Goal: Task Accomplishment & Management: Manage account settings

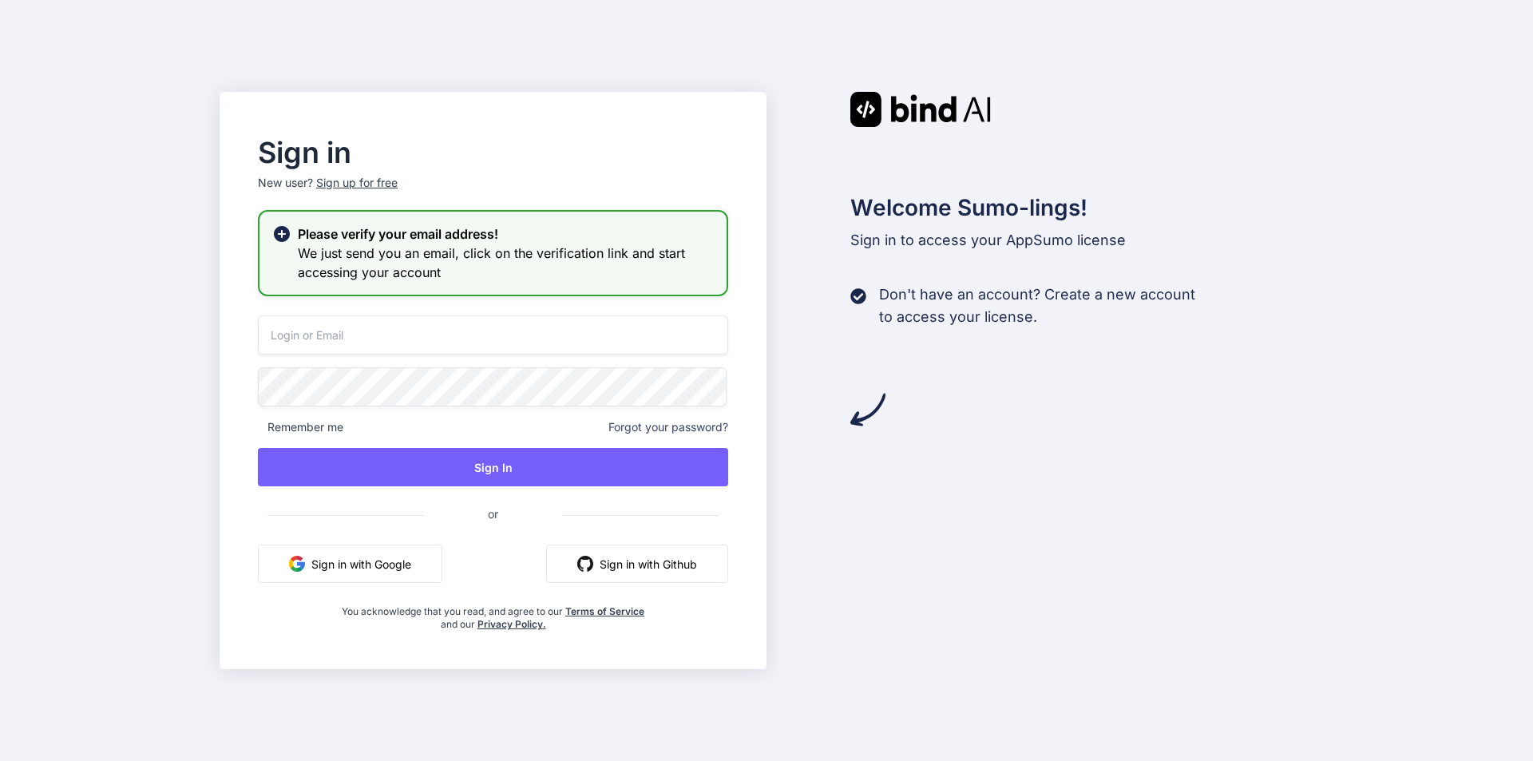
type input "[EMAIL_ADDRESS][DOMAIN_NAME]"
click at [1130, 461] on div "Welcome Sumo-lings! Sign in to access your AppSumo license Don't have an accoun…" at bounding box center [1039, 380] width 547 height 577
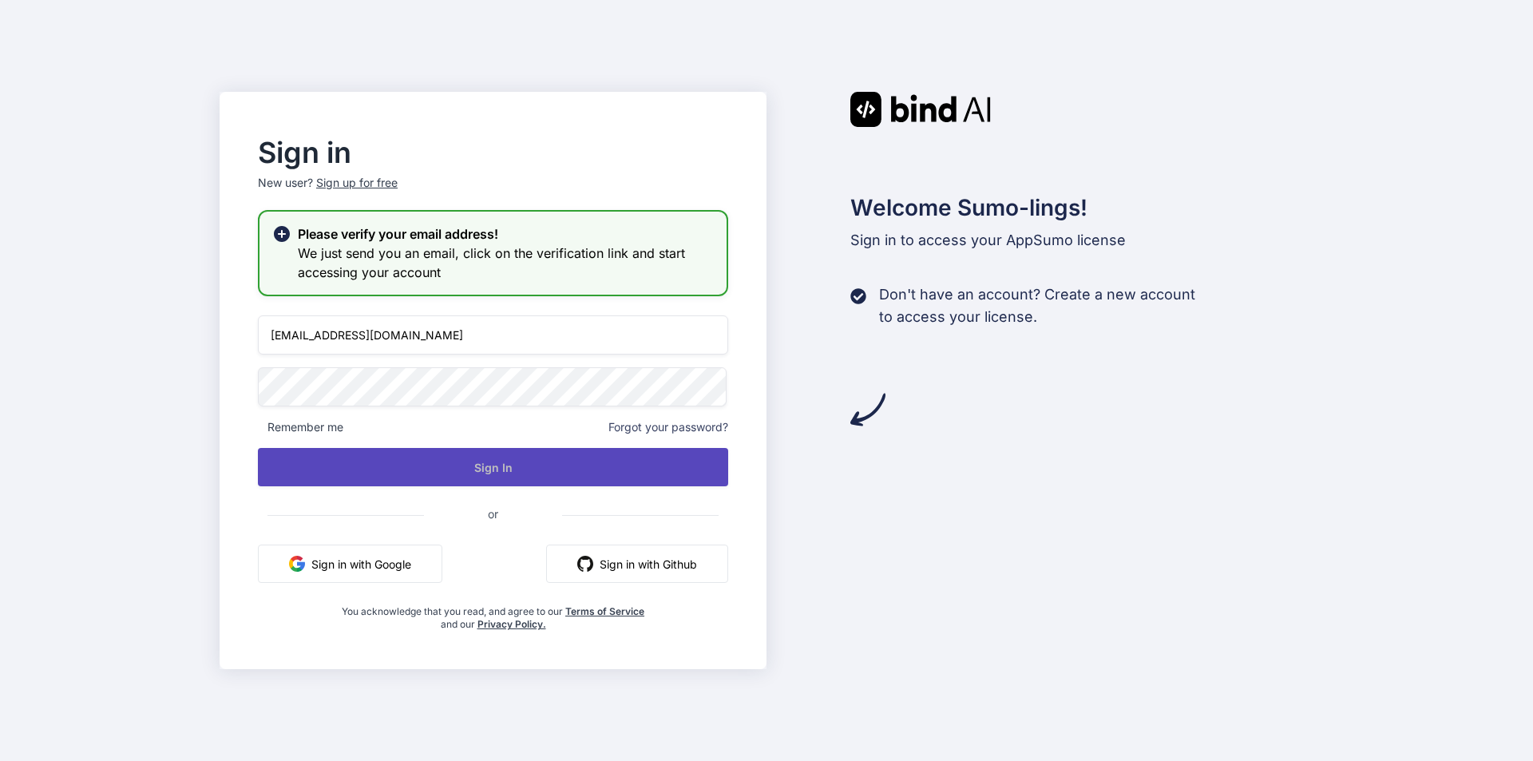
click at [461, 471] on button "Sign In" at bounding box center [493, 467] width 470 height 38
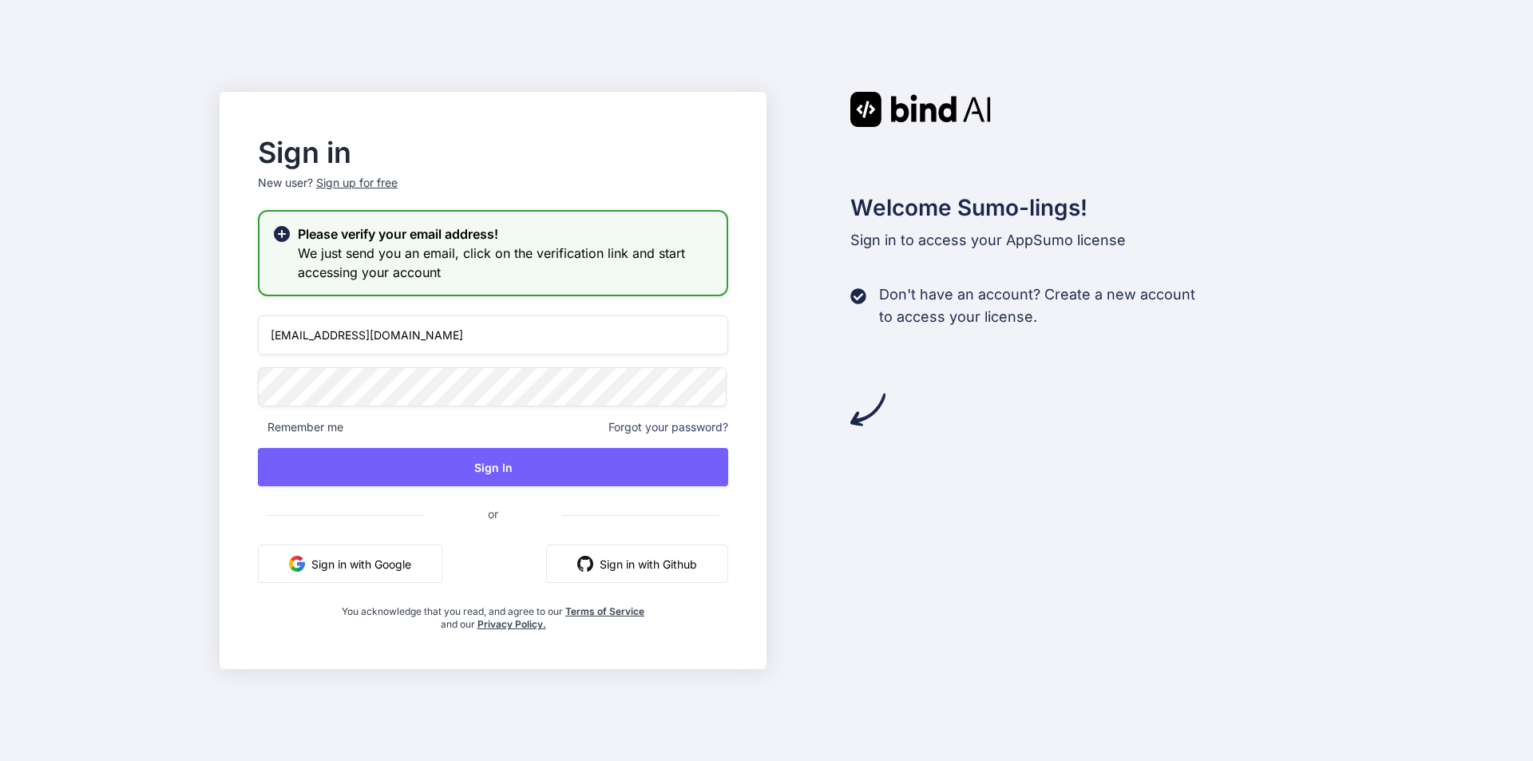
click at [464, 336] on input "[EMAIL_ADDRESS][DOMAIN_NAME]" at bounding box center [493, 334] width 470 height 39
click at [505, 339] on input "[EMAIL_ADDRESS][DOMAIN_NAME]" at bounding box center [493, 334] width 470 height 39
click at [492, 276] on h3 "We just send you an email, click on the verification link and start accessing y…" at bounding box center [506, 262] width 416 height 38
click at [391, 564] on button "Sign in with Google" at bounding box center [350, 563] width 184 height 38
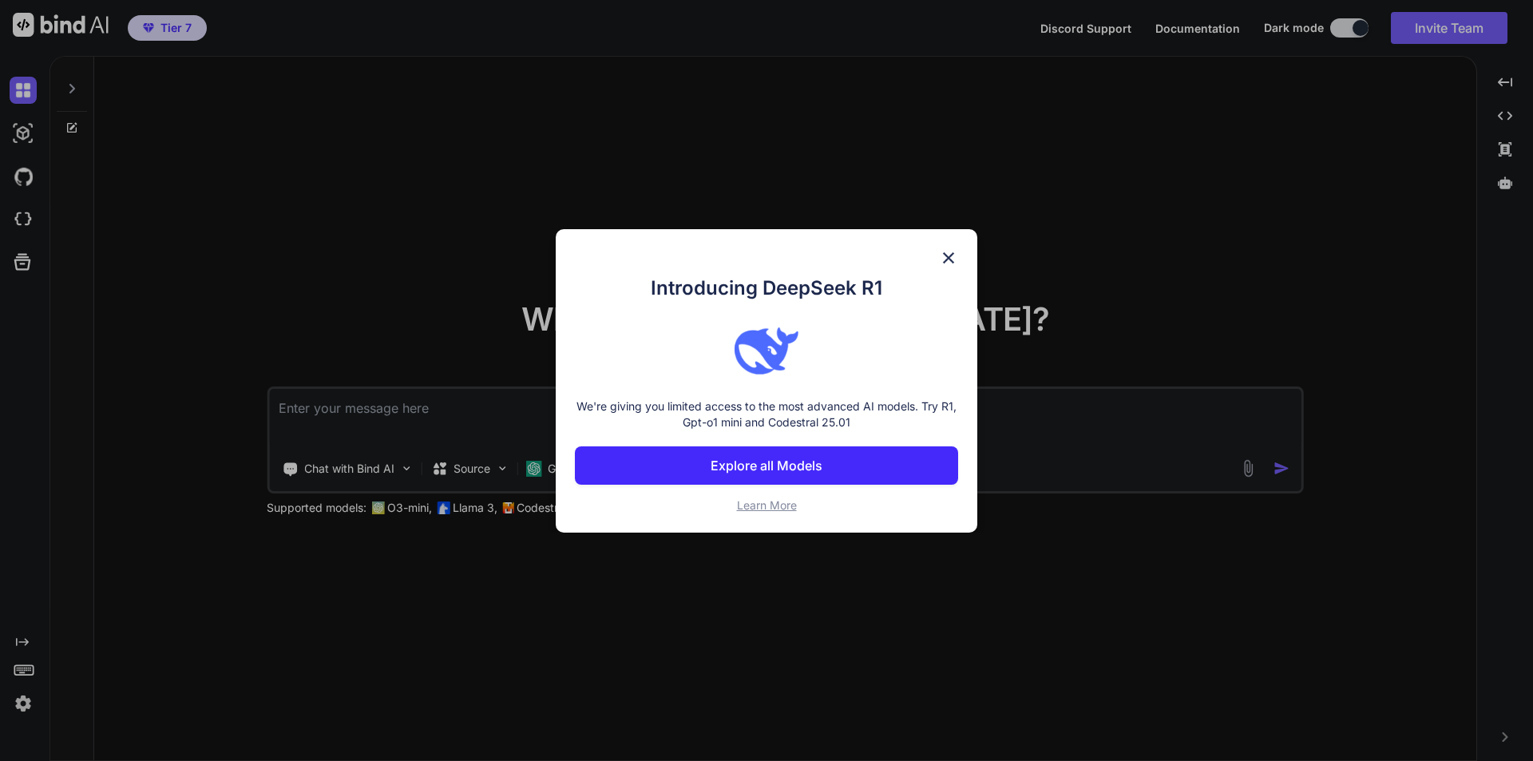
click at [809, 462] on p "Explore all Models" at bounding box center [767, 465] width 112 height 19
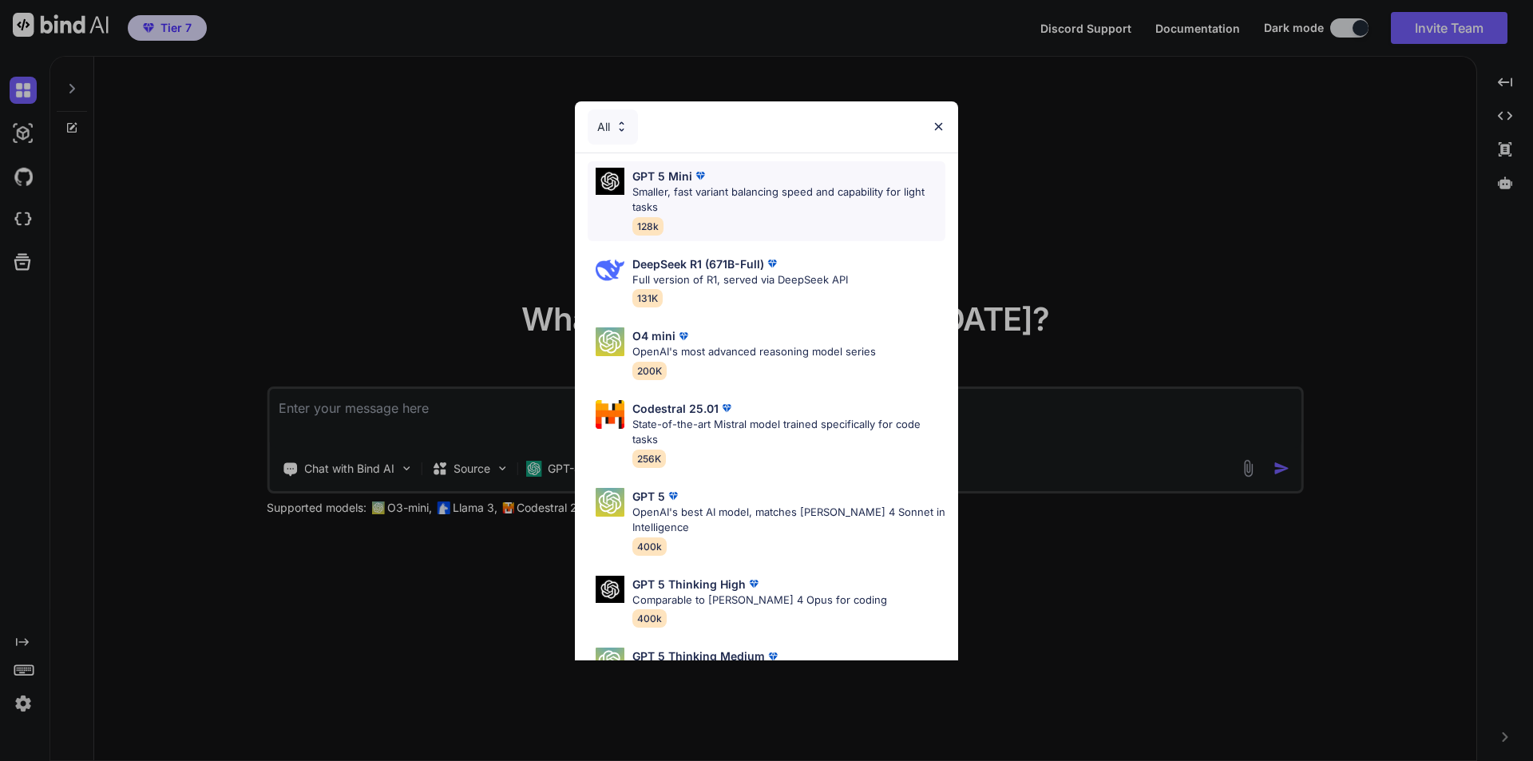
click at [806, 177] on div "GPT 5 Mini" at bounding box center [788, 176] width 313 height 17
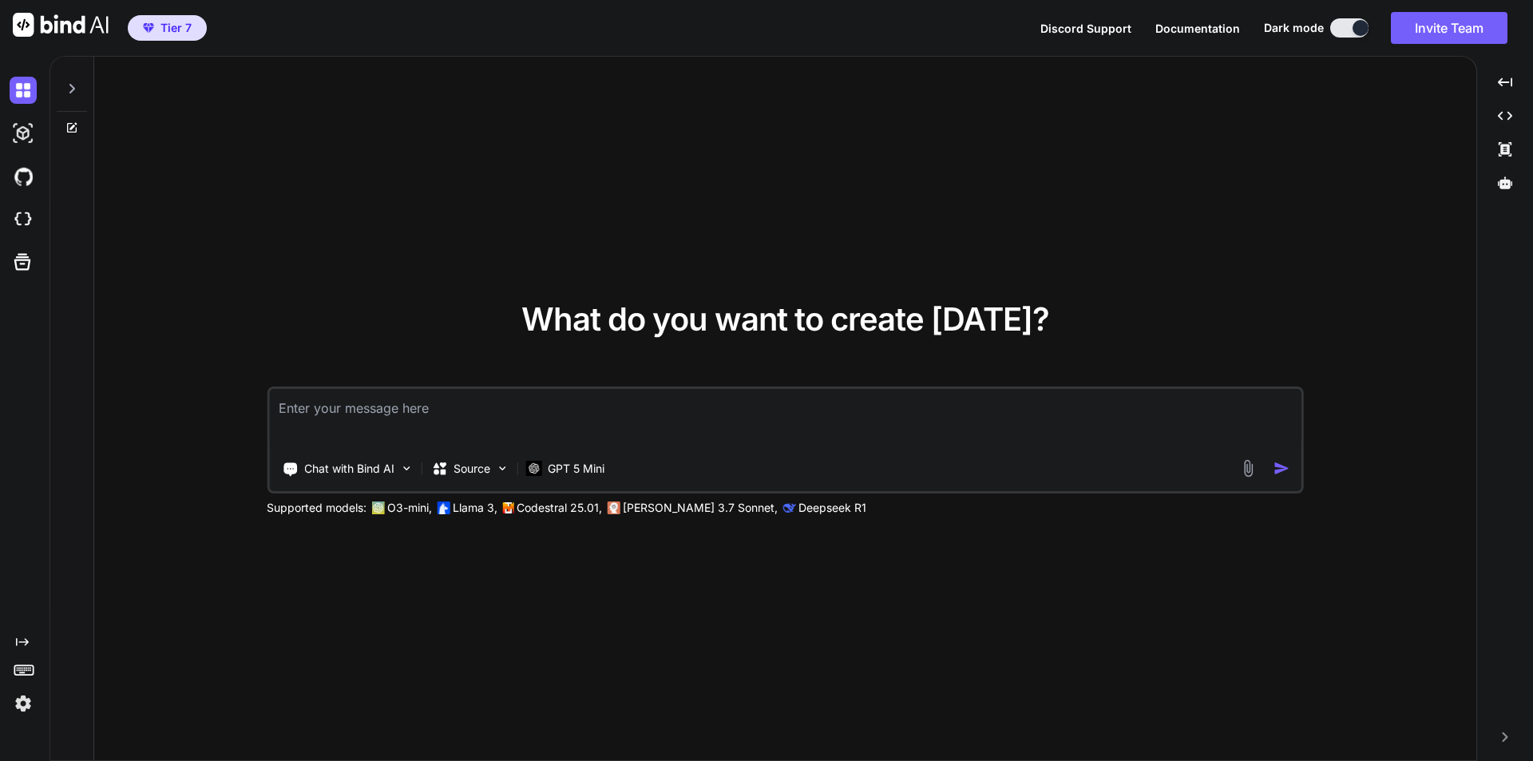
click at [21, 643] on icon at bounding box center [22, 642] width 13 height 8
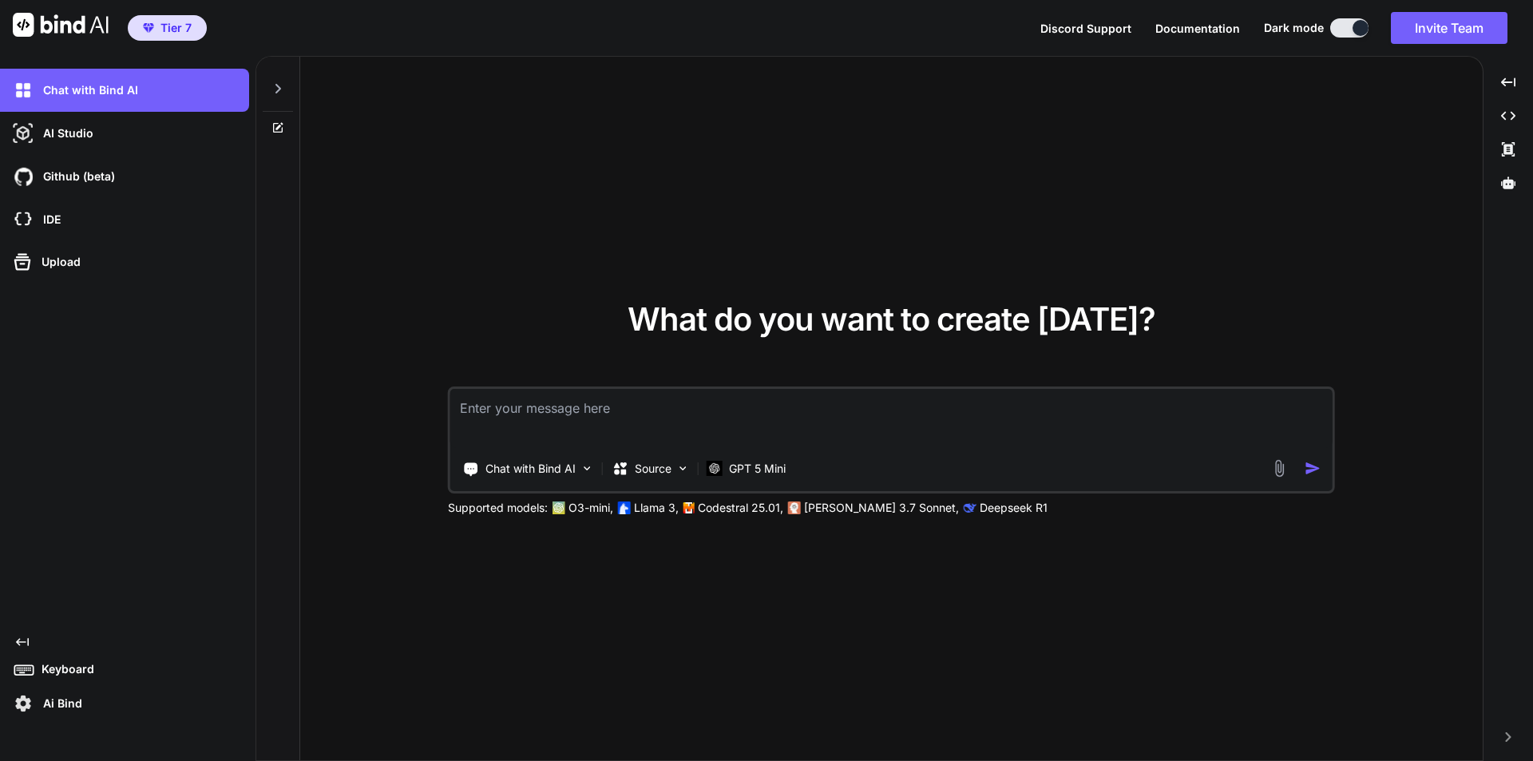
click at [46, 704] on p "Ai Bind" at bounding box center [60, 703] width 46 height 16
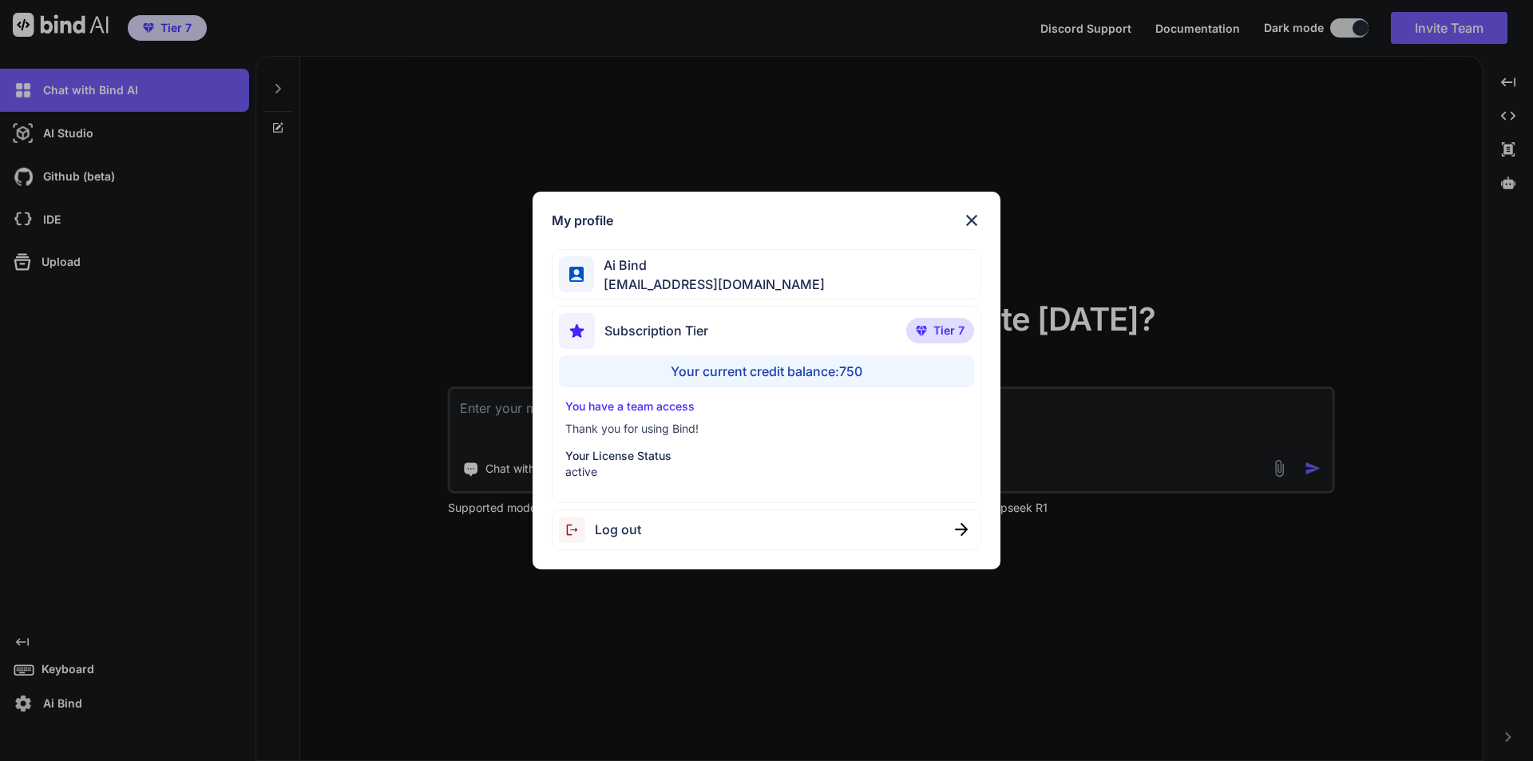
click at [637, 407] on p "You have a team access" at bounding box center [766, 406] width 403 height 16
click at [629, 424] on p "Thank you for using Bind!" at bounding box center [766, 429] width 403 height 16
click at [629, 432] on p "Thank you for using Bind!" at bounding box center [766, 429] width 403 height 16
click at [623, 455] on p "Your License Status" at bounding box center [766, 456] width 403 height 16
click at [593, 485] on div "Subscription Tier Tier 7 Your current credit balance: 750 You have a team acces…" at bounding box center [767, 404] width 430 height 197
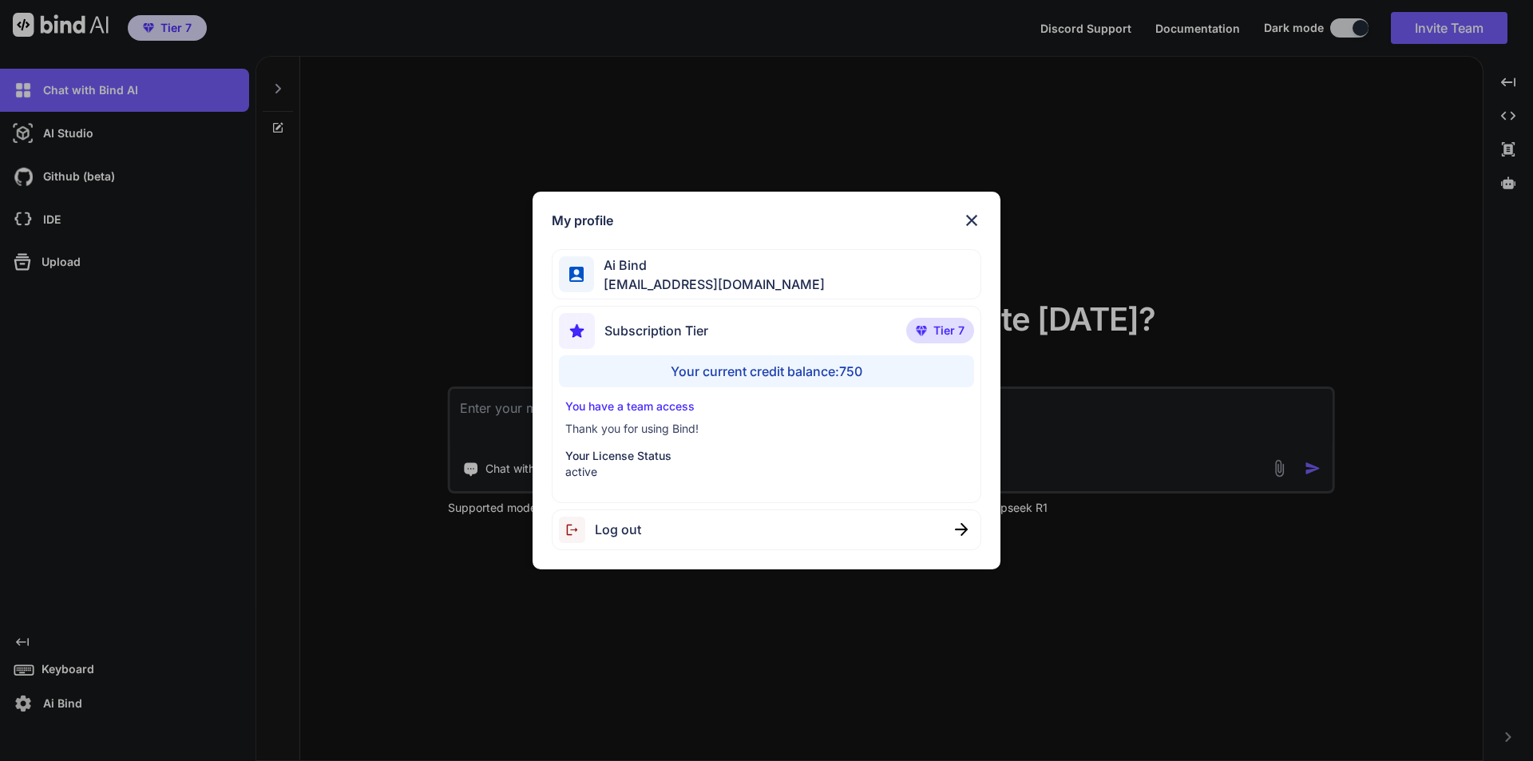
click at [612, 415] on div "You have a team access Thank you for using Bind! Your License Status active" at bounding box center [767, 438] width 416 height 81
click at [619, 405] on p "You have a team access" at bounding box center [766, 406] width 403 height 16
click at [619, 325] on span "Subscription Tier" at bounding box center [656, 330] width 104 height 19
click at [800, 376] on div "Your current credit balance: 750" at bounding box center [767, 371] width 416 height 32
click at [716, 280] on span "[EMAIL_ADDRESS][DOMAIN_NAME]" at bounding box center [709, 284] width 231 height 19
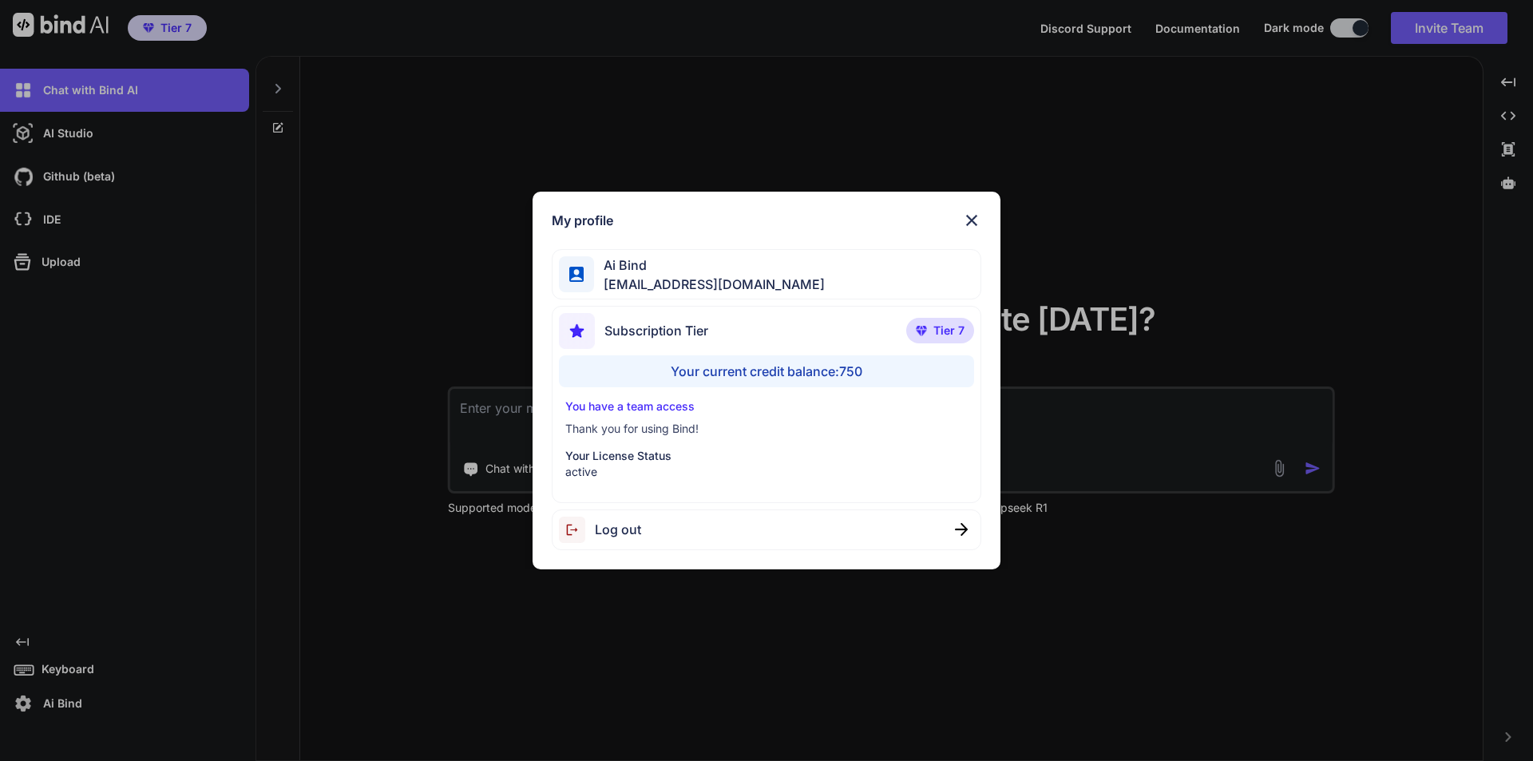
click at [948, 331] on span "Tier 7" at bounding box center [948, 331] width 31 height 16
click at [893, 381] on div "Your current credit balance: 750" at bounding box center [767, 371] width 416 height 32
click at [722, 434] on p "Thank you for using Bind!" at bounding box center [766, 429] width 403 height 16
click at [641, 427] on p "Thank you for using Bind!" at bounding box center [766, 429] width 403 height 16
click at [737, 438] on div "You have a team access Thank you for using Bind! Your License Status active" at bounding box center [767, 438] width 416 height 81
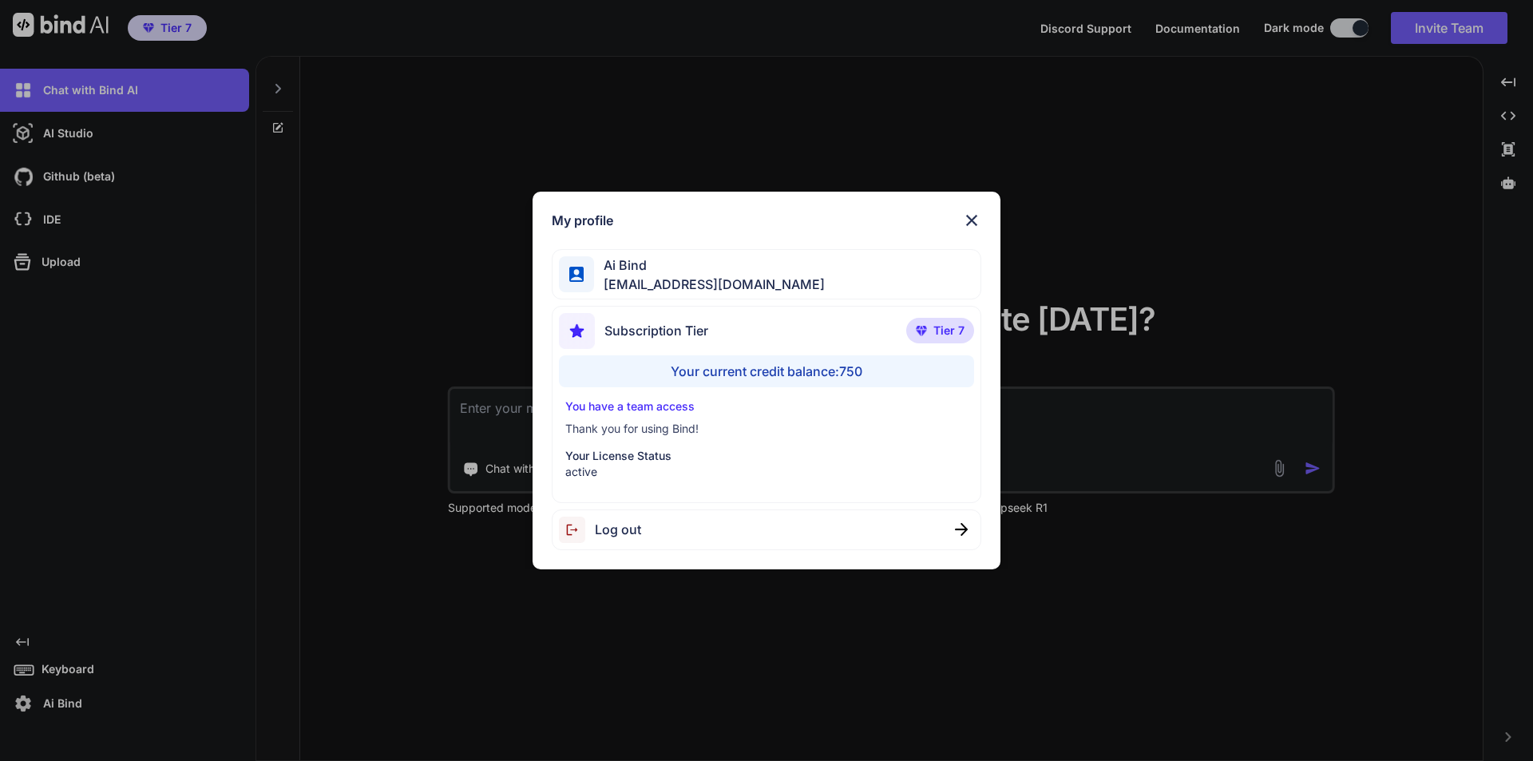
click at [967, 220] on img at bounding box center [971, 220] width 19 height 19
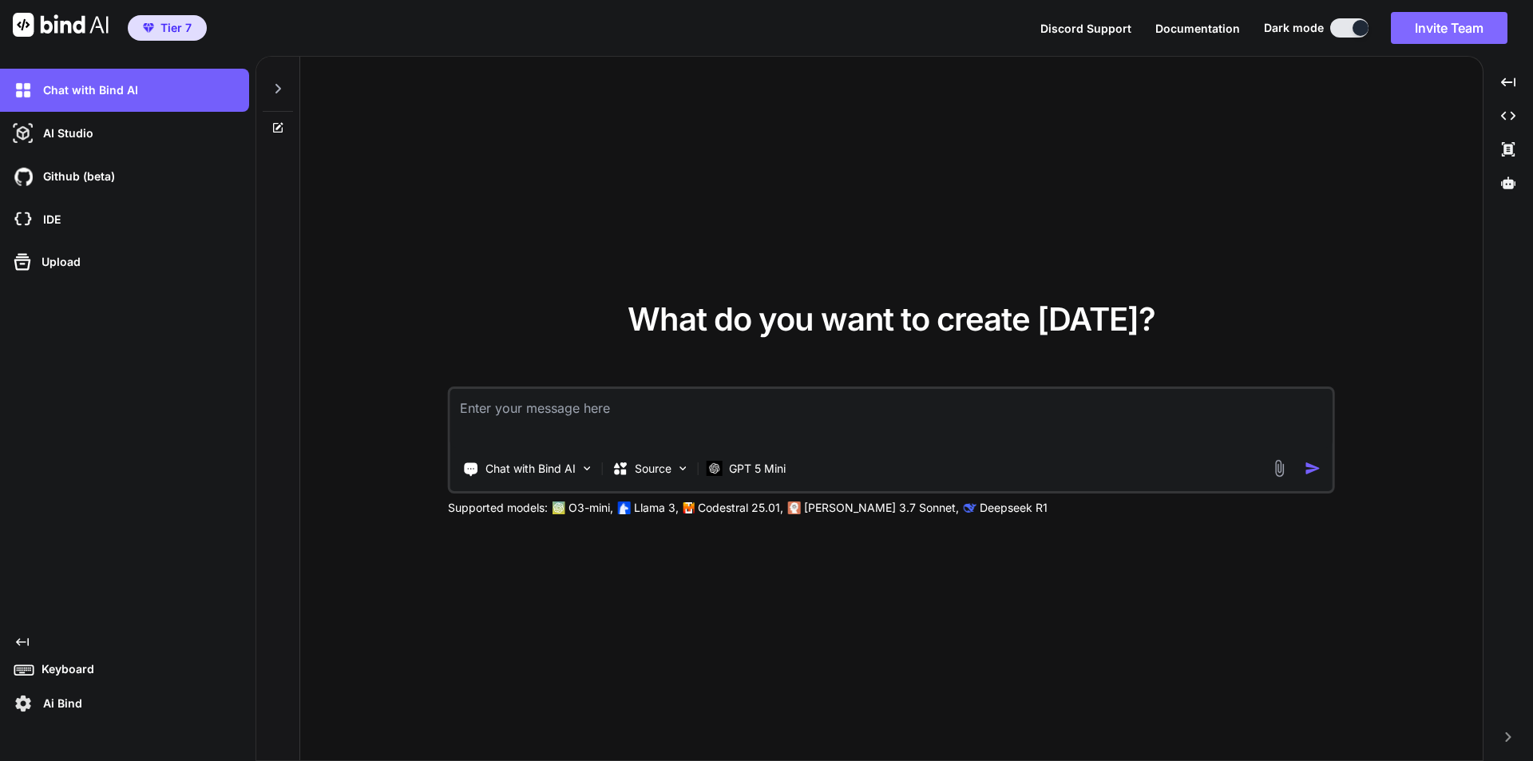
click at [1455, 34] on button "Invite Team" at bounding box center [1449, 28] width 117 height 32
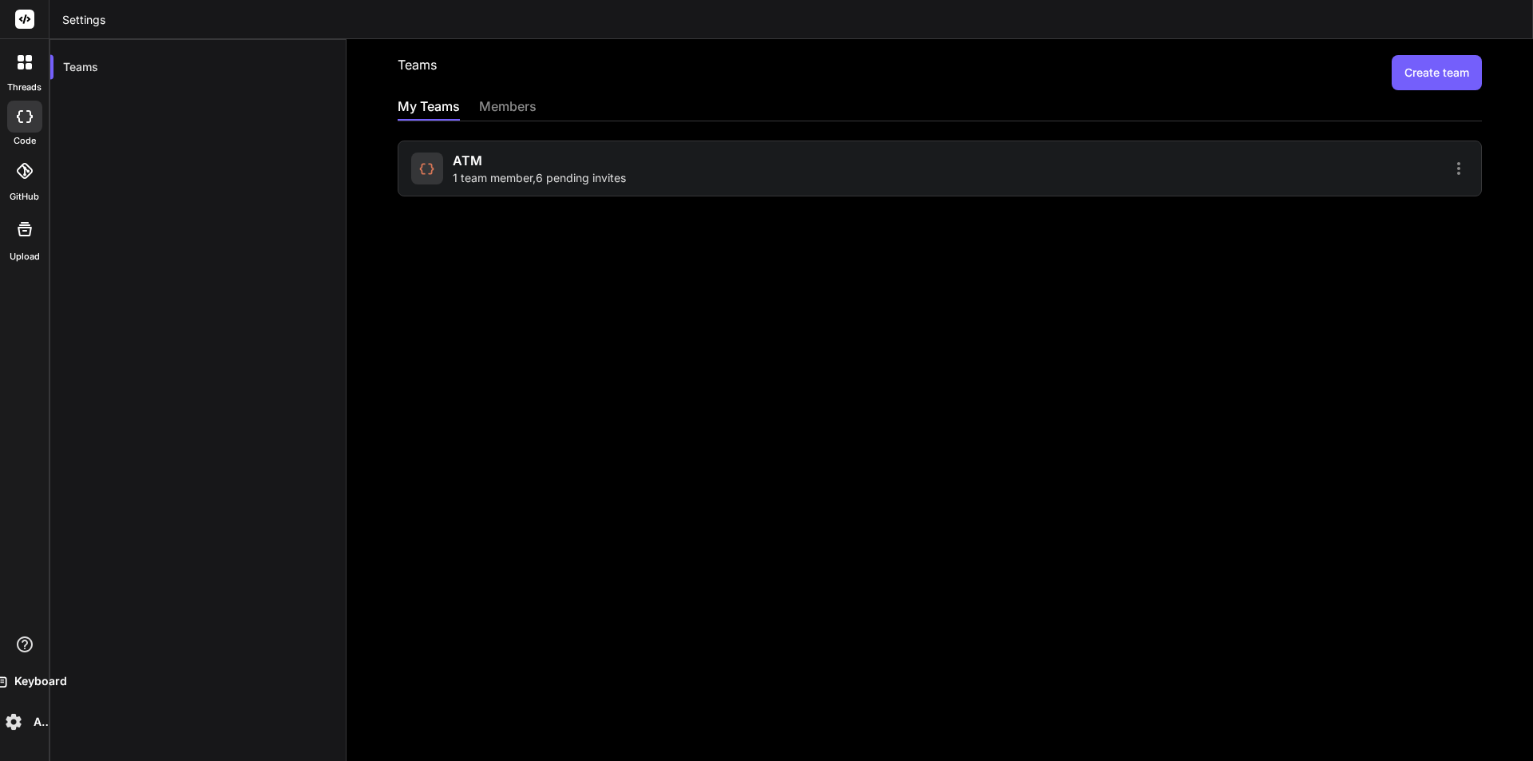
click at [1348, 159] on div at bounding box center [1206, 168] width 524 height 19
click at [1449, 164] on icon at bounding box center [1458, 168] width 19 height 19
click at [941, 220] on div at bounding box center [766, 380] width 1533 height 761
click at [521, 172] on span "1 team member , 6 pending invites" at bounding box center [539, 178] width 173 height 16
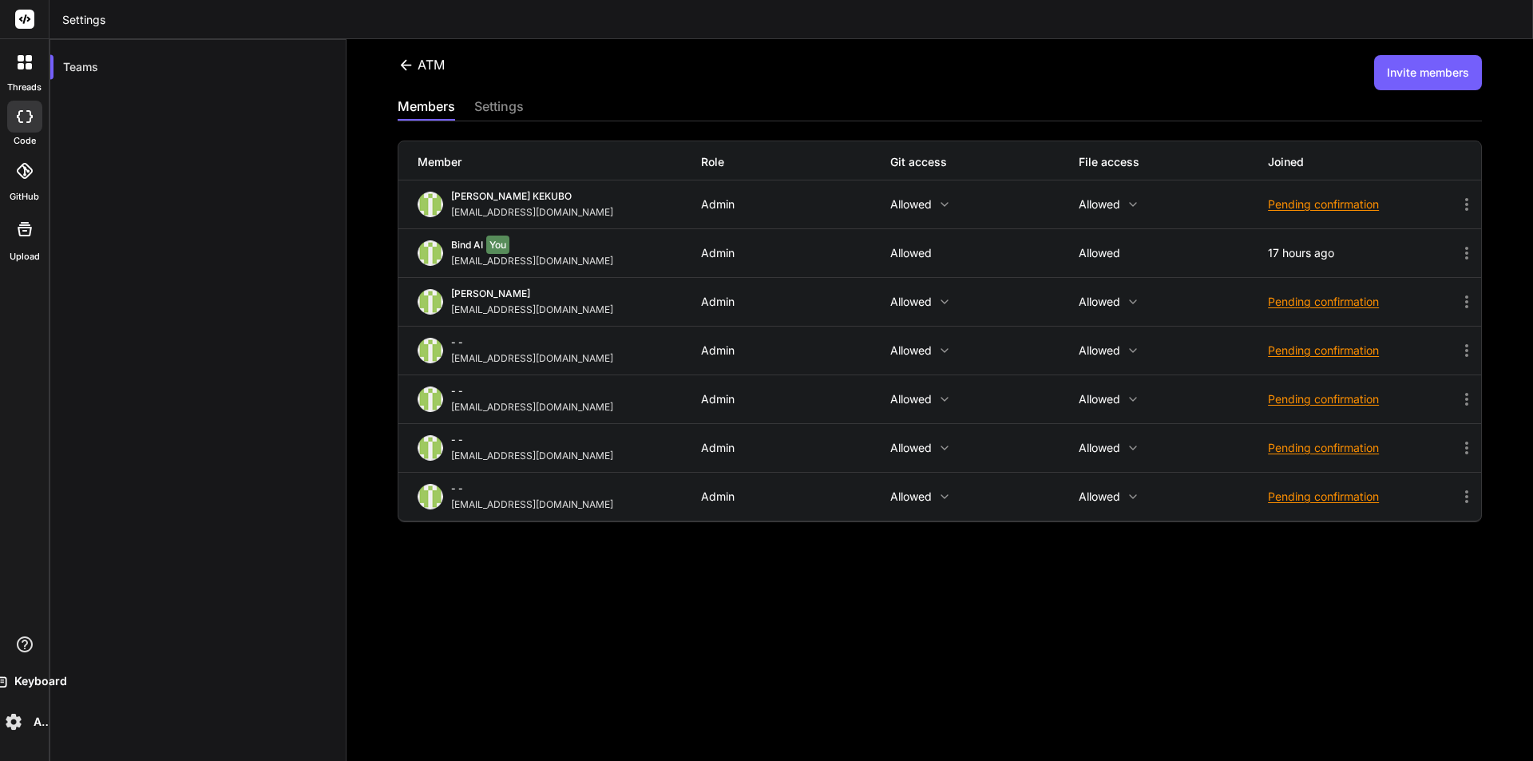
click at [1462, 344] on icon at bounding box center [1466, 350] width 19 height 19
click at [869, 619] on div at bounding box center [766, 380] width 1533 height 761
click at [1457, 303] on icon at bounding box center [1466, 301] width 19 height 19
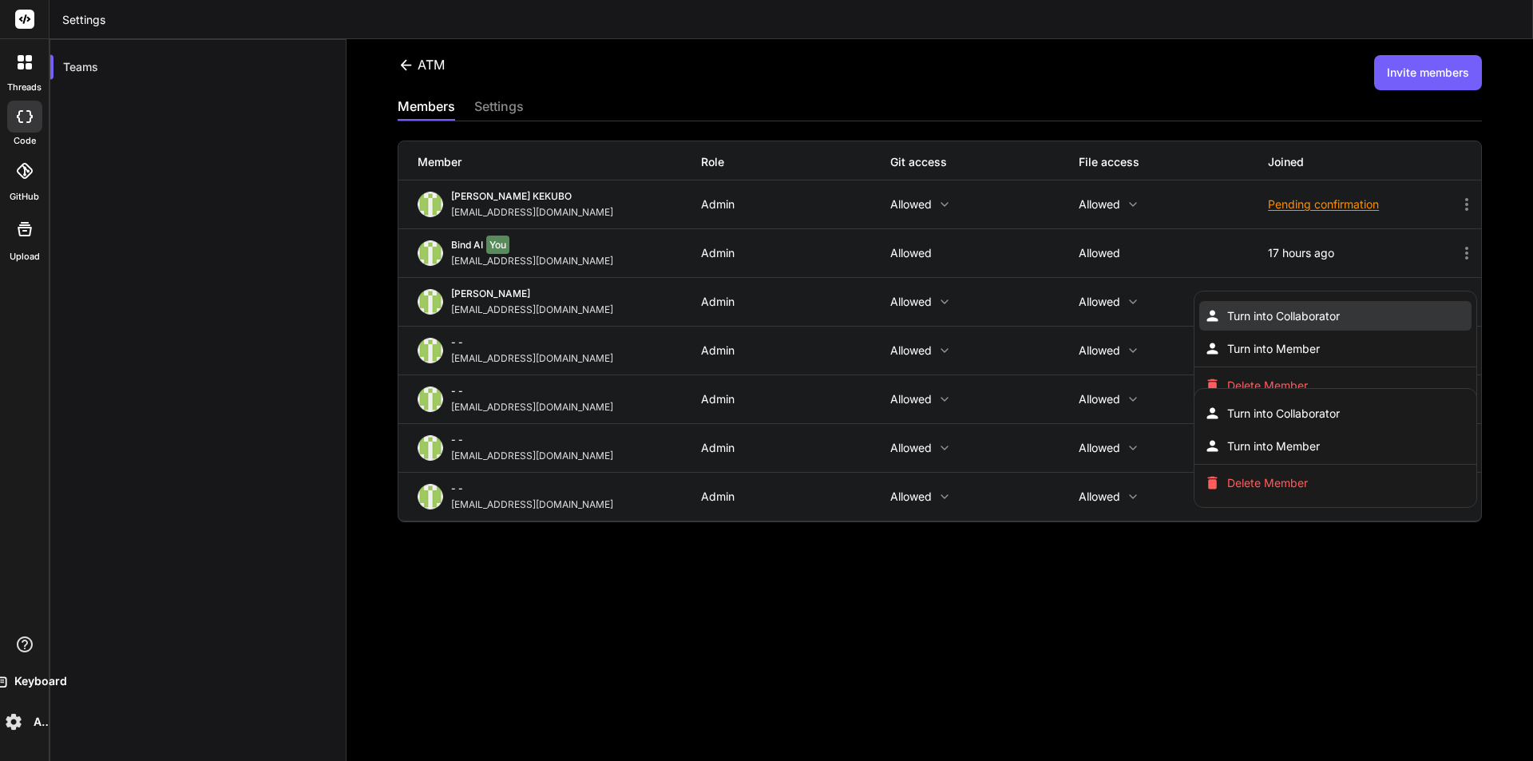
click at [1340, 310] on li "Turn into Collaborator" at bounding box center [1335, 316] width 272 height 30
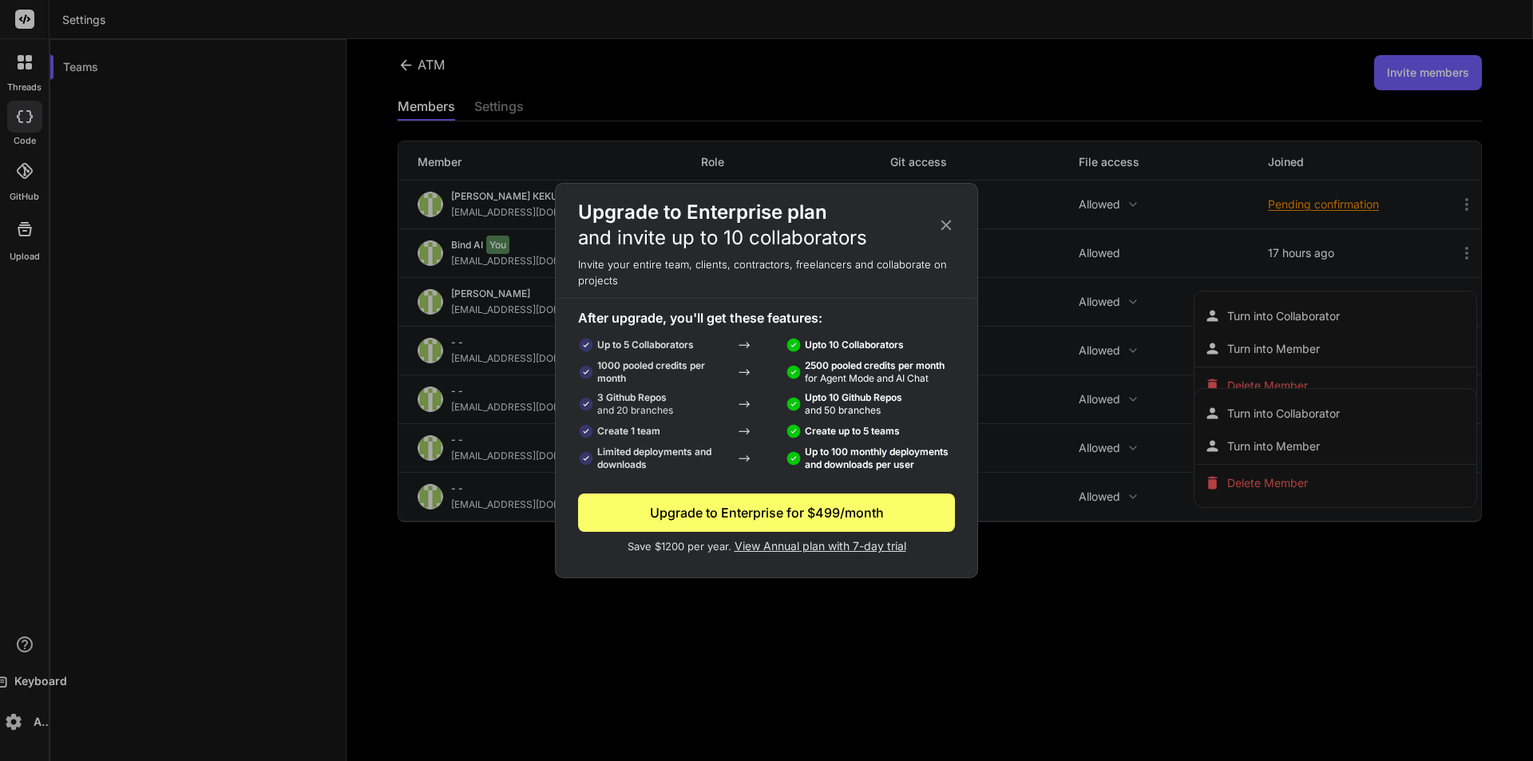
click at [948, 221] on icon at bounding box center [946, 225] width 18 height 18
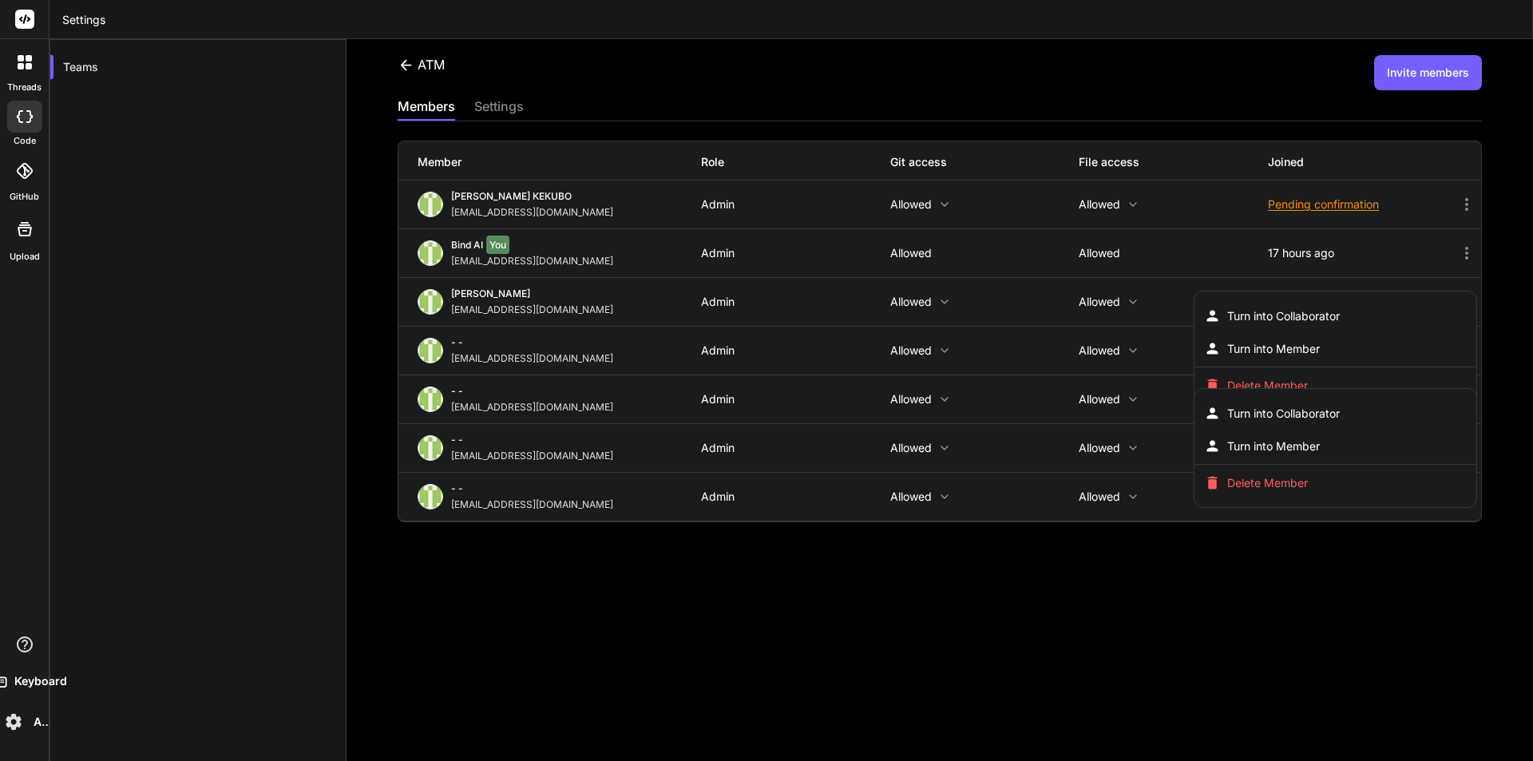
click at [1245, 647] on div at bounding box center [766, 380] width 1533 height 761
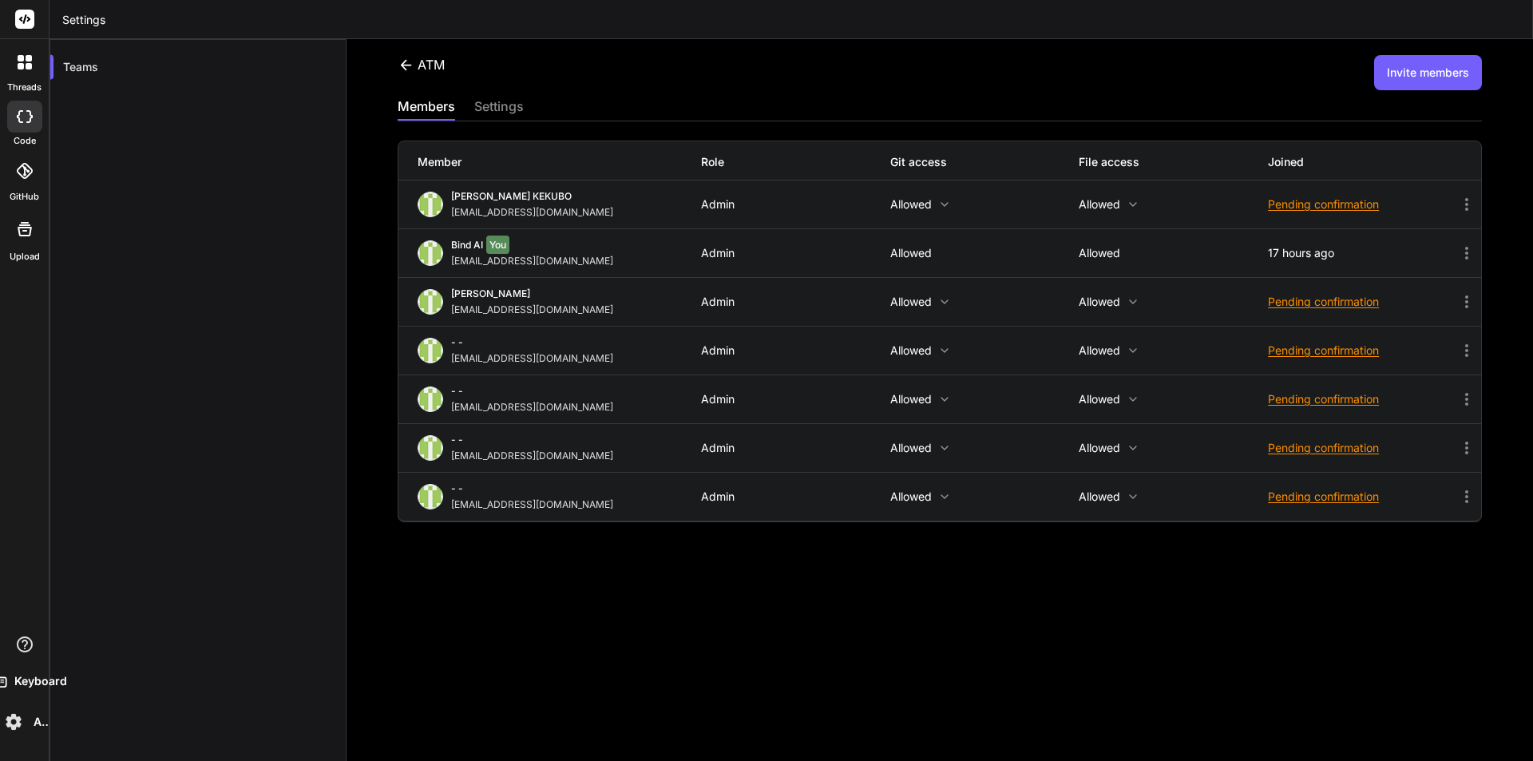
click at [1457, 204] on icon at bounding box center [1466, 204] width 19 height 19
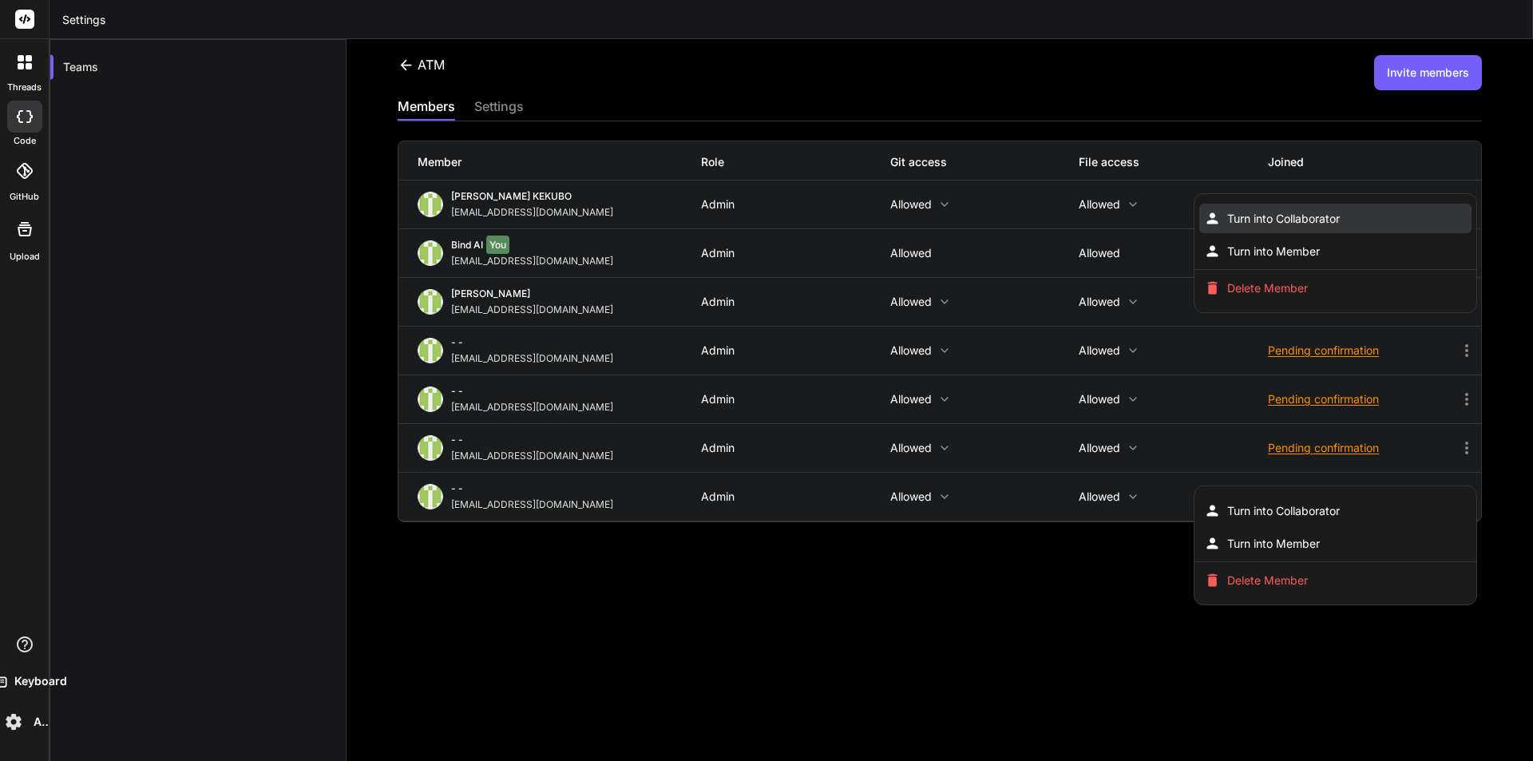
click at [1274, 214] on span "Turn into Collaborator" at bounding box center [1283, 219] width 113 height 16
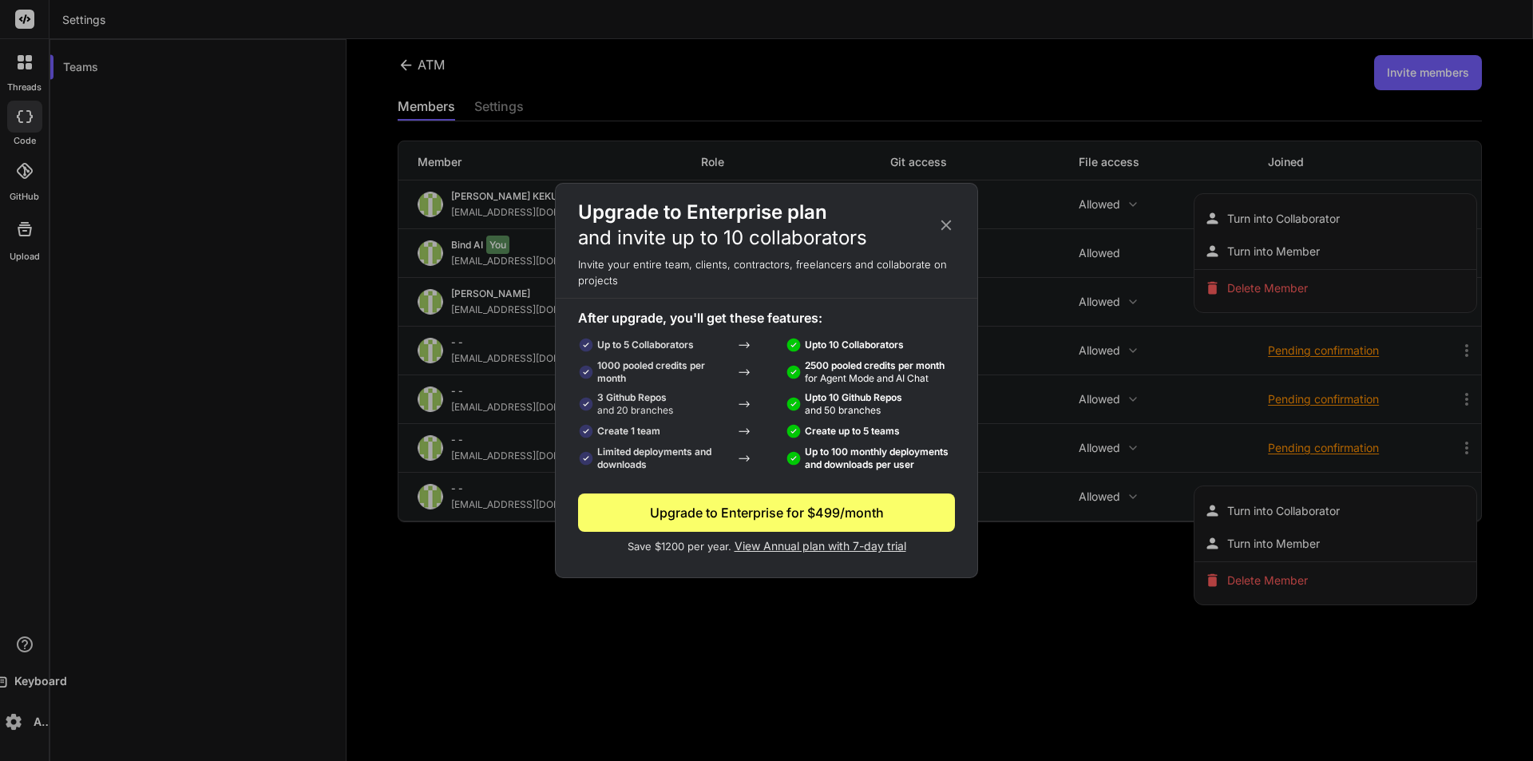
click at [947, 219] on icon at bounding box center [946, 225] width 18 height 18
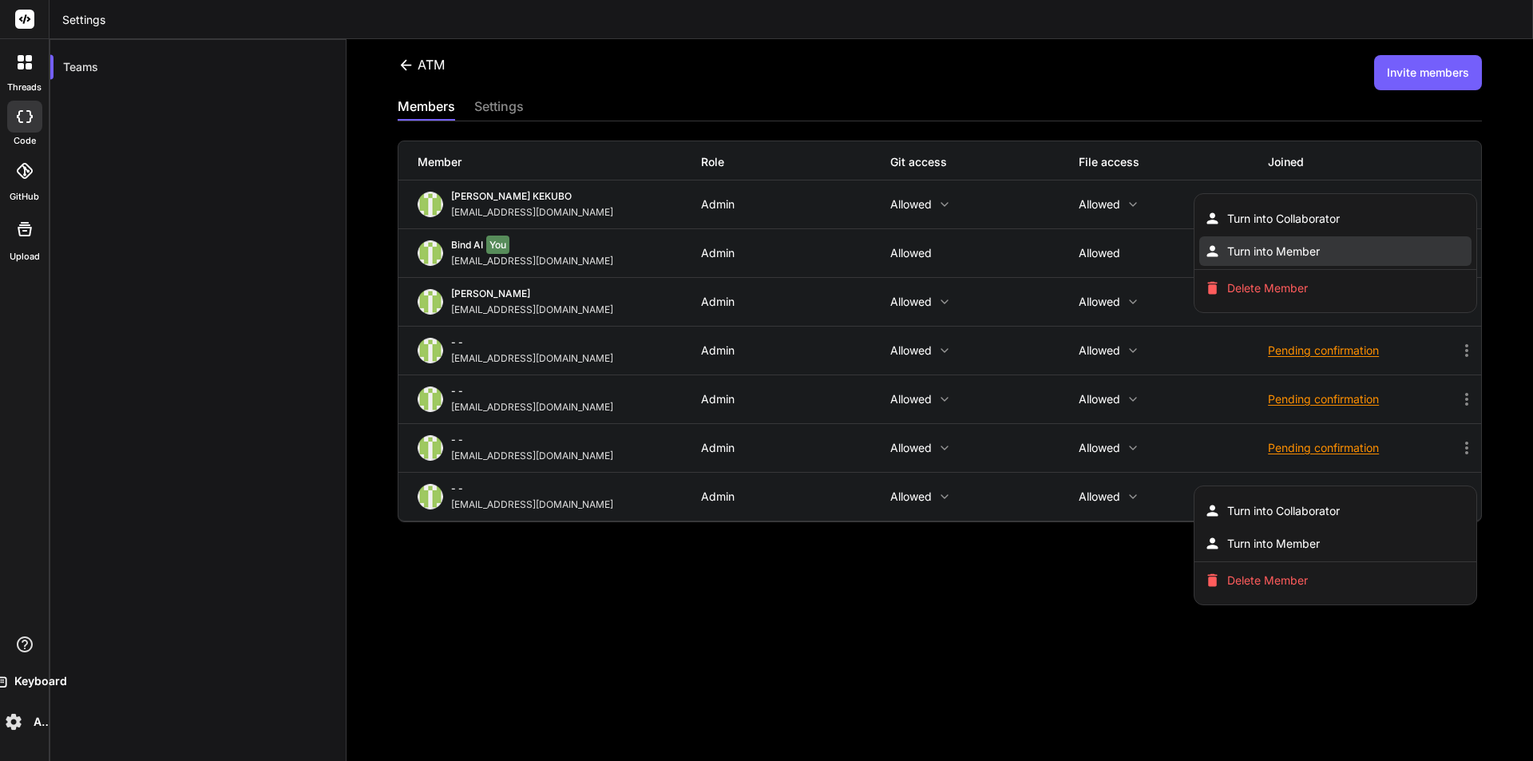
click at [1339, 239] on li "Turn into Member" at bounding box center [1335, 251] width 272 height 30
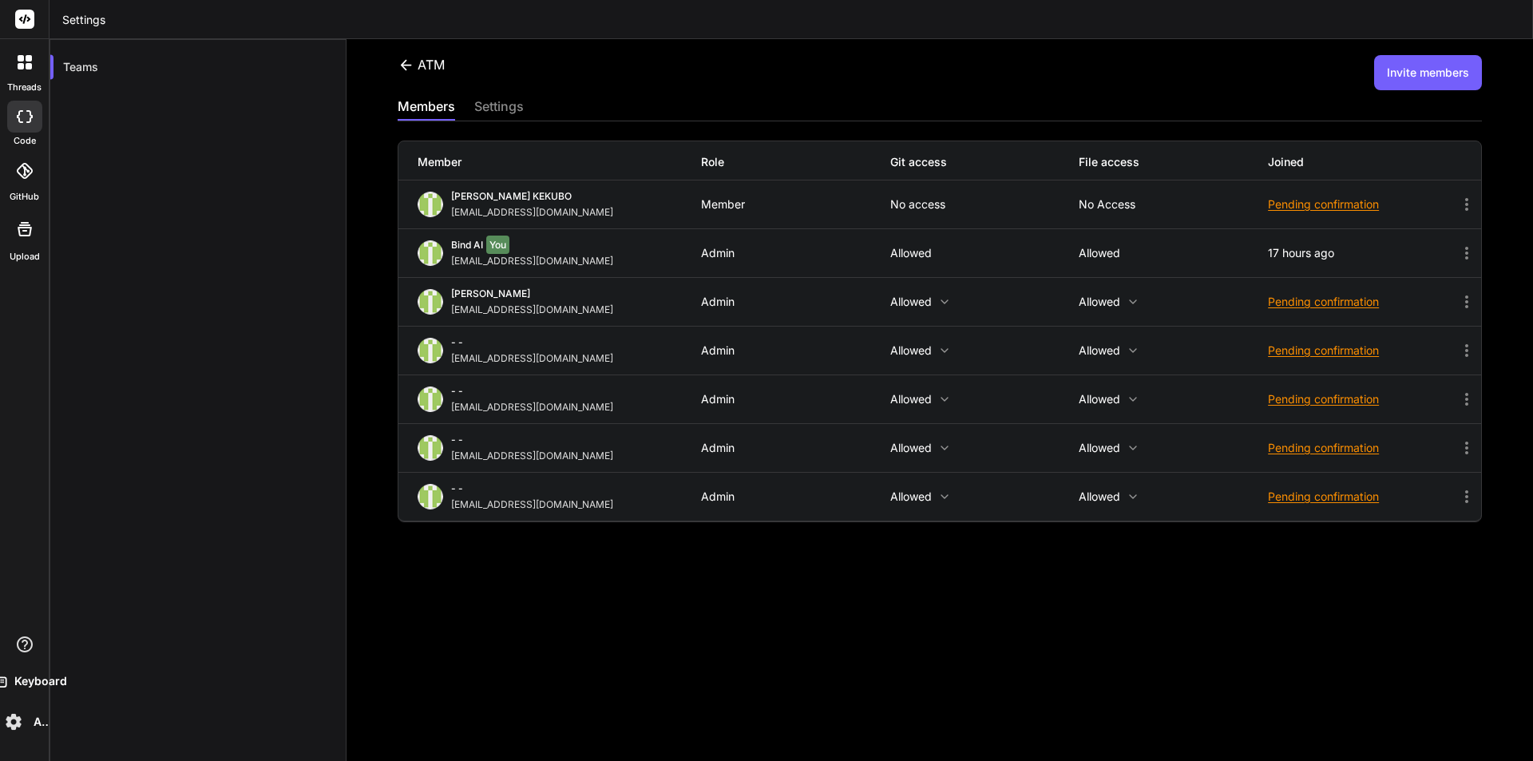
click at [1102, 196] on div "Anh KEKUBO kekubovn@gmail.com Member No access No access Pending confirmation" at bounding box center [939, 204] width 1083 height 48
click at [1459, 201] on icon at bounding box center [1466, 204] width 19 height 19
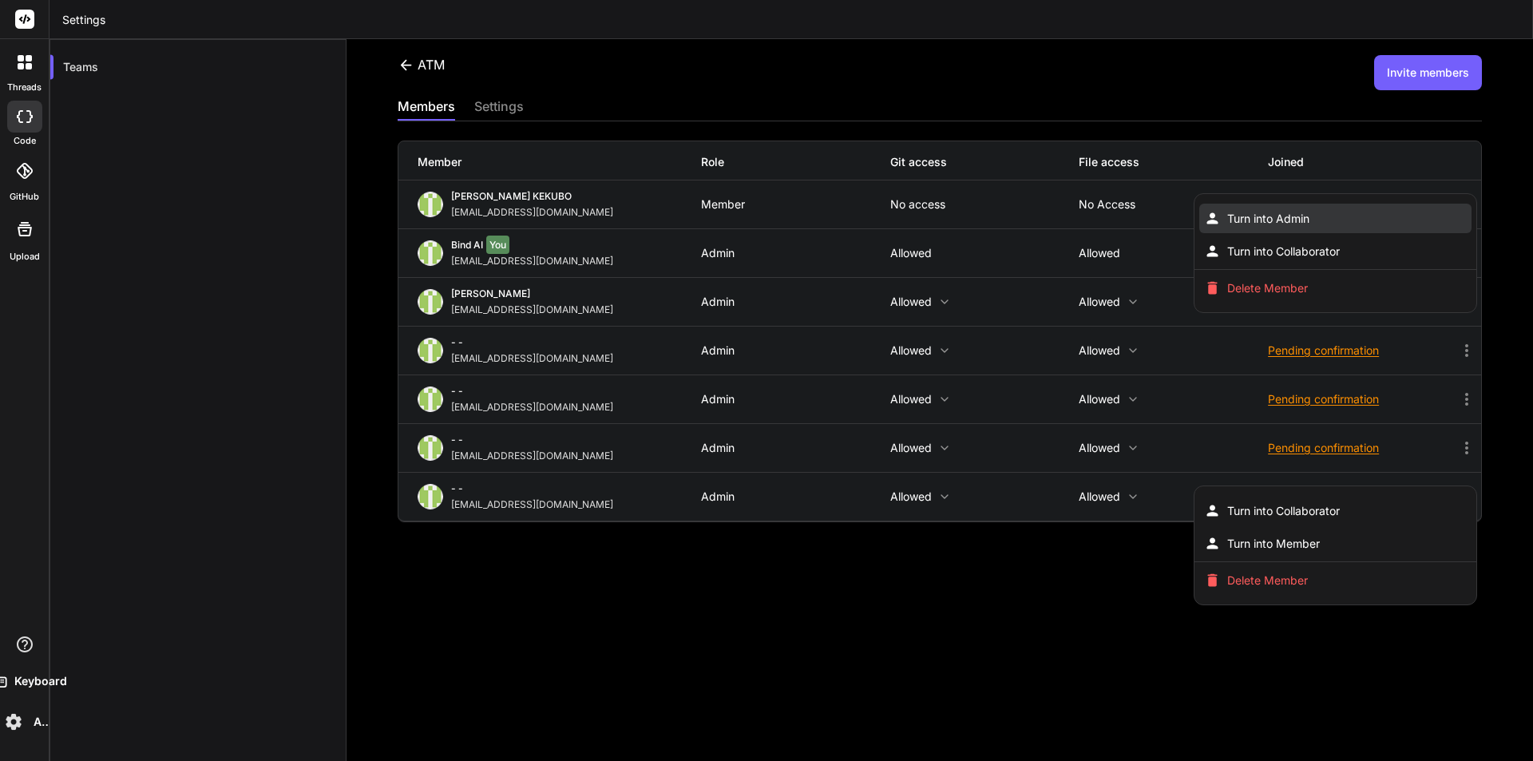
click at [1300, 211] on span "Turn into Admin" at bounding box center [1268, 219] width 82 height 16
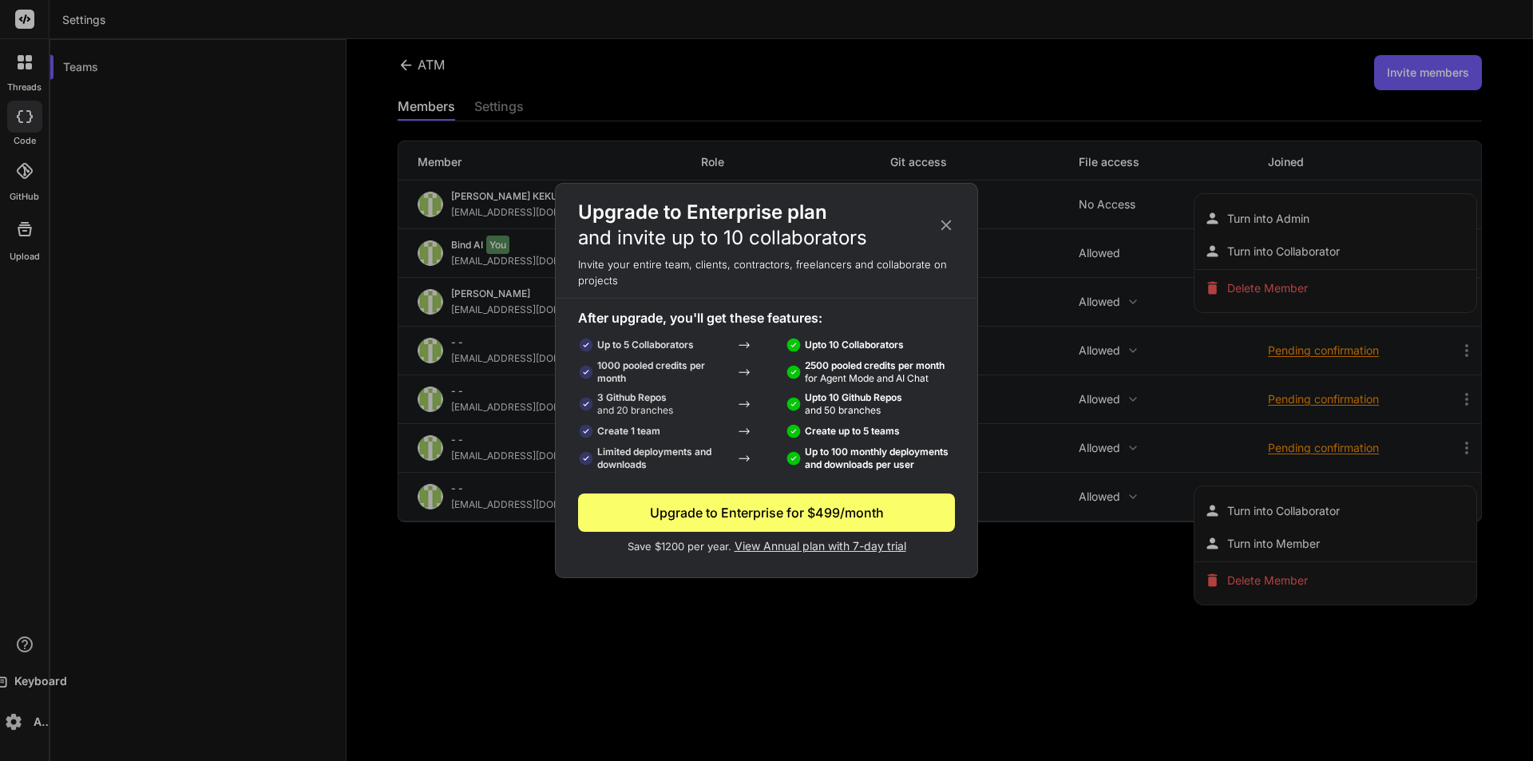
click at [946, 217] on icon at bounding box center [946, 225] width 18 height 18
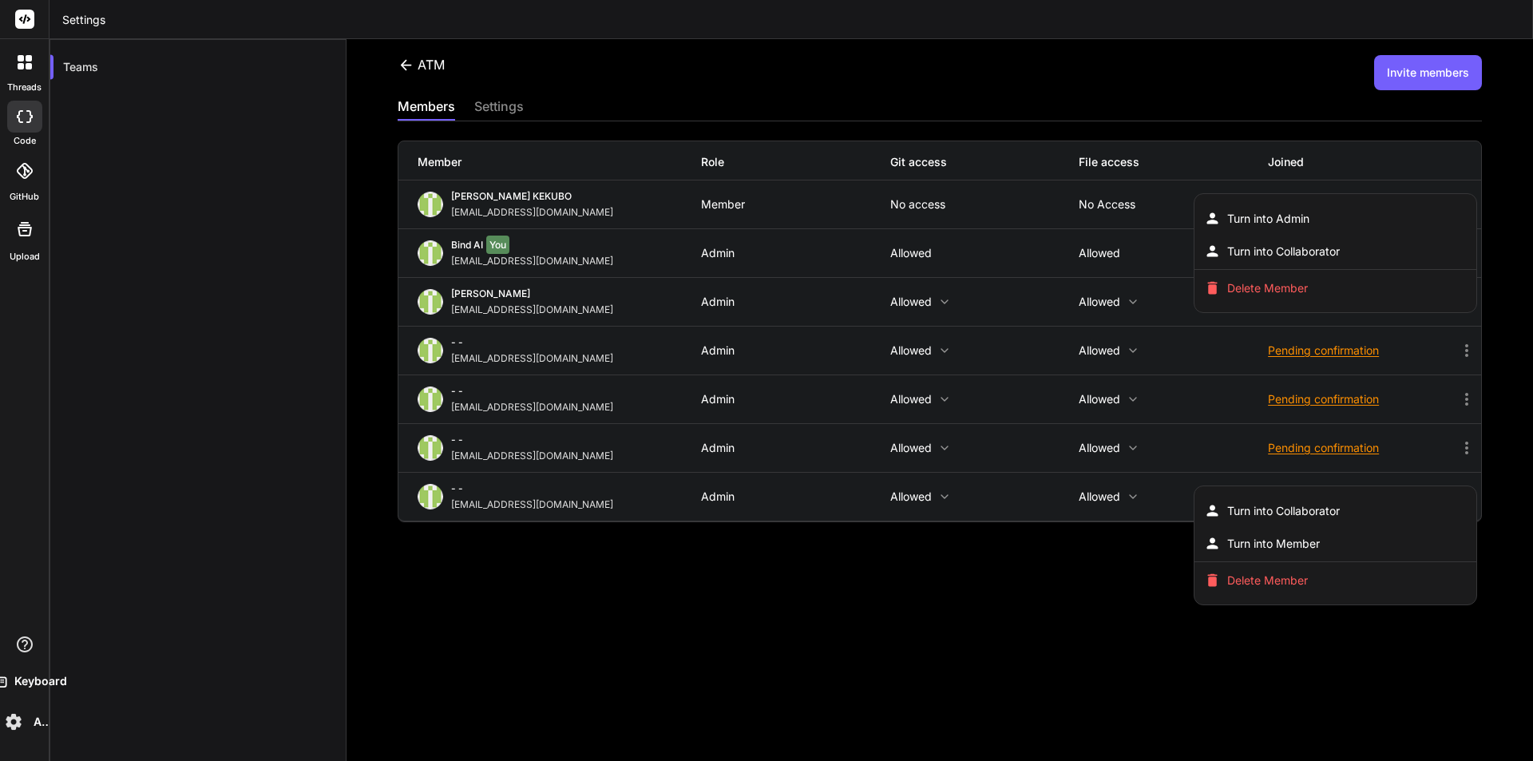
click at [788, 613] on div at bounding box center [766, 380] width 1533 height 761
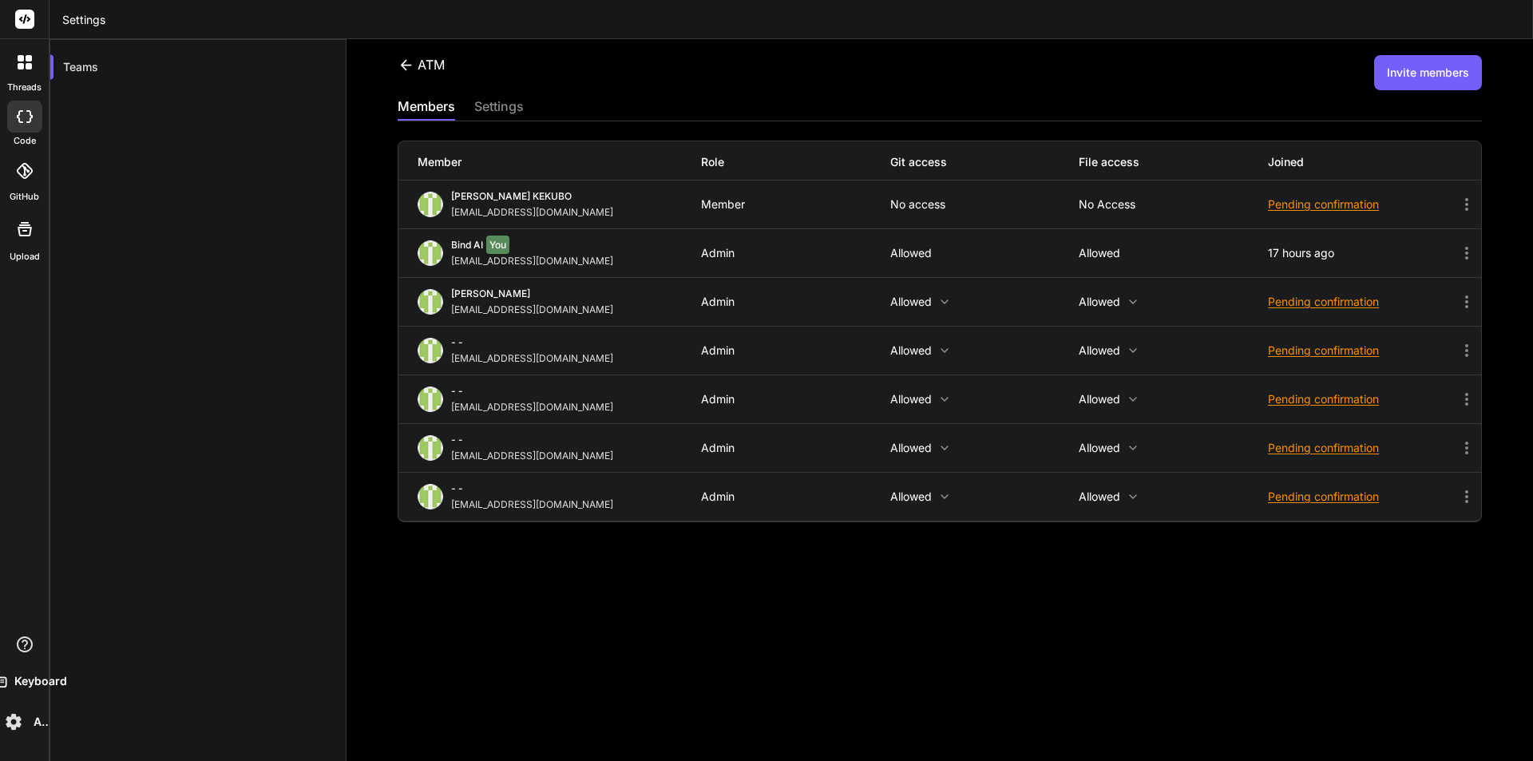
click at [1457, 204] on icon at bounding box center [1466, 204] width 19 height 19
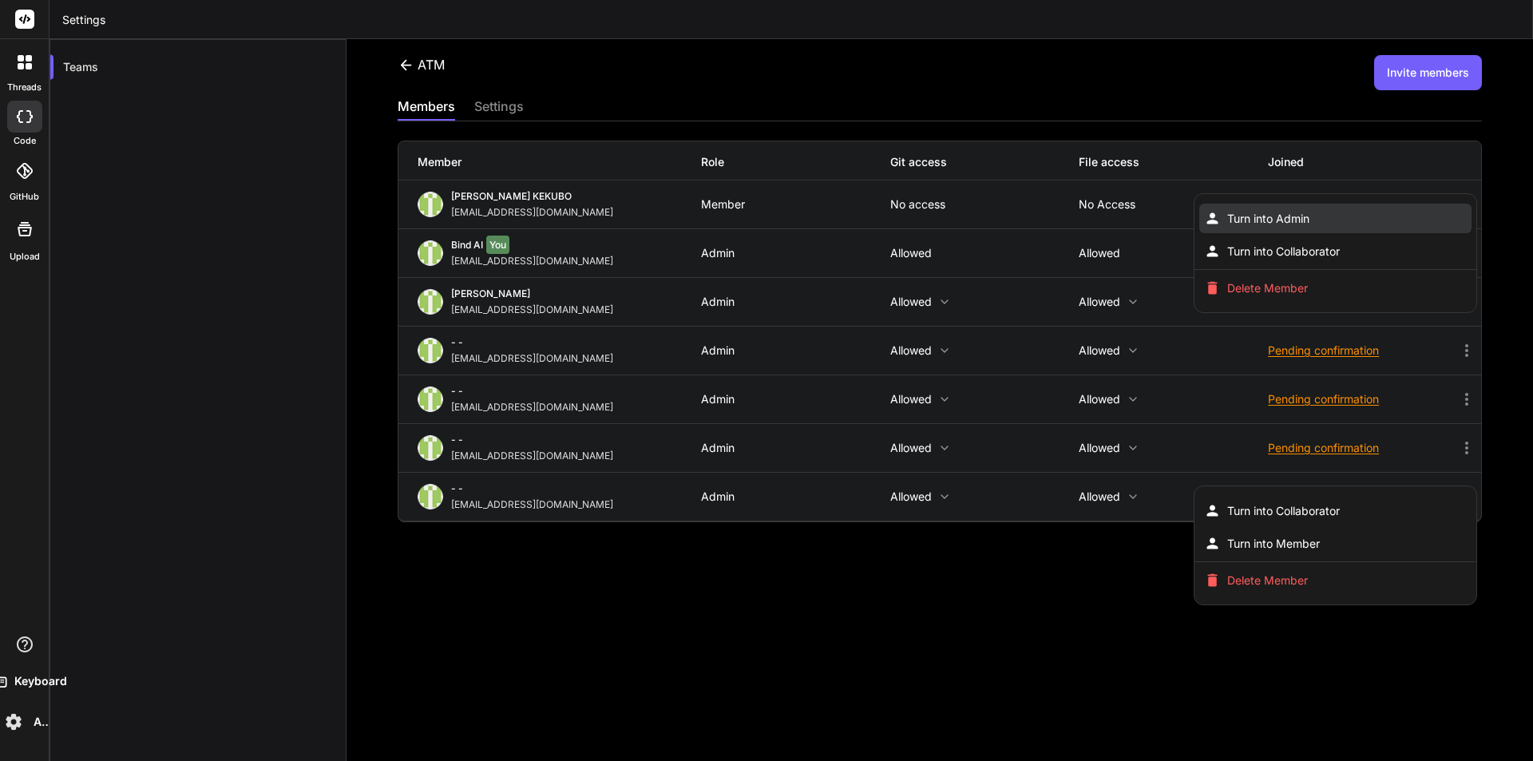
click at [1271, 220] on span "Turn into Admin" at bounding box center [1268, 219] width 82 height 16
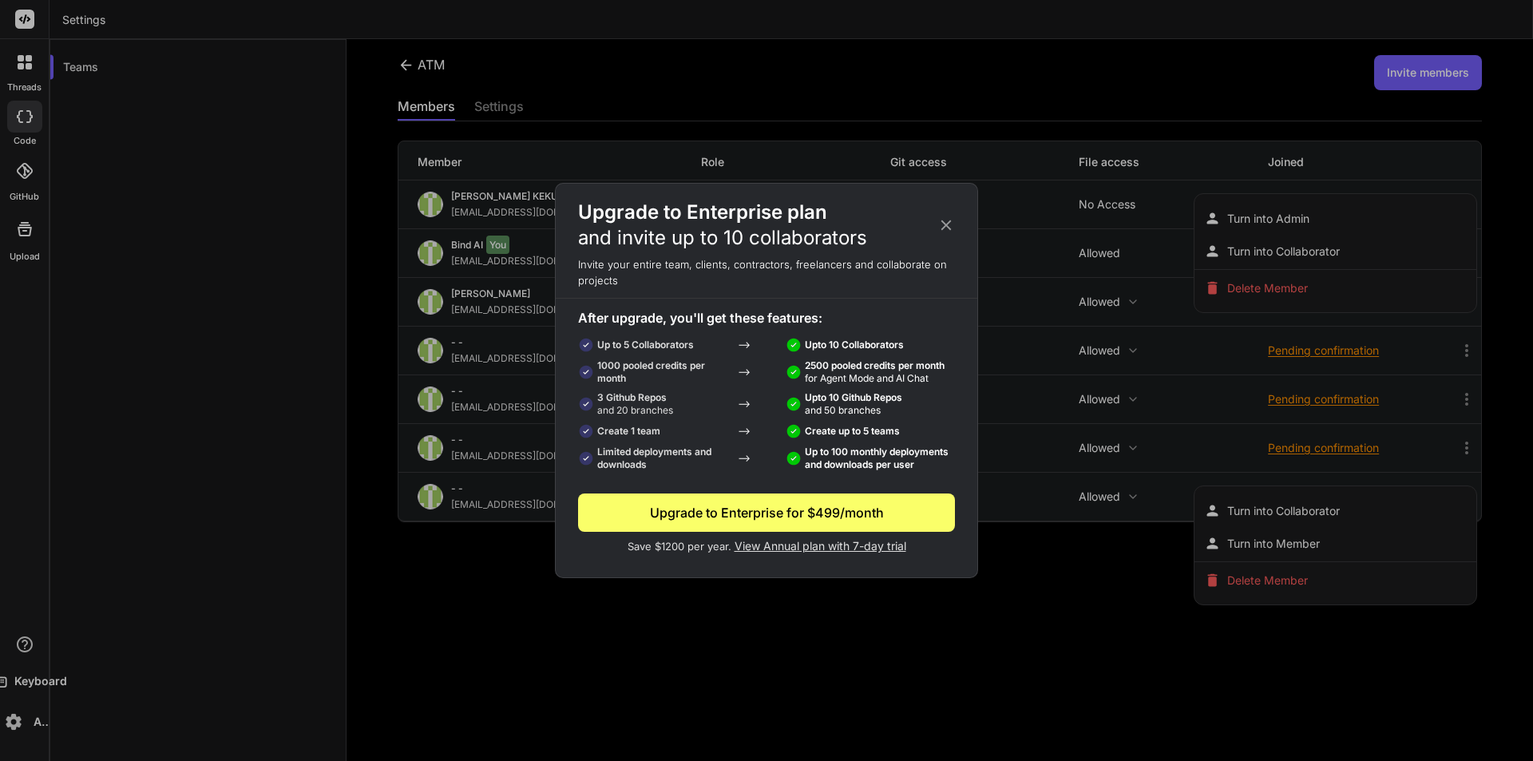
click at [948, 223] on icon at bounding box center [946, 225] width 10 height 10
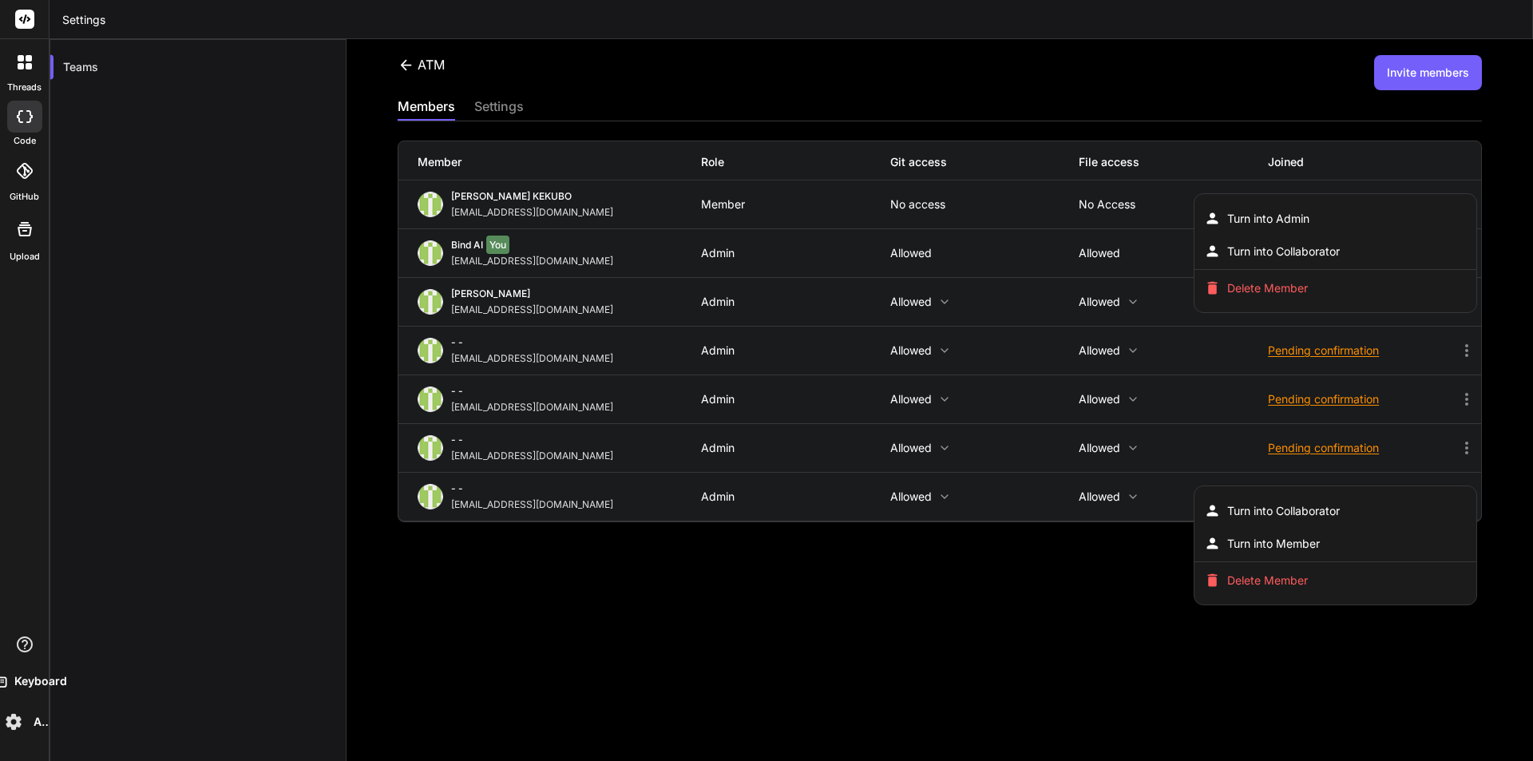
click at [1134, 603] on div at bounding box center [766, 380] width 1533 height 761
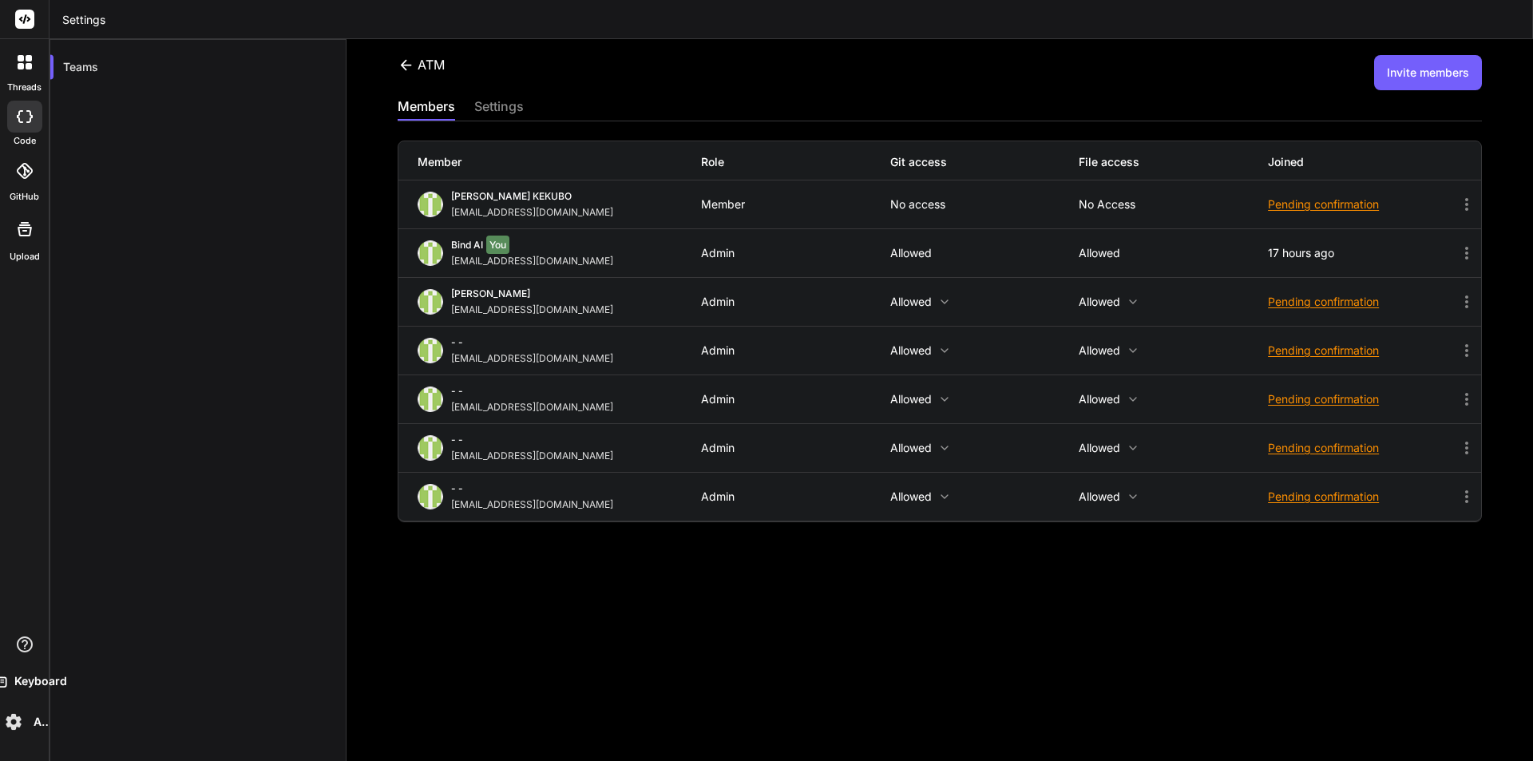
click at [1457, 255] on icon at bounding box center [1466, 252] width 19 height 19
click at [1457, 311] on icon at bounding box center [1466, 301] width 19 height 19
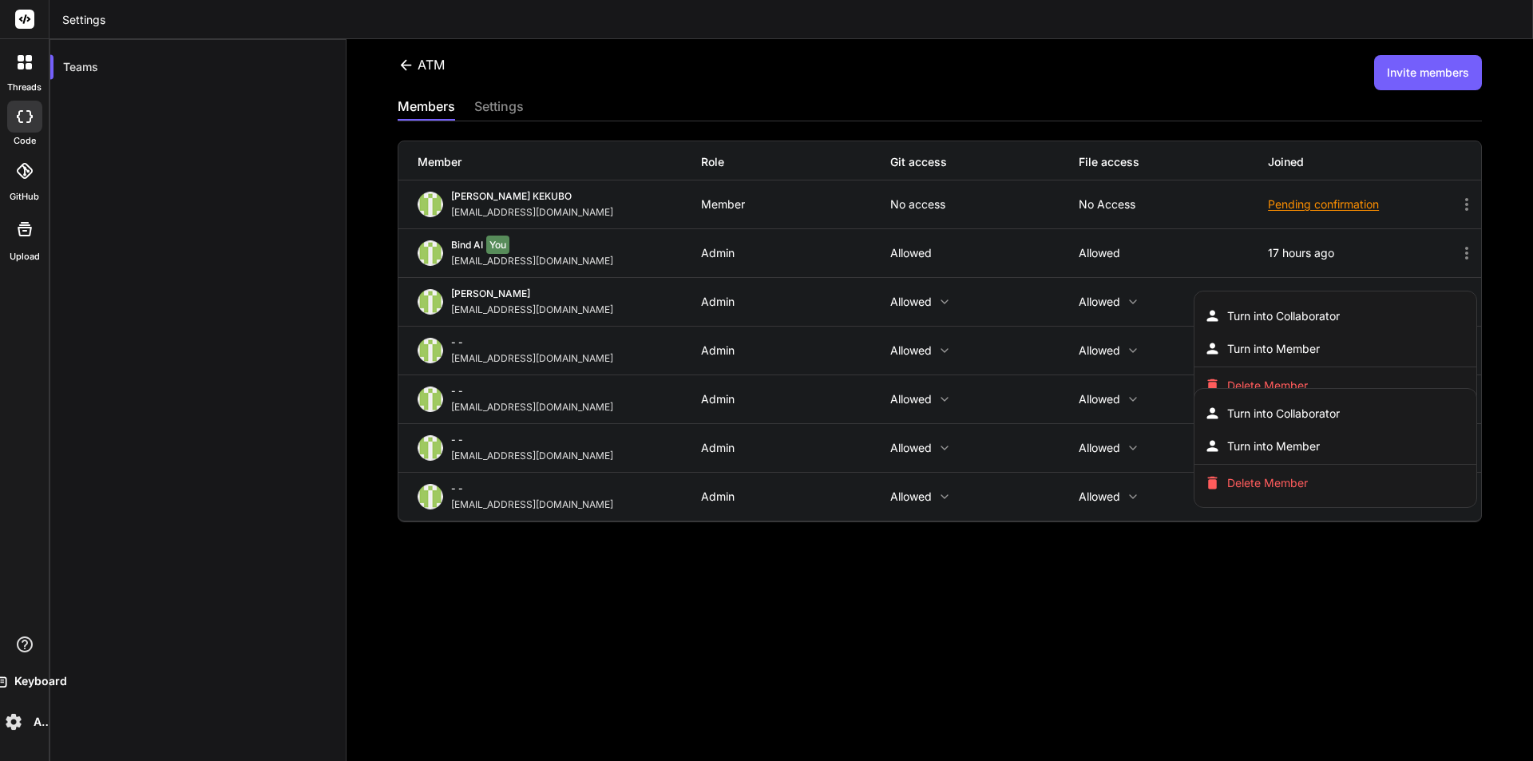
click at [1451, 251] on div at bounding box center [766, 380] width 1533 height 761
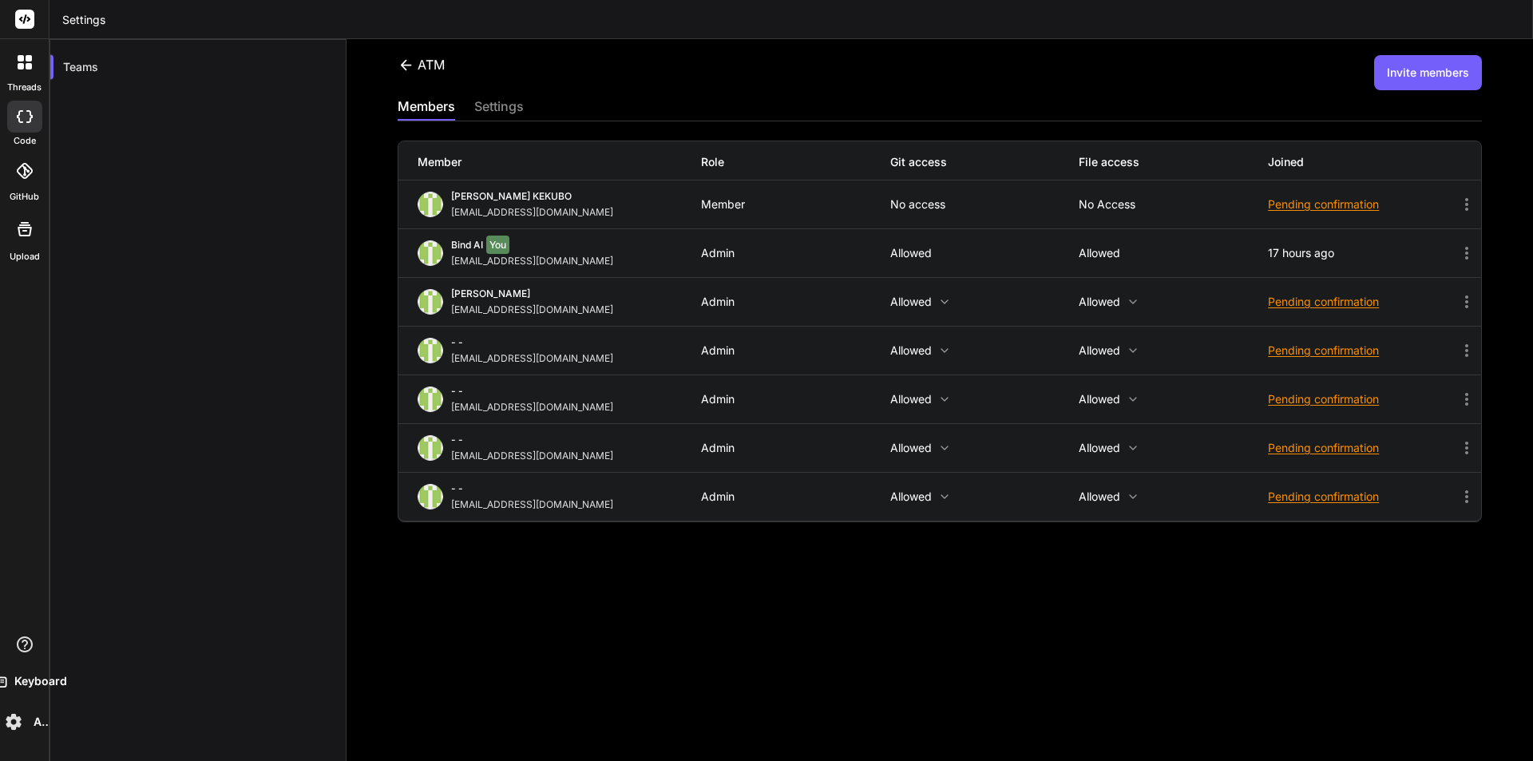
click at [1457, 250] on icon at bounding box center [1466, 252] width 19 height 19
click at [1465, 301] on icon at bounding box center [1466, 301] width 3 height 13
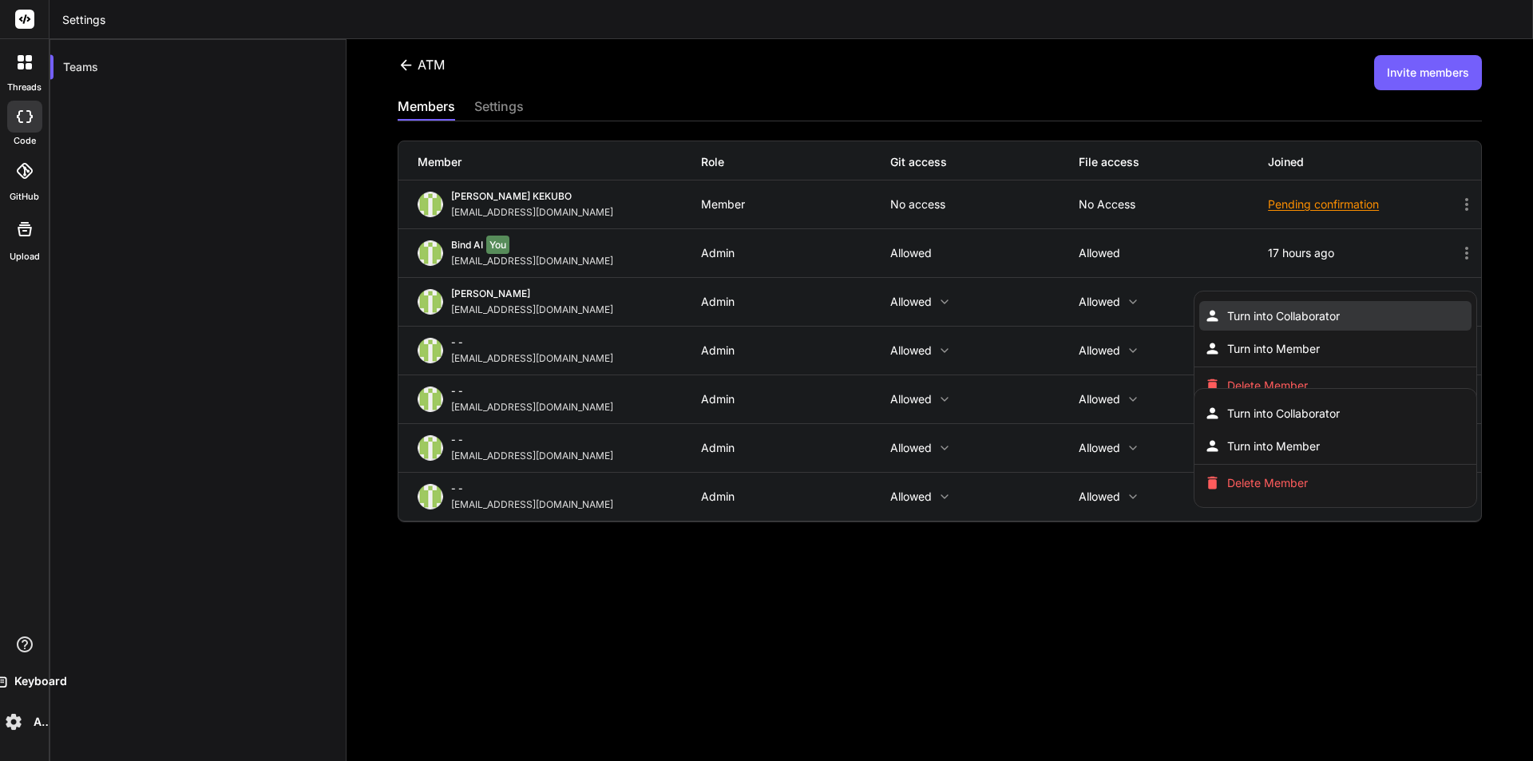
click at [1398, 312] on li "Turn into Collaborator" at bounding box center [1335, 316] width 272 height 30
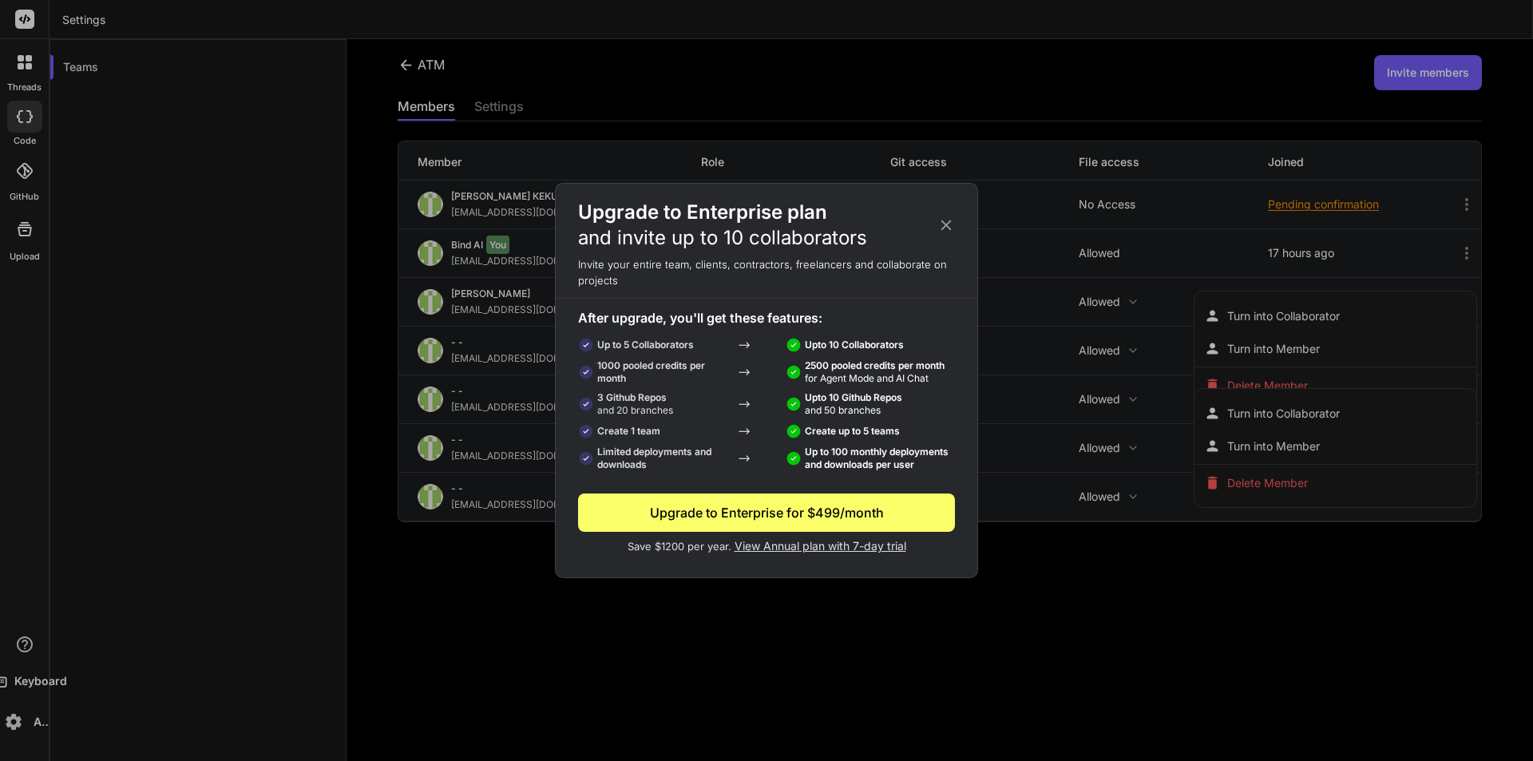
click at [944, 222] on icon at bounding box center [946, 225] width 10 height 10
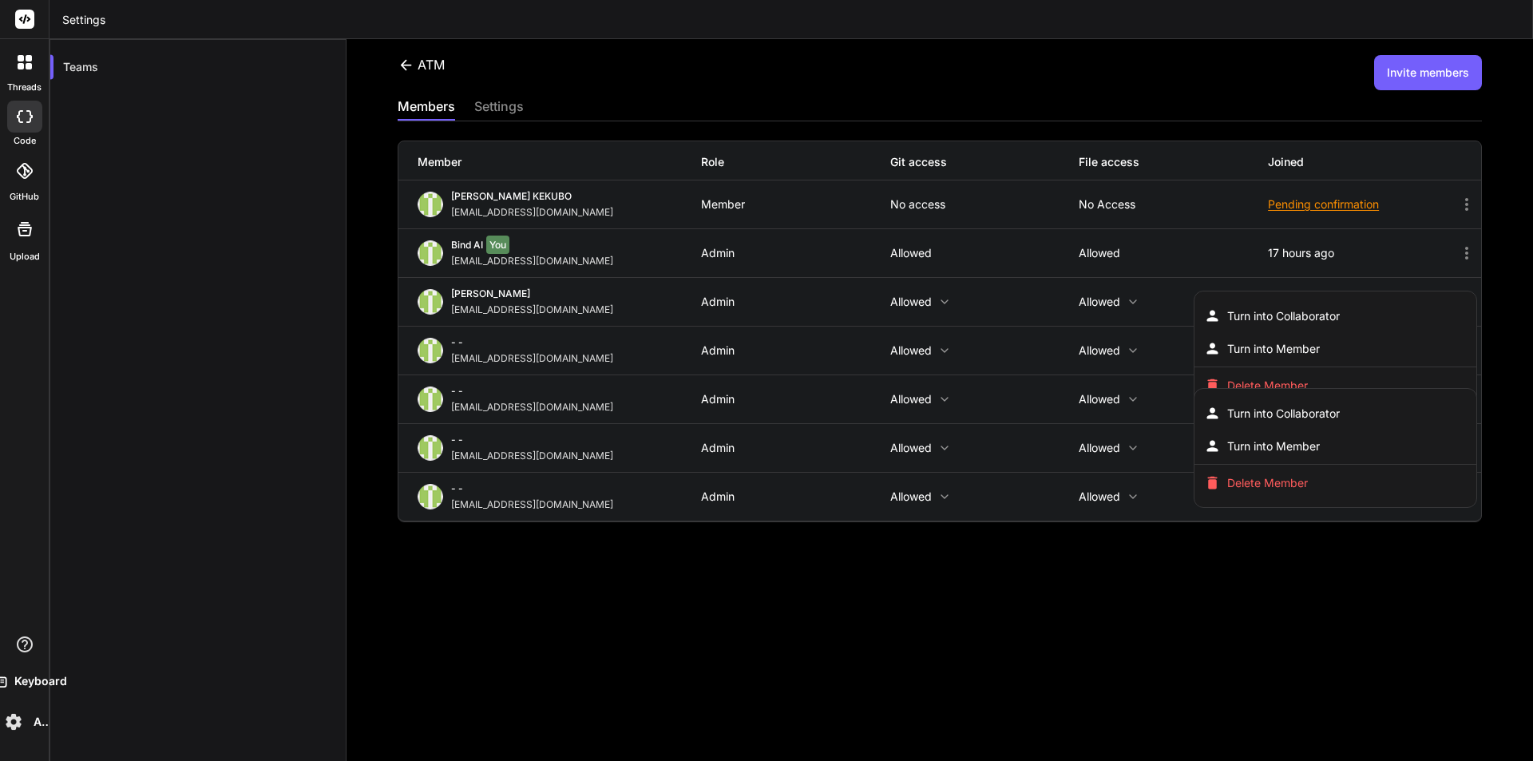
click at [722, 621] on div at bounding box center [766, 380] width 1533 height 761
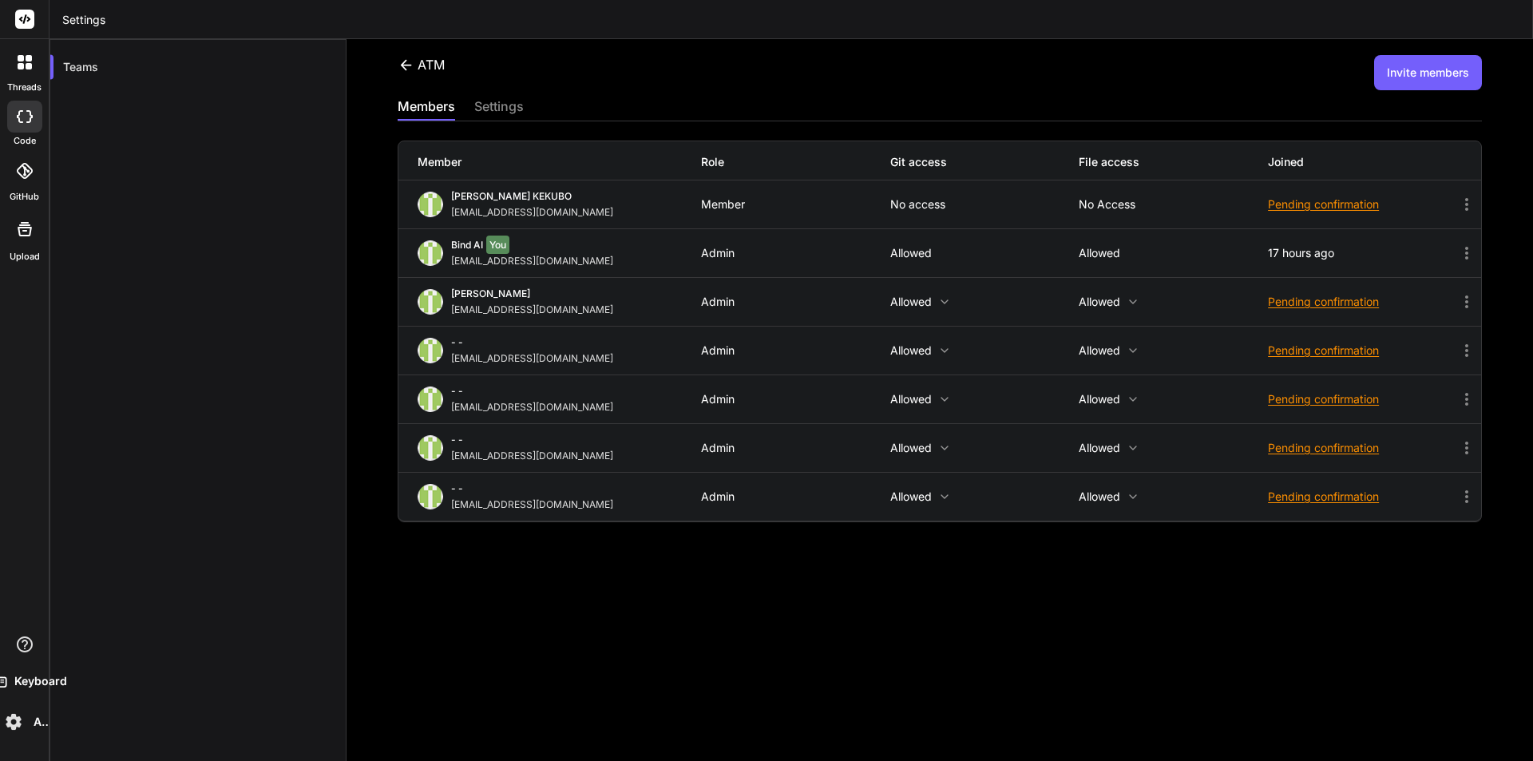
click at [1087, 200] on p "No access" at bounding box center [1173, 204] width 189 height 13
click at [892, 198] on p "No access" at bounding box center [984, 204] width 189 height 13
click at [938, 297] on icon at bounding box center [944, 301] width 13 height 13
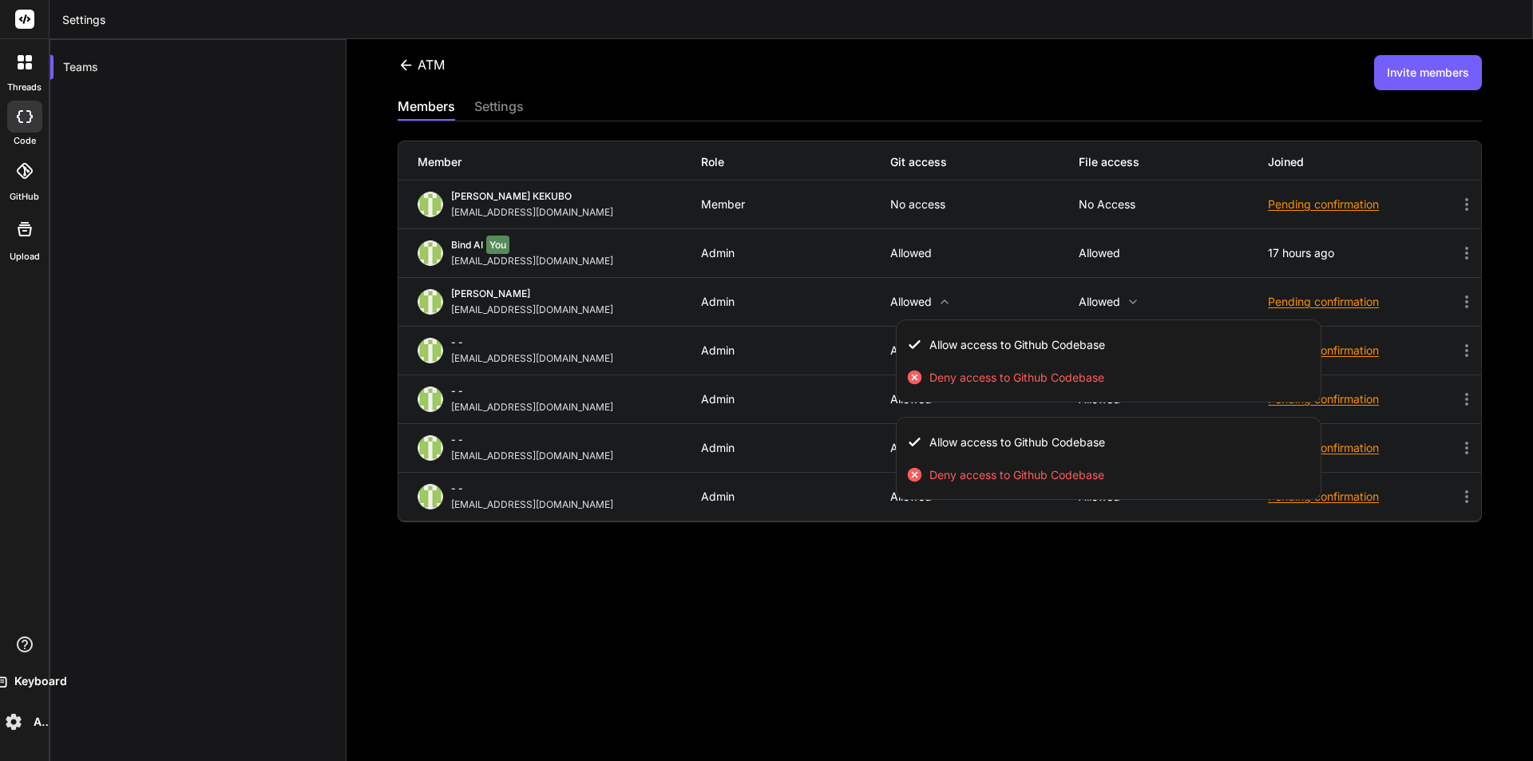
click at [616, 588] on div at bounding box center [766, 380] width 1533 height 761
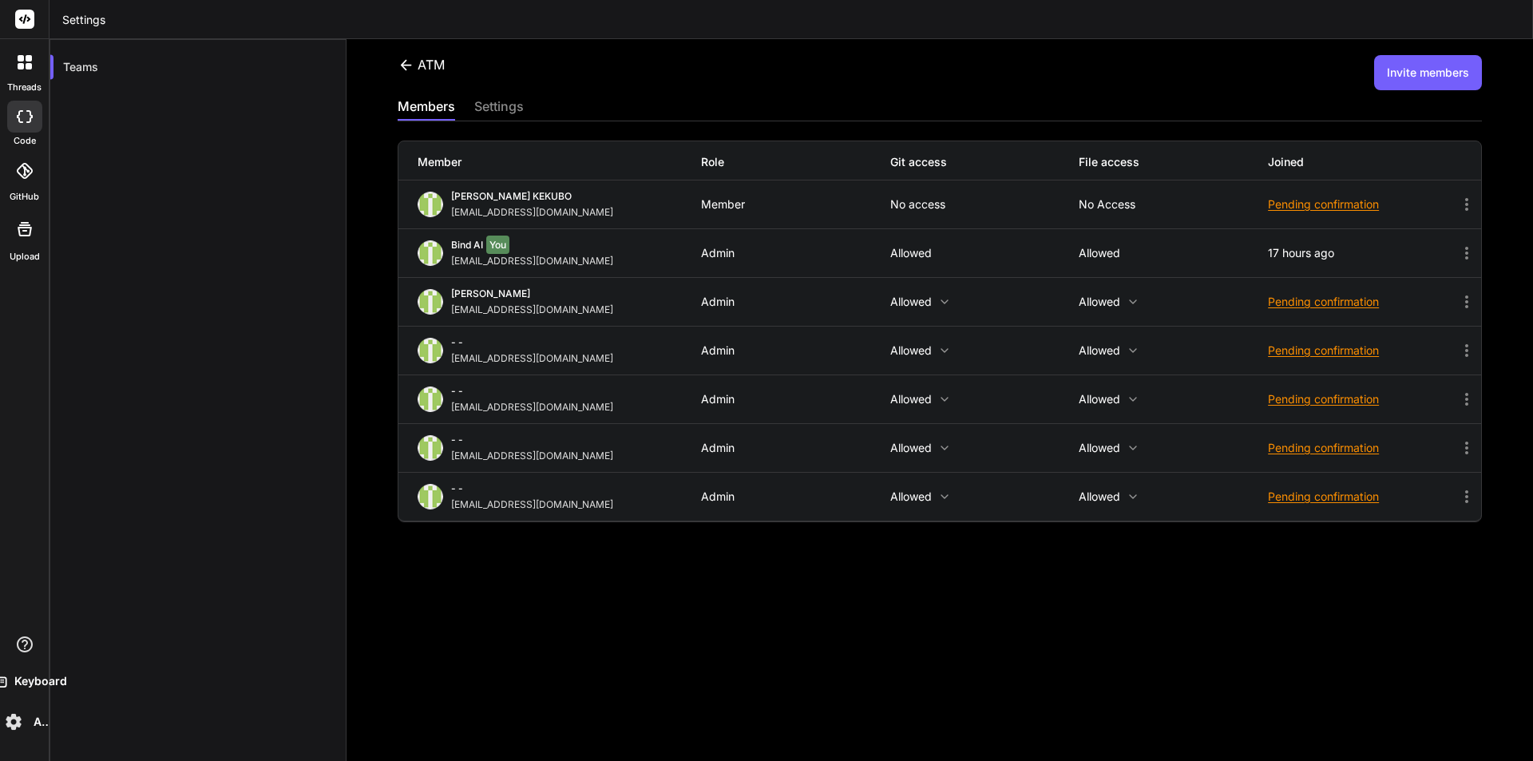
click at [487, 111] on div "settings" at bounding box center [498, 108] width 49 height 22
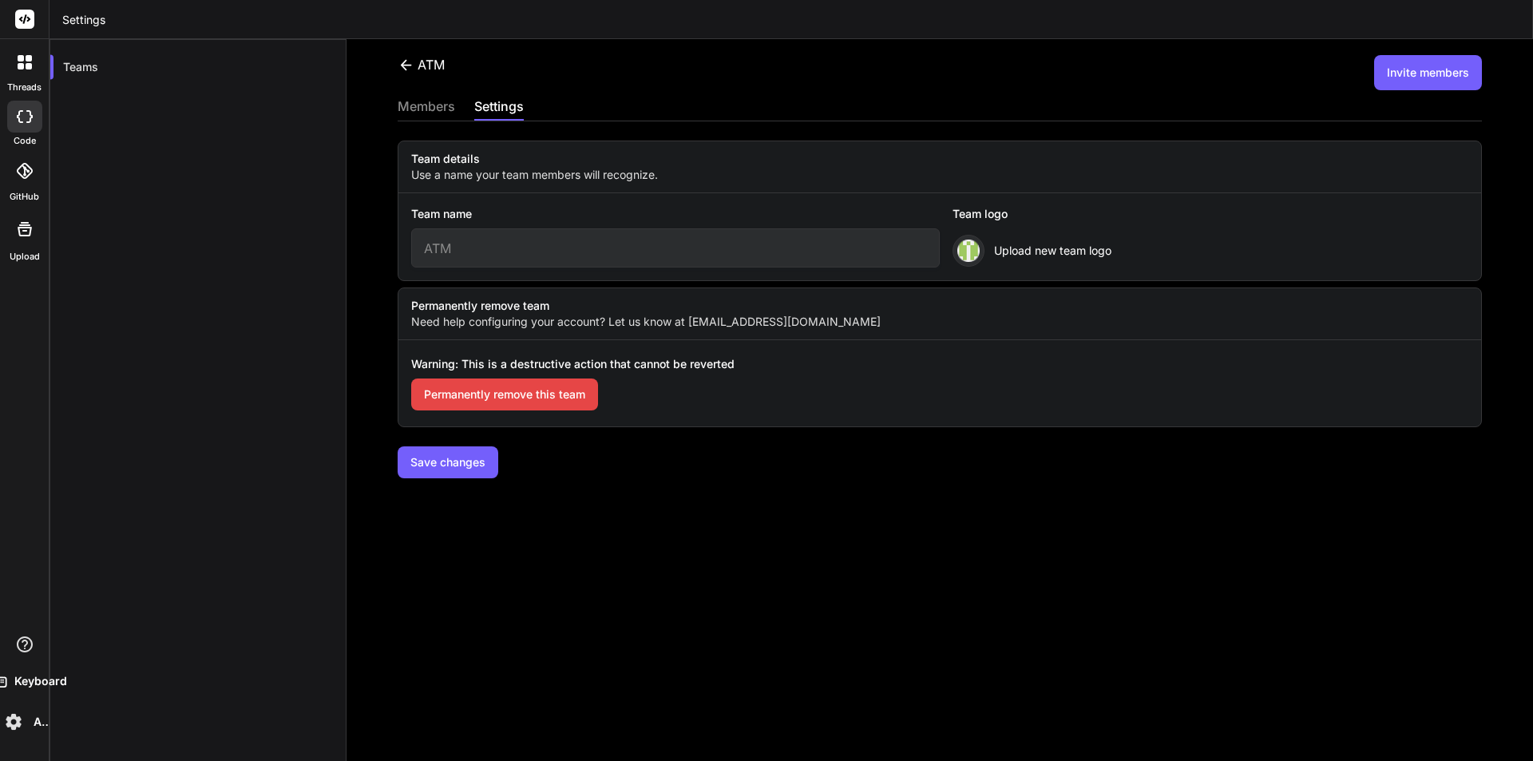
click at [428, 256] on input "ATM" at bounding box center [675, 247] width 528 height 39
click at [471, 167] on label "Use a name your team members will recognize." at bounding box center [939, 175] width 1083 height 16
click at [423, 100] on div "members" at bounding box center [426, 108] width 57 height 22
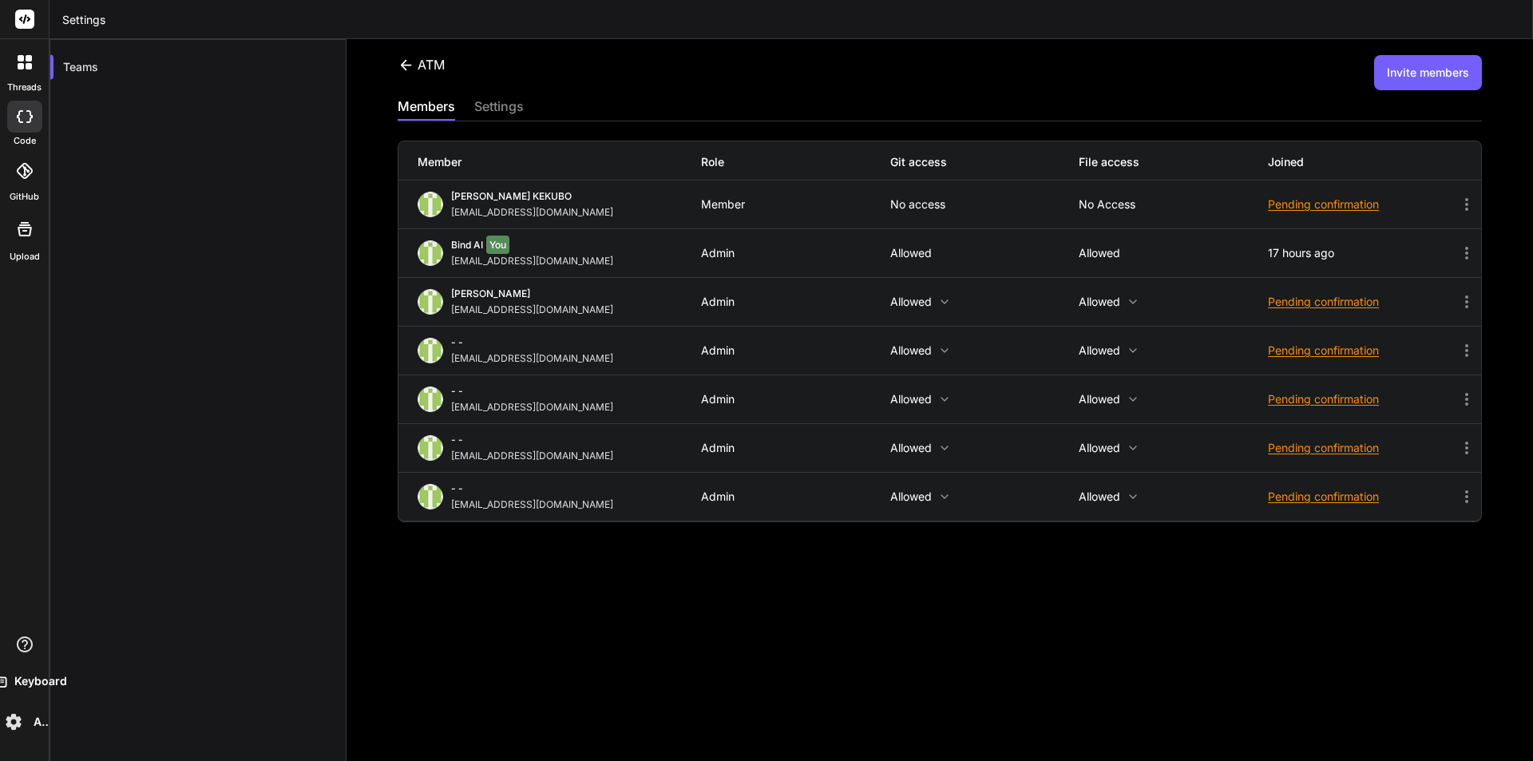
click at [422, 63] on div "ATM" at bounding box center [421, 64] width 47 height 19
click at [407, 69] on icon at bounding box center [406, 65] width 17 height 17
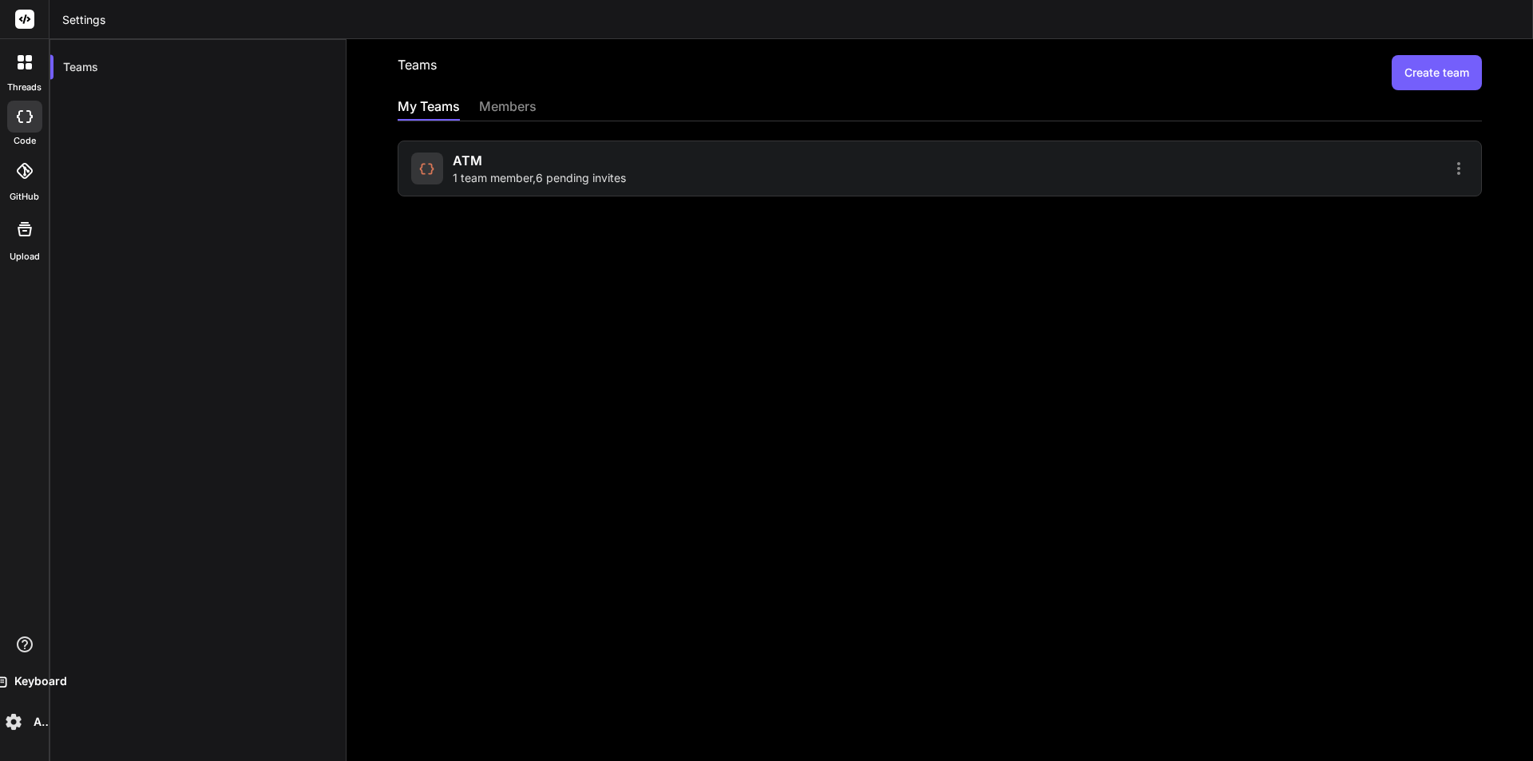
click at [839, 299] on div "Teams Create team My Teams members ATM 1 team member , 6 pending invites" at bounding box center [939, 400] width 1186 height 722
click at [1428, 78] on button "Create team" at bounding box center [1436, 72] width 90 height 35
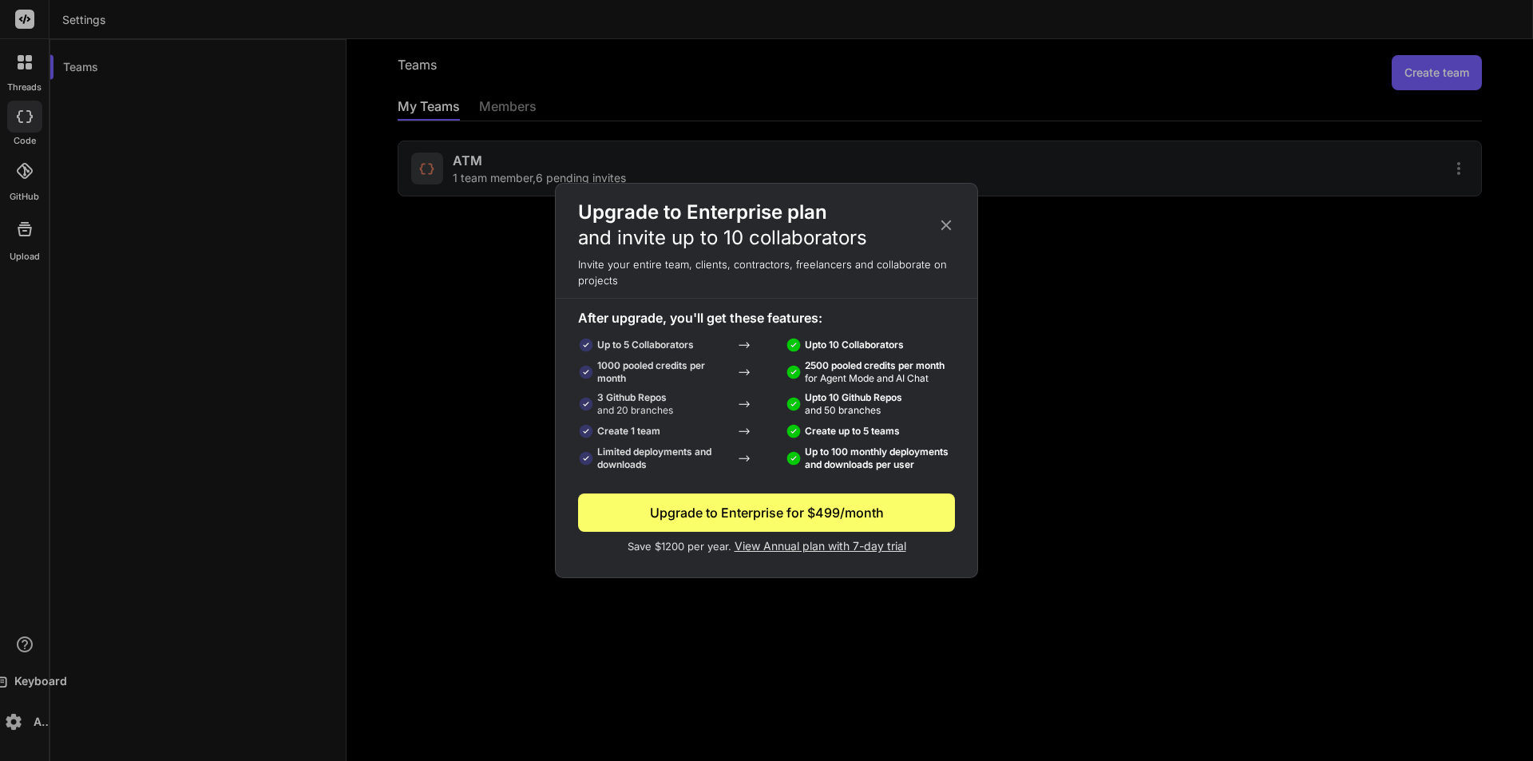
click at [943, 223] on icon at bounding box center [946, 225] width 10 height 10
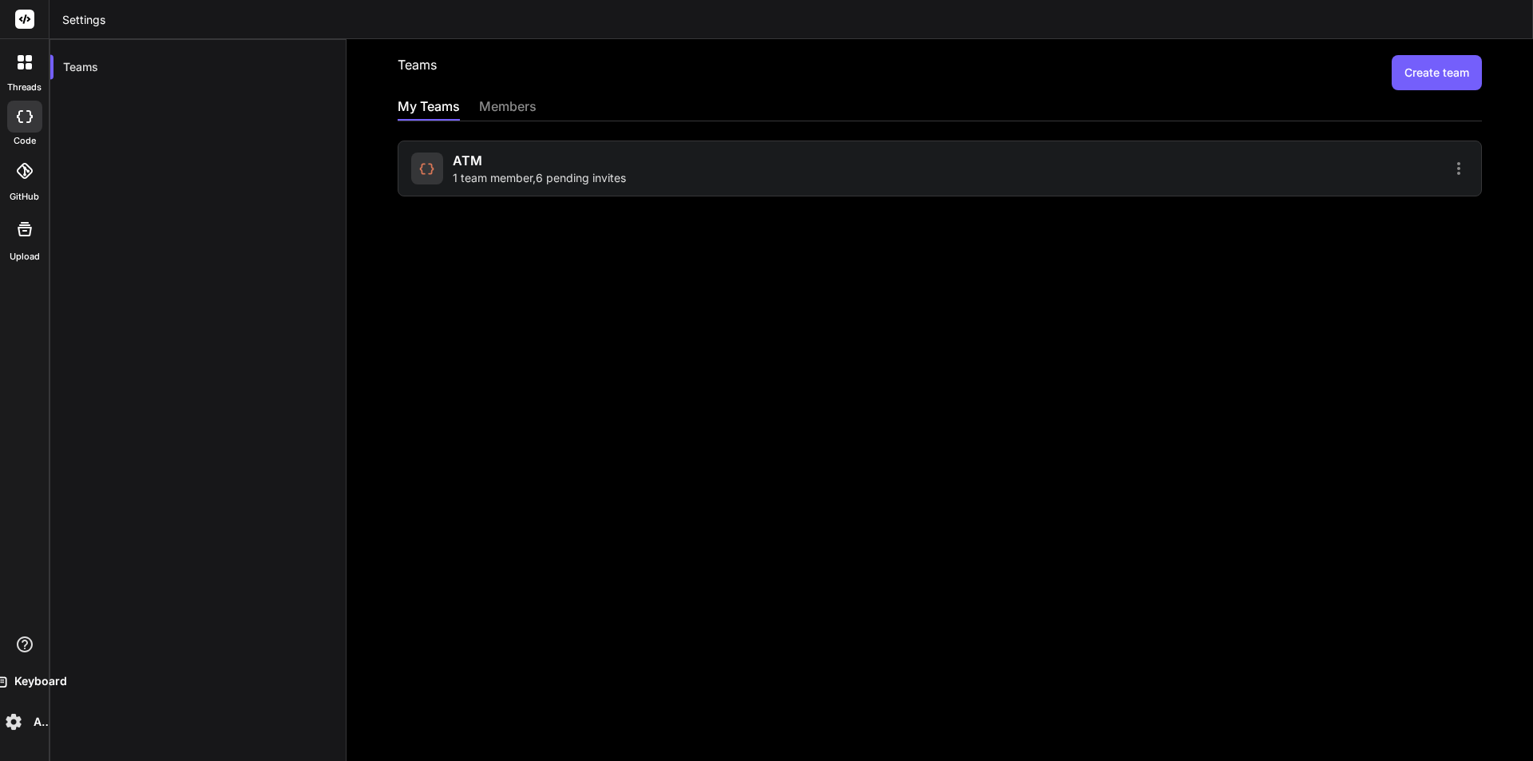
click at [15, 708] on img at bounding box center [13, 721] width 27 height 27
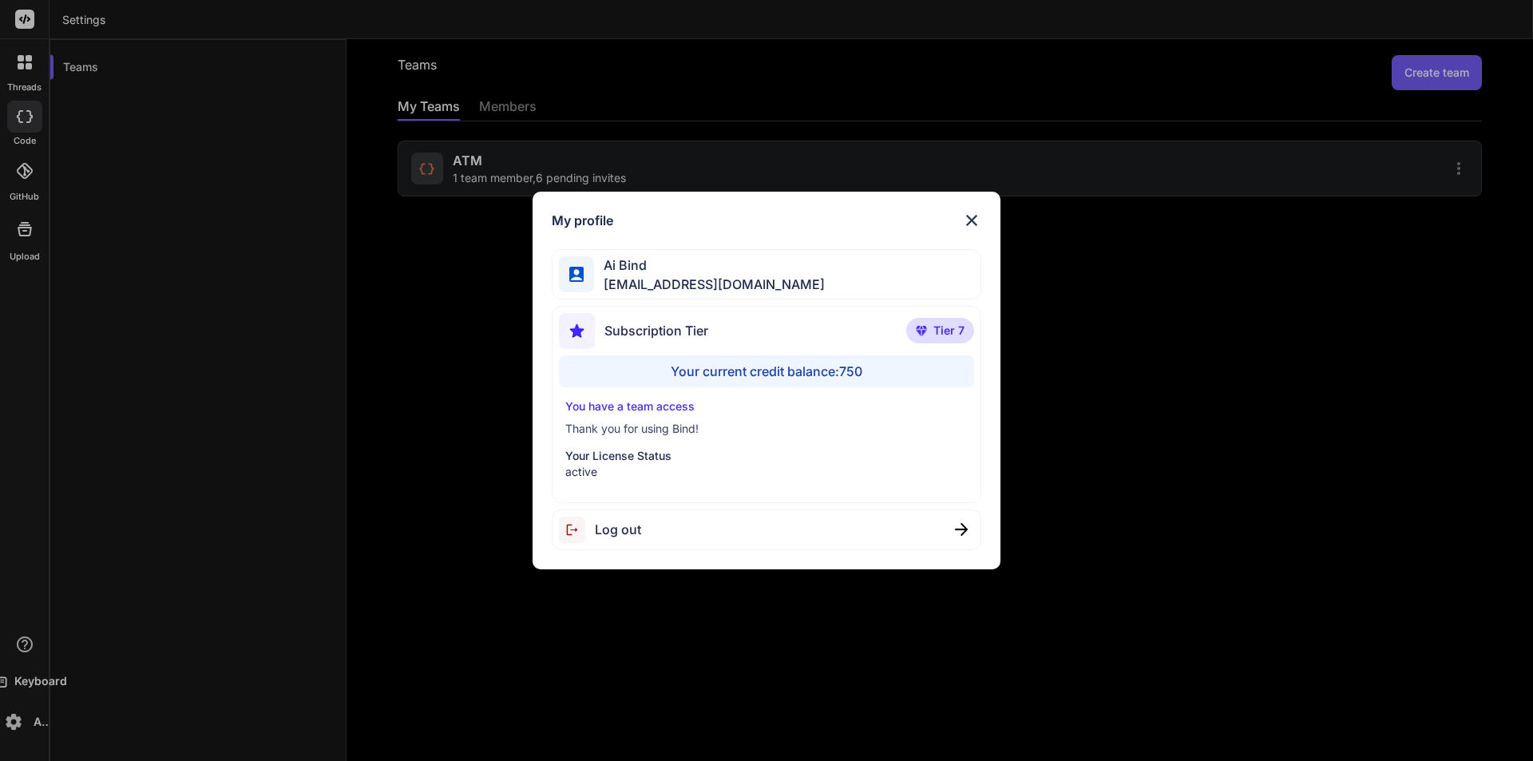
click at [696, 263] on span "Ai Bind" at bounding box center [709, 264] width 231 height 19
click at [658, 343] on div "Subscription Tier" at bounding box center [633, 331] width 149 height 36
click at [714, 376] on div "Your current credit balance: 750" at bounding box center [767, 371] width 416 height 32
click at [655, 421] on p "Thank you for using Bind!" at bounding box center [766, 429] width 403 height 16
click at [593, 472] on p "active" at bounding box center [766, 472] width 403 height 16
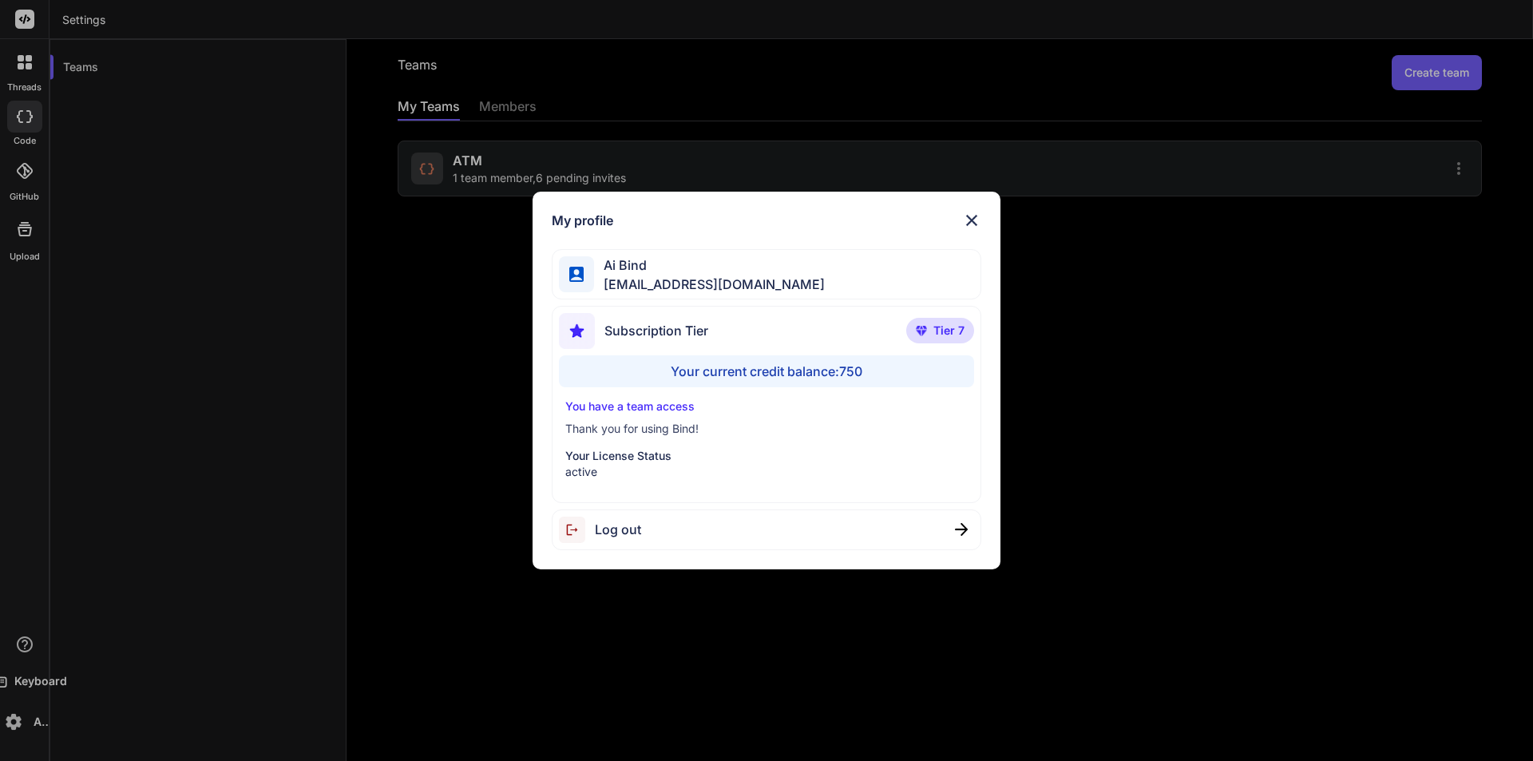
click at [627, 405] on p "You have a team access" at bounding box center [766, 406] width 403 height 16
click at [978, 223] on img at bounding box center [971, 220] width 19 height 19
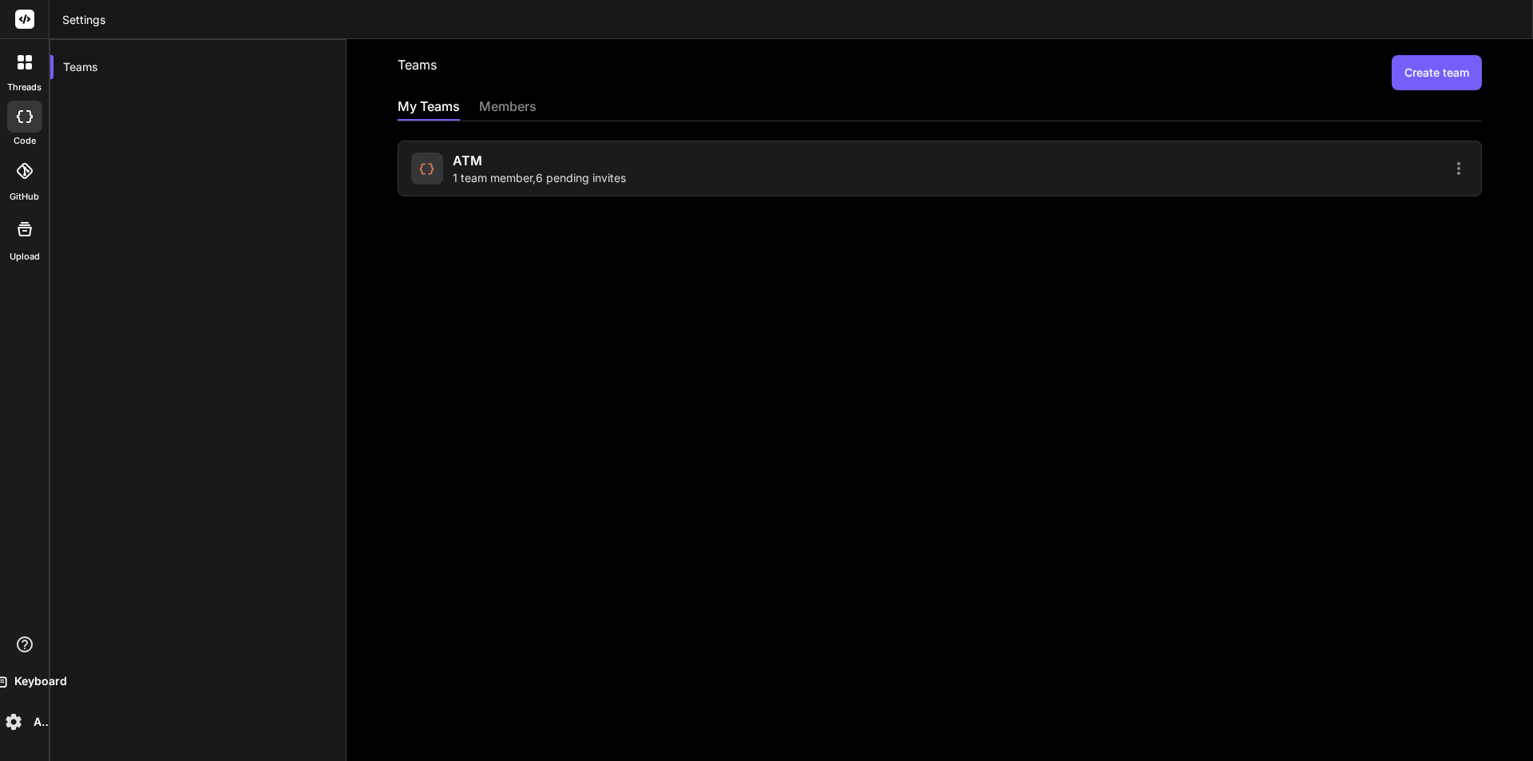
click at [632, 234] on div "Teams Create team My Teams members ATM 1 team member , 6 pending invites" at bounding box center [939, 400] width 1186 height 722
click at [1449, 167] on icon at bounding box center [1458, 168] width 19 height 19
click at [1350, 197] on li "Members" at bounding box center [1365, 210] width 129 height 30
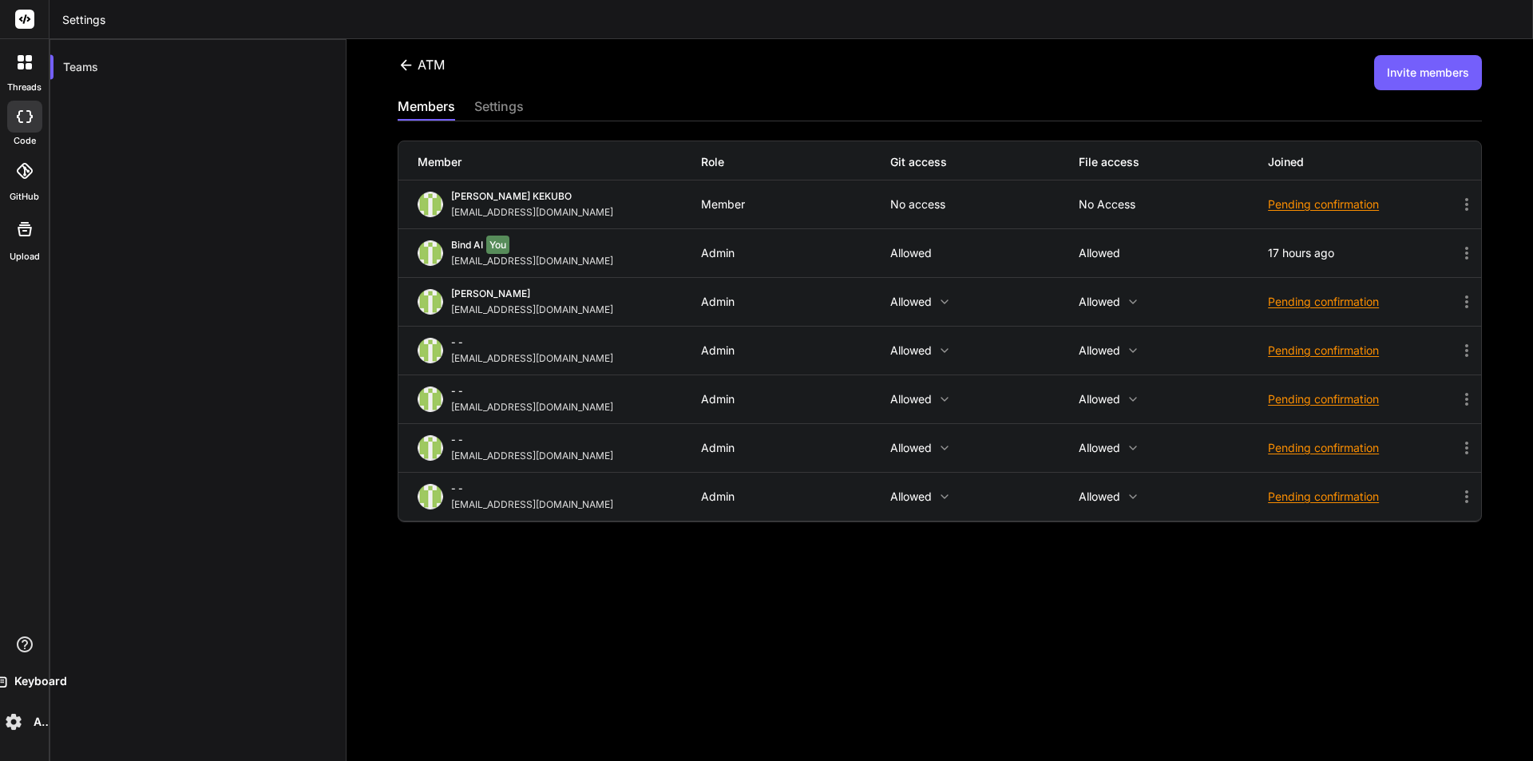
click at [414, 70] on div "ATM" at bounding box center [421, 64] width 47 height 19
click at [408, 69] on icon at bounding box center [406, 65] width 17 height 17
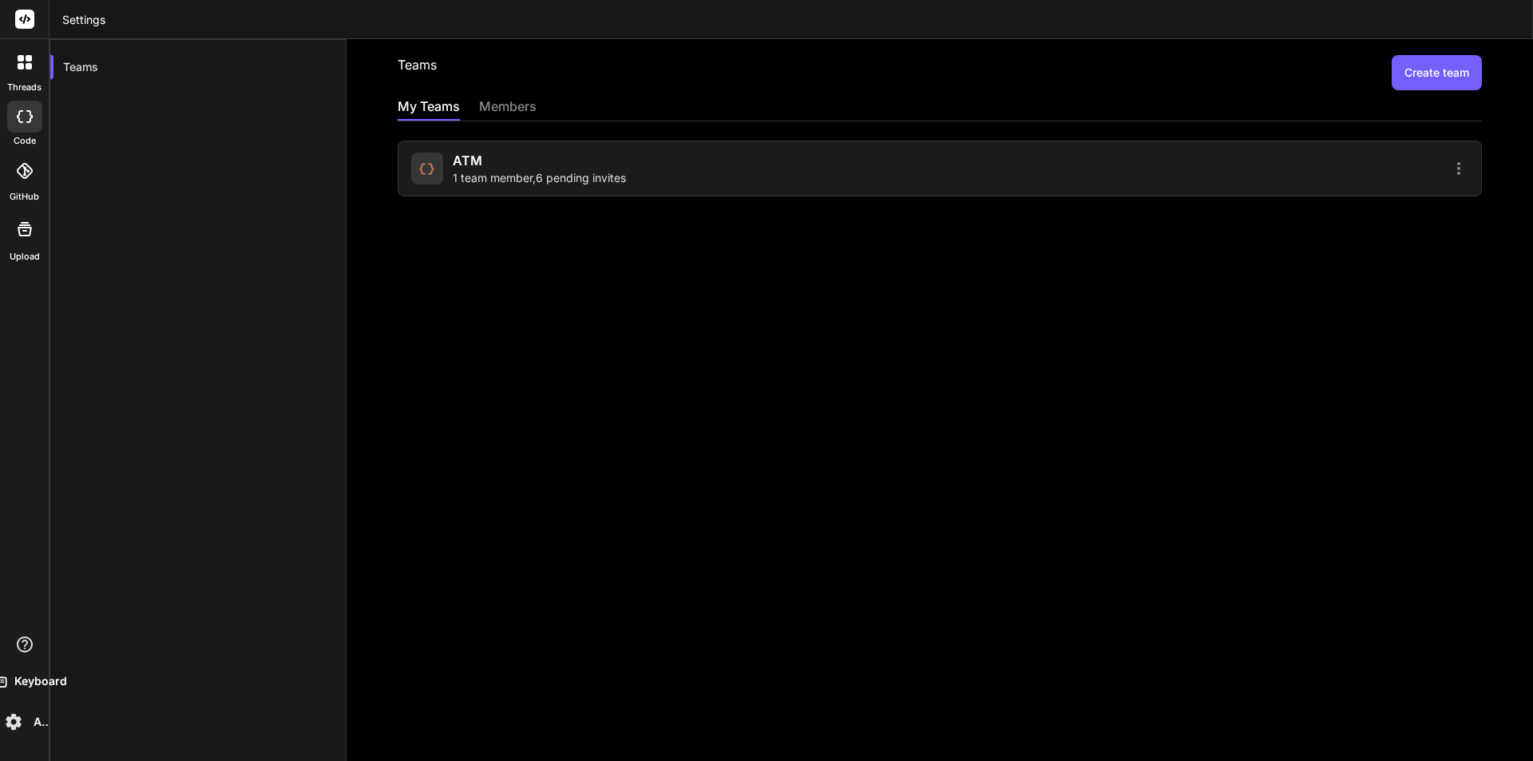
click at [1449, 169] on icon at bounding box center [1458, 168] width 19 height 19
click at [1326, 180] on span "Settings" at bounding box center [1347, 177] width 43 height 16
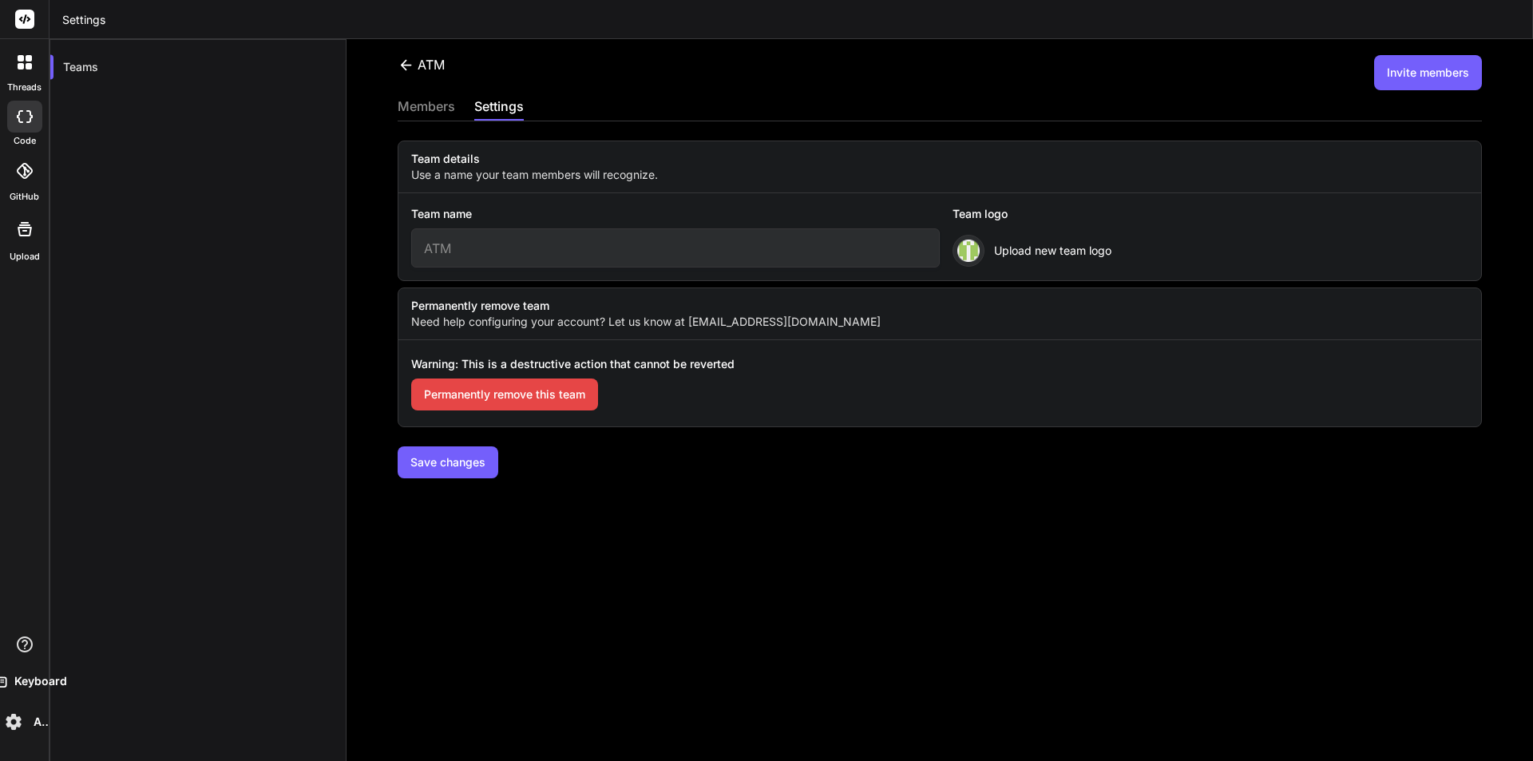
click at [421, 107] on div "members" at bounding box center [426, 108] width 57 height 22
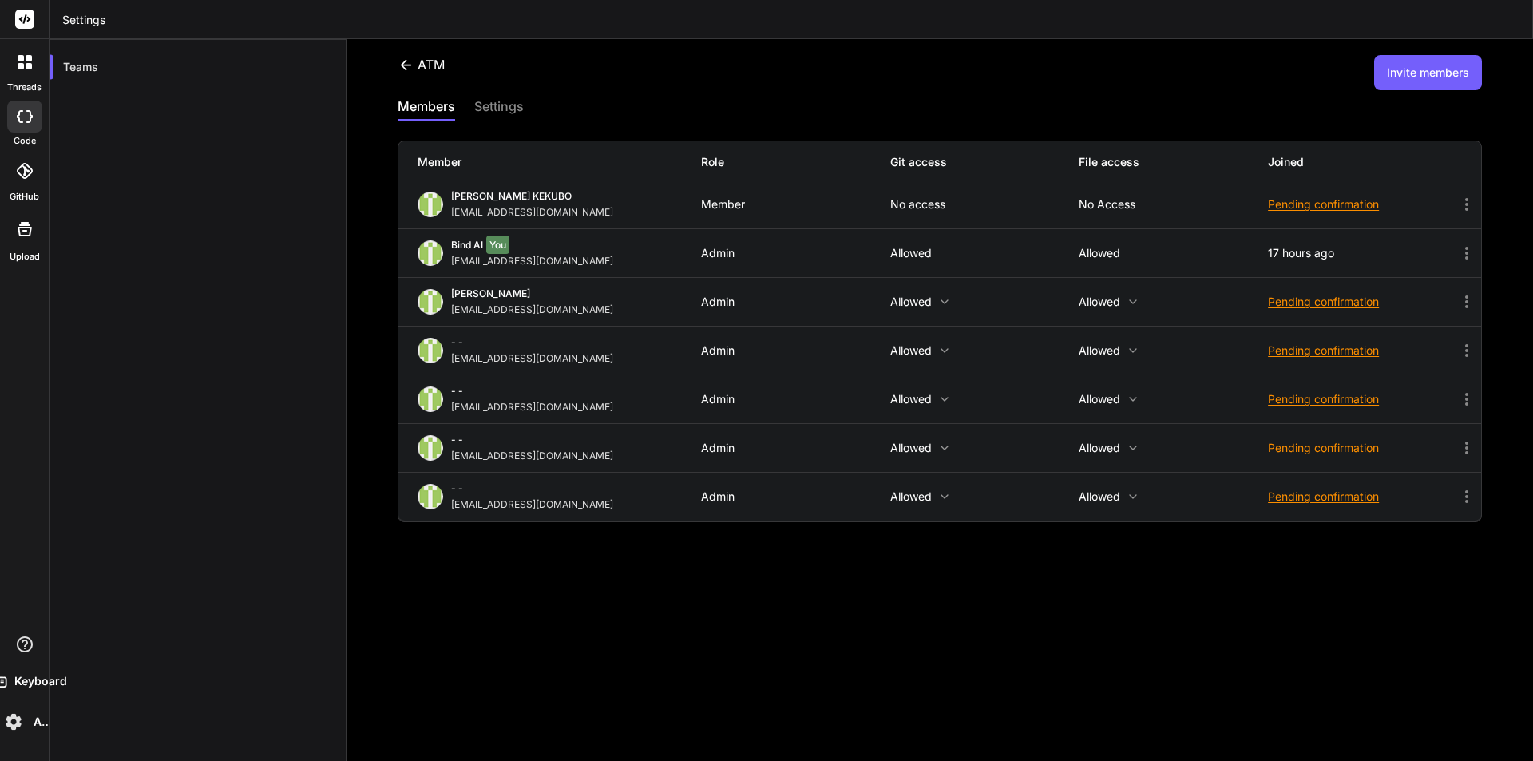
click at [1457, 301] on icon at bounding box center [1466, 301] width 19 height 19
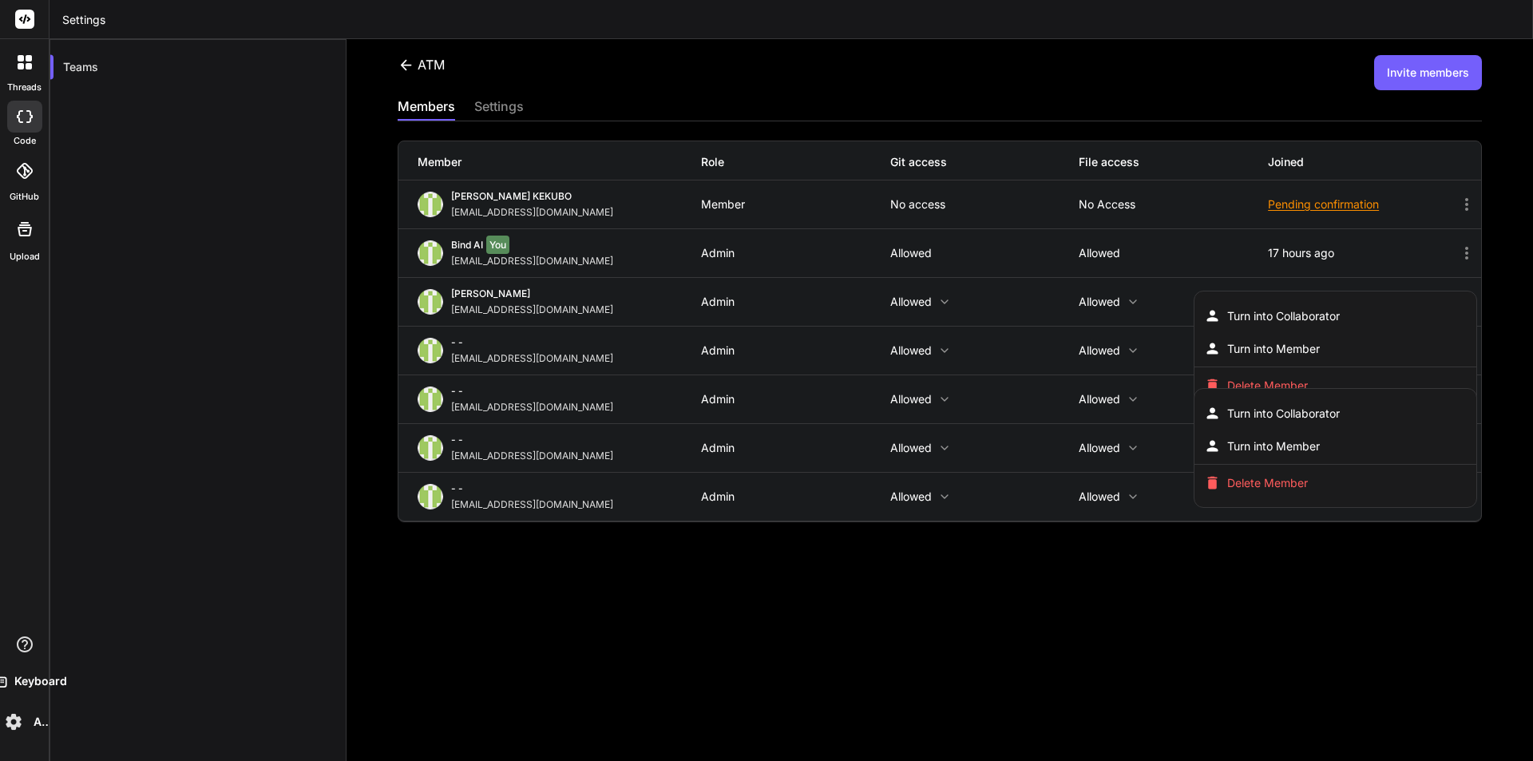
click at [1010, 629] on div at bounding box center [766, 380] width 1533 height 761
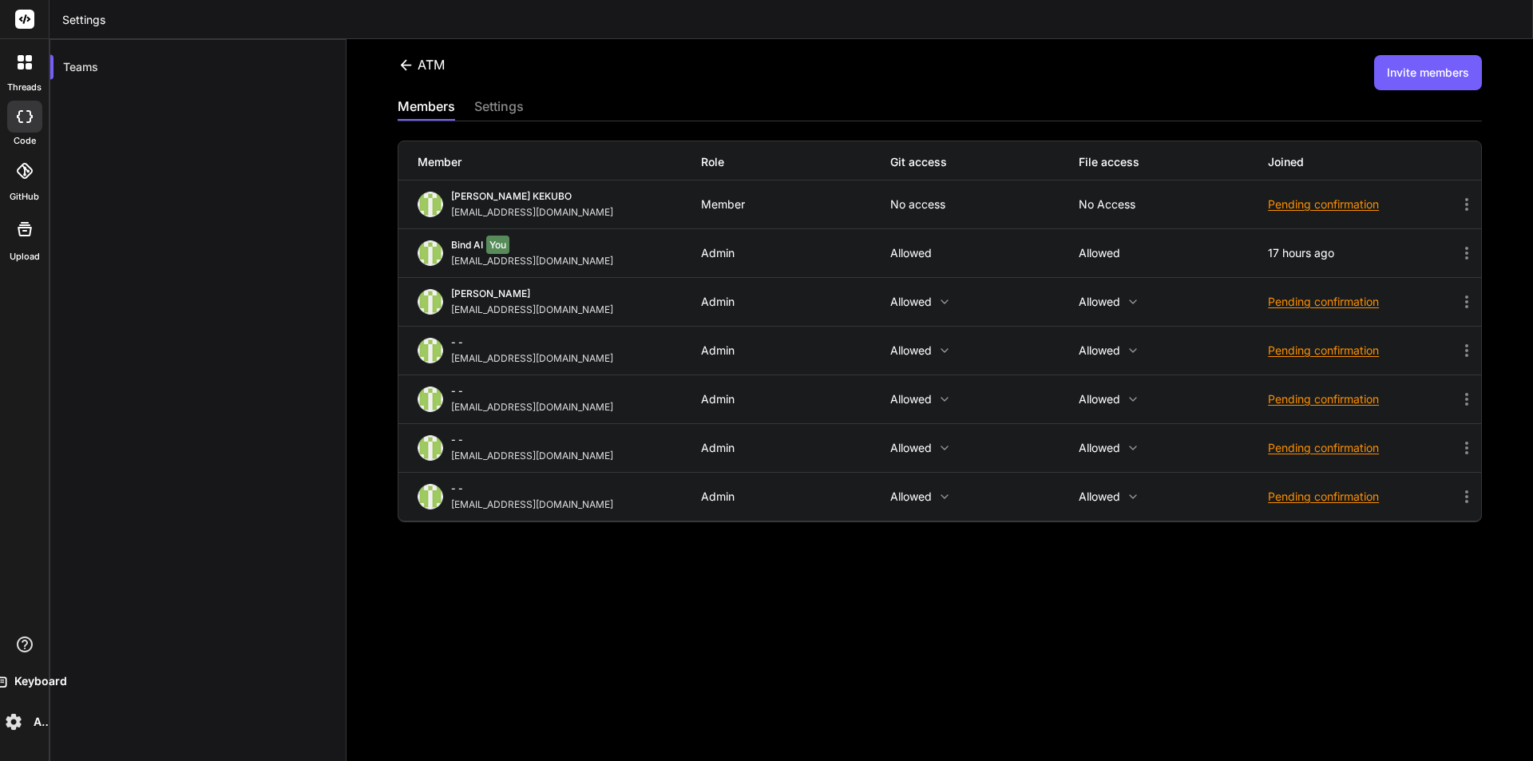
click at [1031, 616] on div "ATM Invite members members settings Member Role Git access File access Joined A…" at bounding box center [939, 400] width 1186 height 722
click at [1418, 63] on button "Invite members" at bounding box center [1428, 72] width 108 height 35
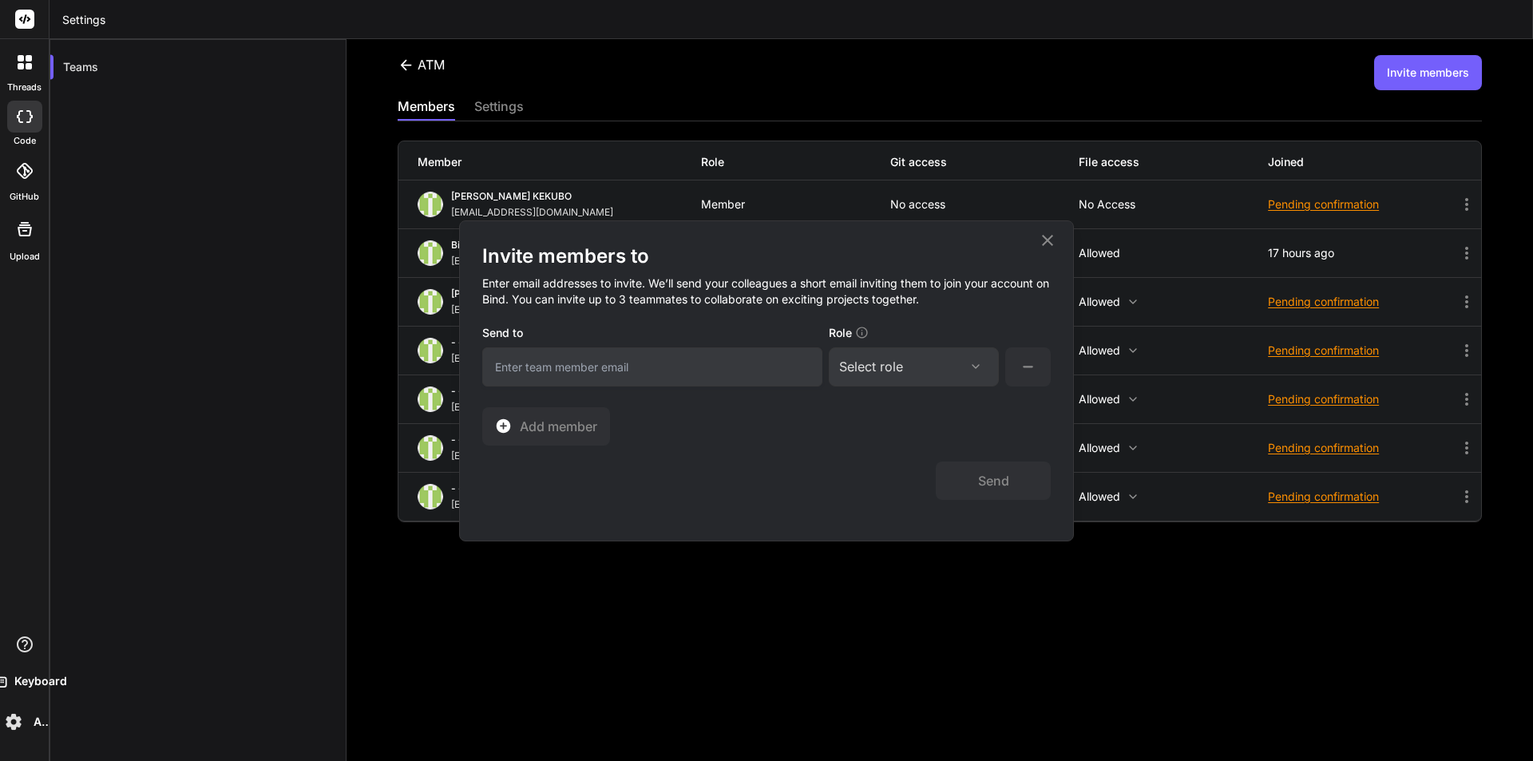
click at [568, 358] on input "email" at bounding box center [652, 366] width 340 height 39
click at [923, 361] on div "Select role" at bounding box center [913, 366] width 149 height 19
click at [623, 433] on div "Invite members to Enter email addresses to invite. We’ll send your colleagues a…" at bounding box center [766, 344] width 568 height 202
click at [1044, 236] on icon at bounding box center [1047, 239] width 11 height 11
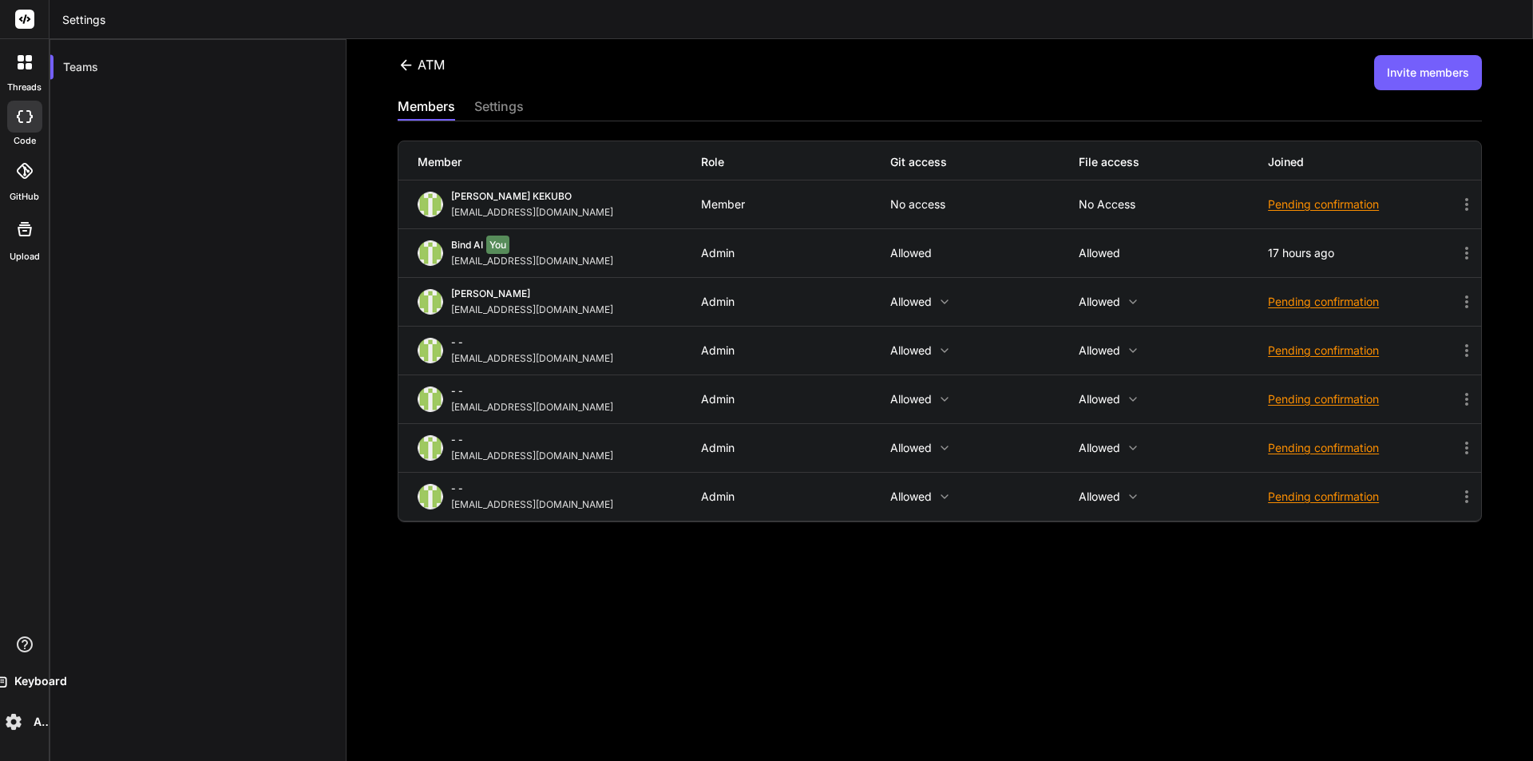
click at [786, 568] on div "ATM Invite members members settings Member Role Git access File access Joined A…" at bounding box center [939, 400] width 1186 height 722
click at [1160, 612] on div "ATM Invite members members settings Member Role Git access File access Joined […" at bounding box center [939, 400] width 1186 height 722
click at [411, 61] on icon at bounding box center [406, 65] width 17 height 17
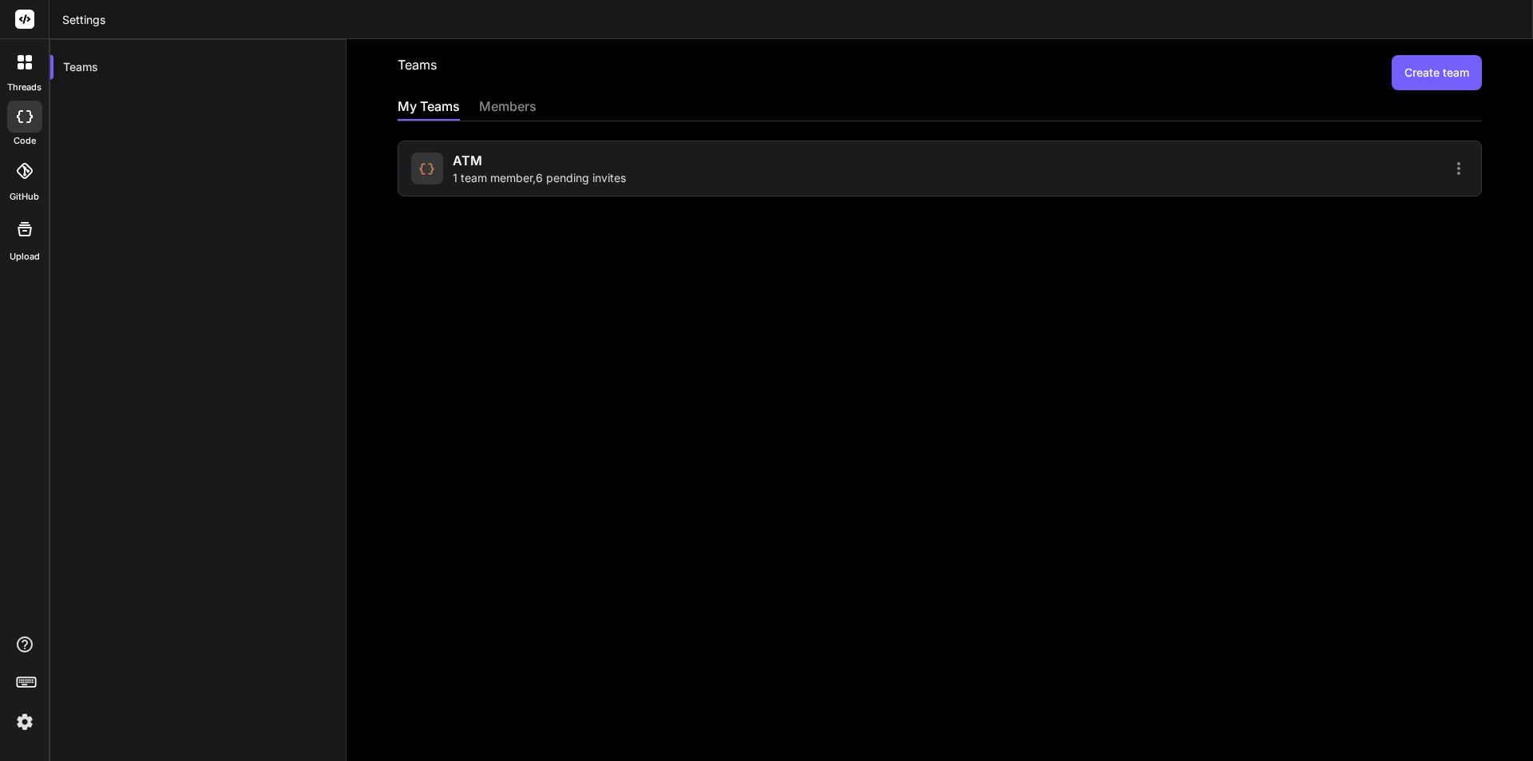
click at [509, 109] on div "members" at bounding box center [507, 108] width 57 height 22
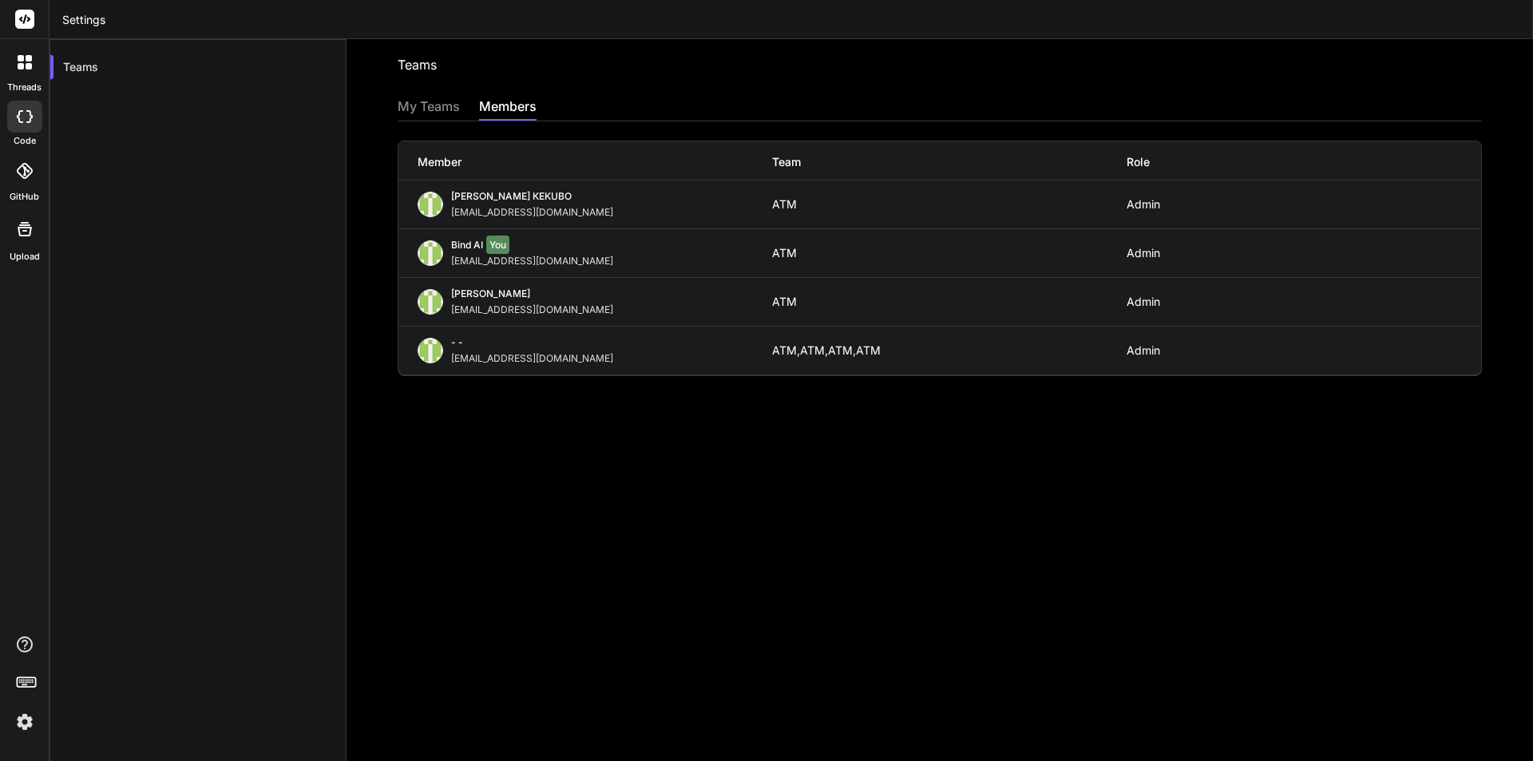
click at [426, 105] on div "My Teams" at bounding box center [429, 108] width 62 height 22
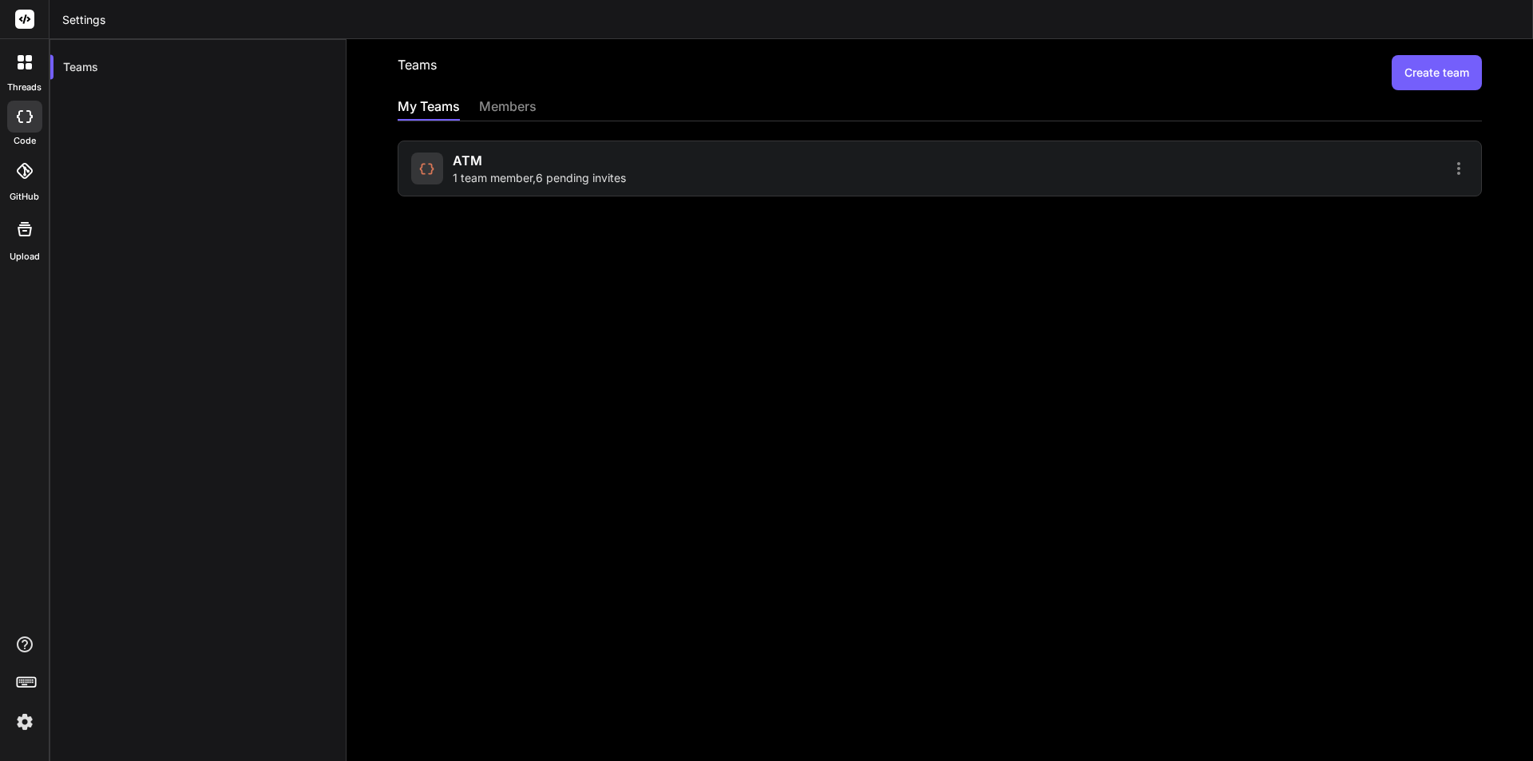
click at [501, 105] on div "members" at bounding box center [507, 108] width 57 height 22
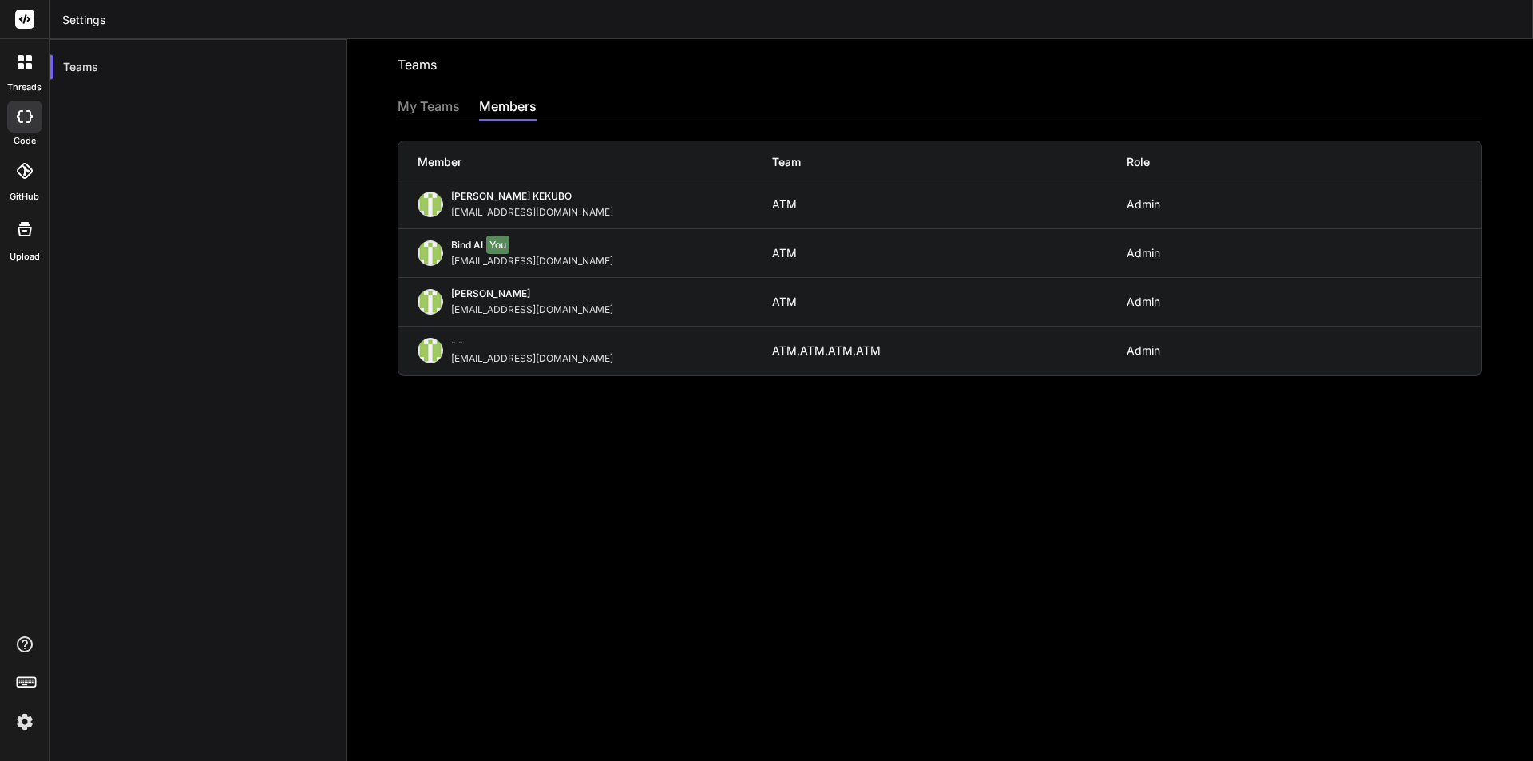
click at [440, 113] on div "My Teams" at bounding box center [429, 108] width 62 height 22
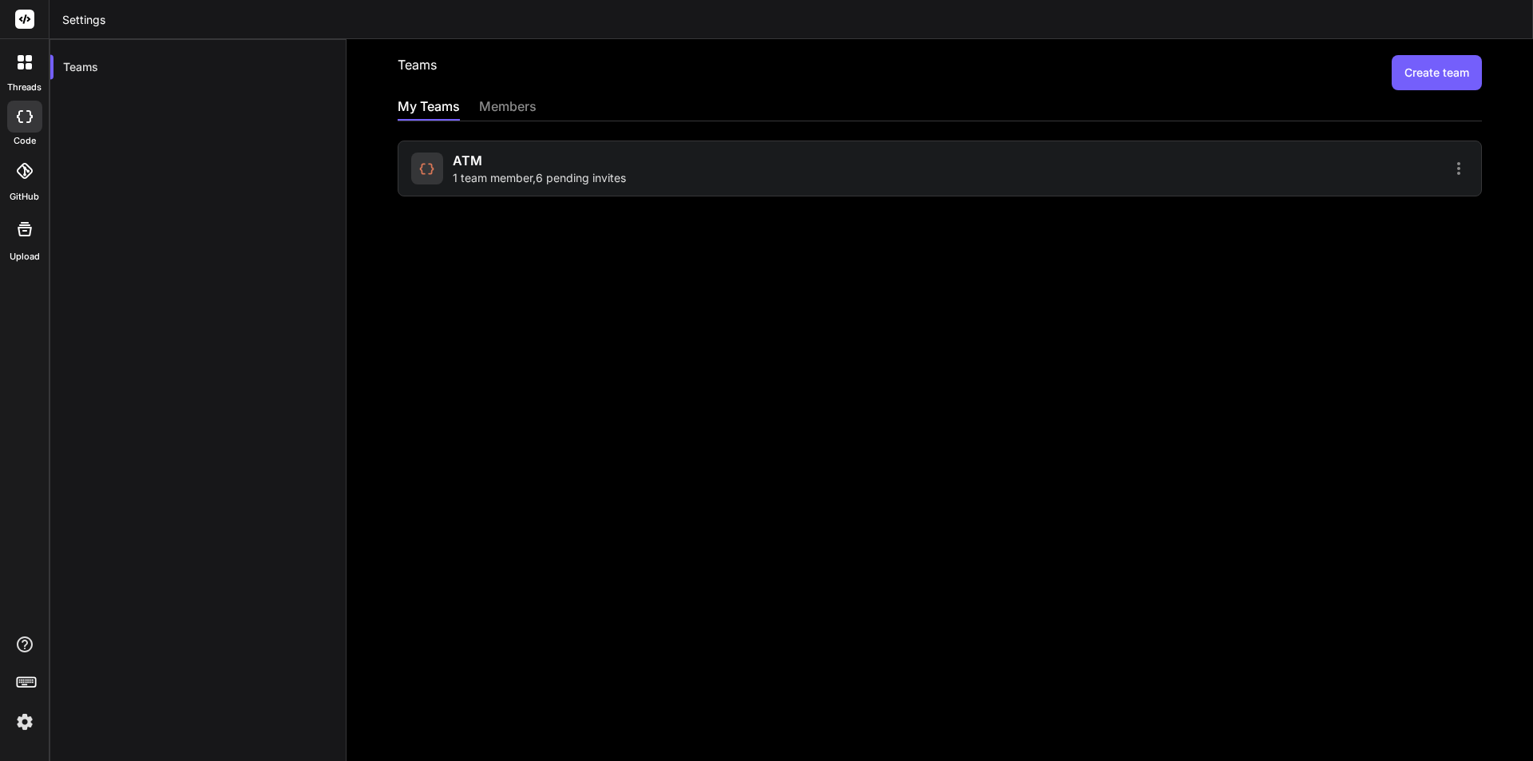
click at [495, 160] on div "ATM 1 team member , 6 pending invites" at bounding box center [539, 168] width 173 height 35
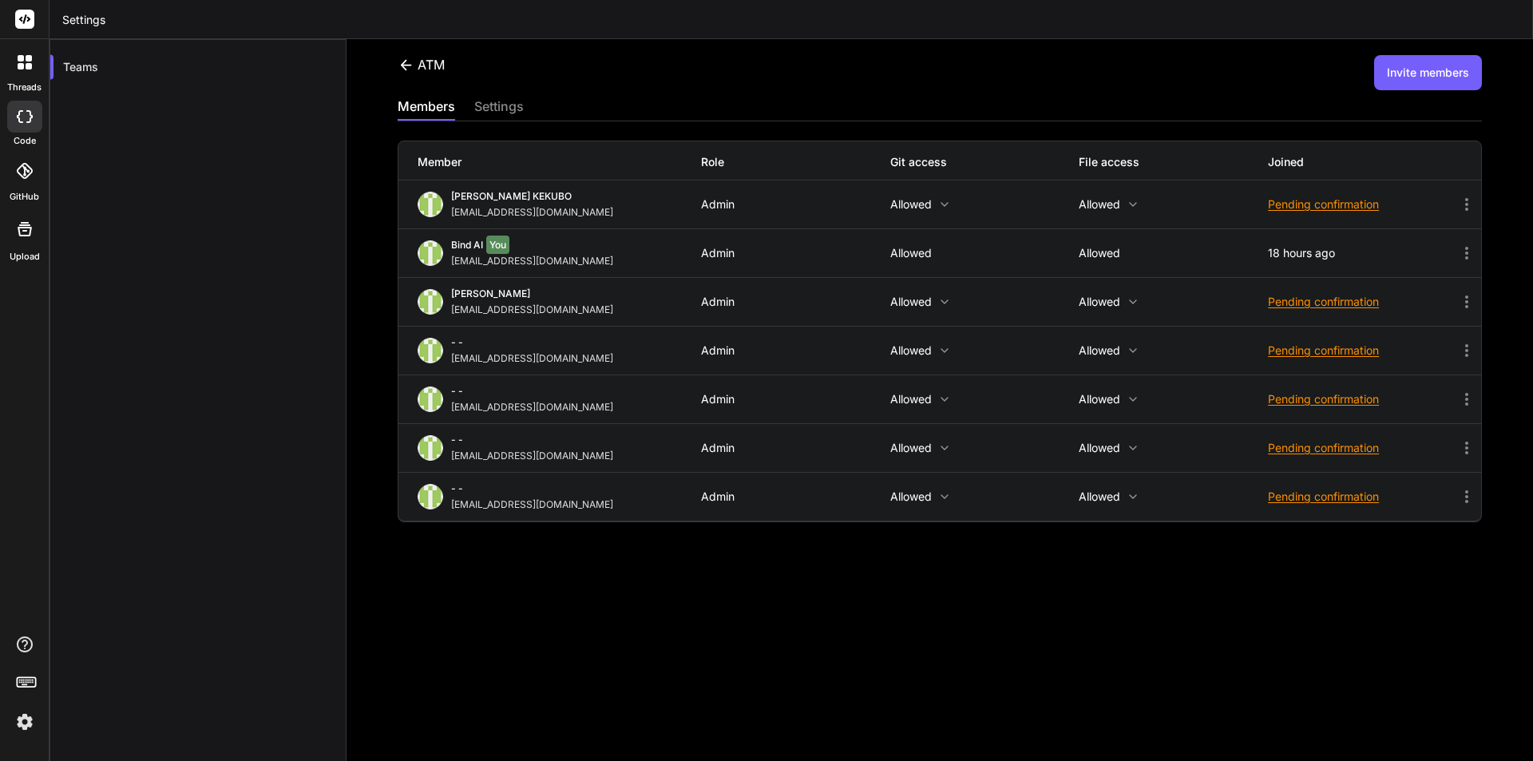
click at [907, 600] on div "ATM Invite members members settings Member Role Git access File access Joined […" at bounding box center [939, 400] width 1186 height 722
click at [19, 236] on icon at bounding box center [24, 229] width 19 height 19
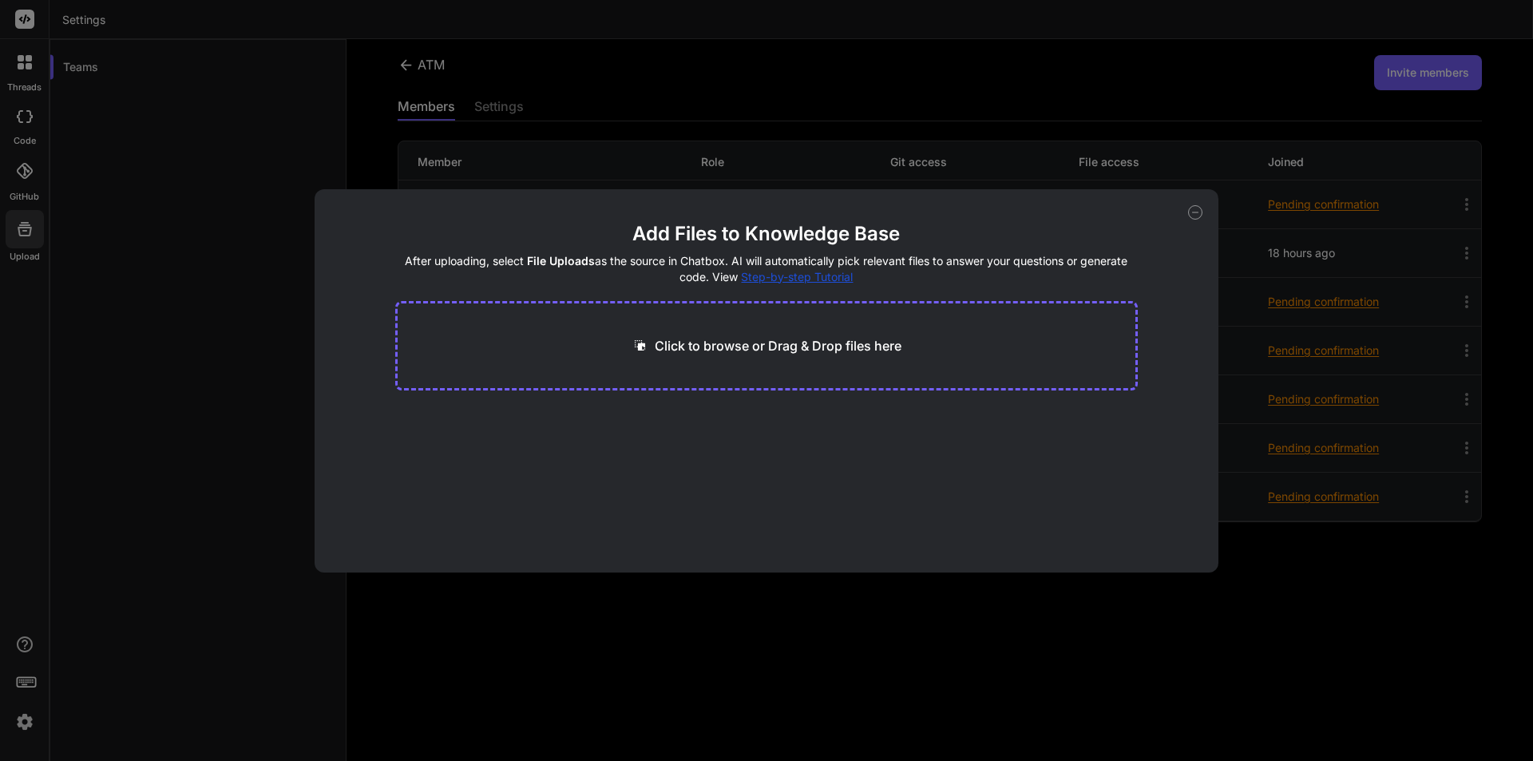
click at [1194, 214] on icon at bounding box center [1195, 212] width 14 height 14
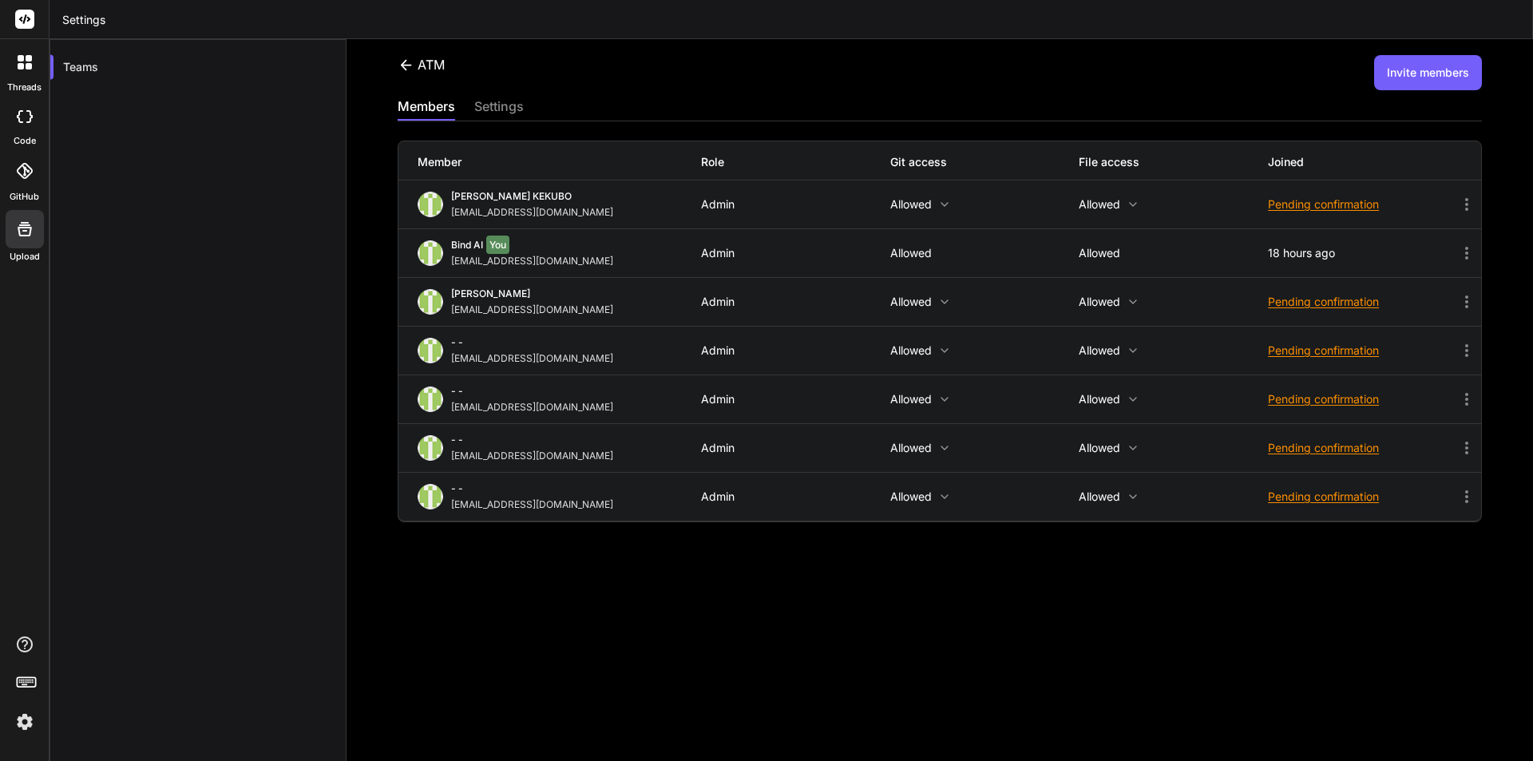
click at [34, 67] on div at bounding box center [25, 63] width 34 height 34
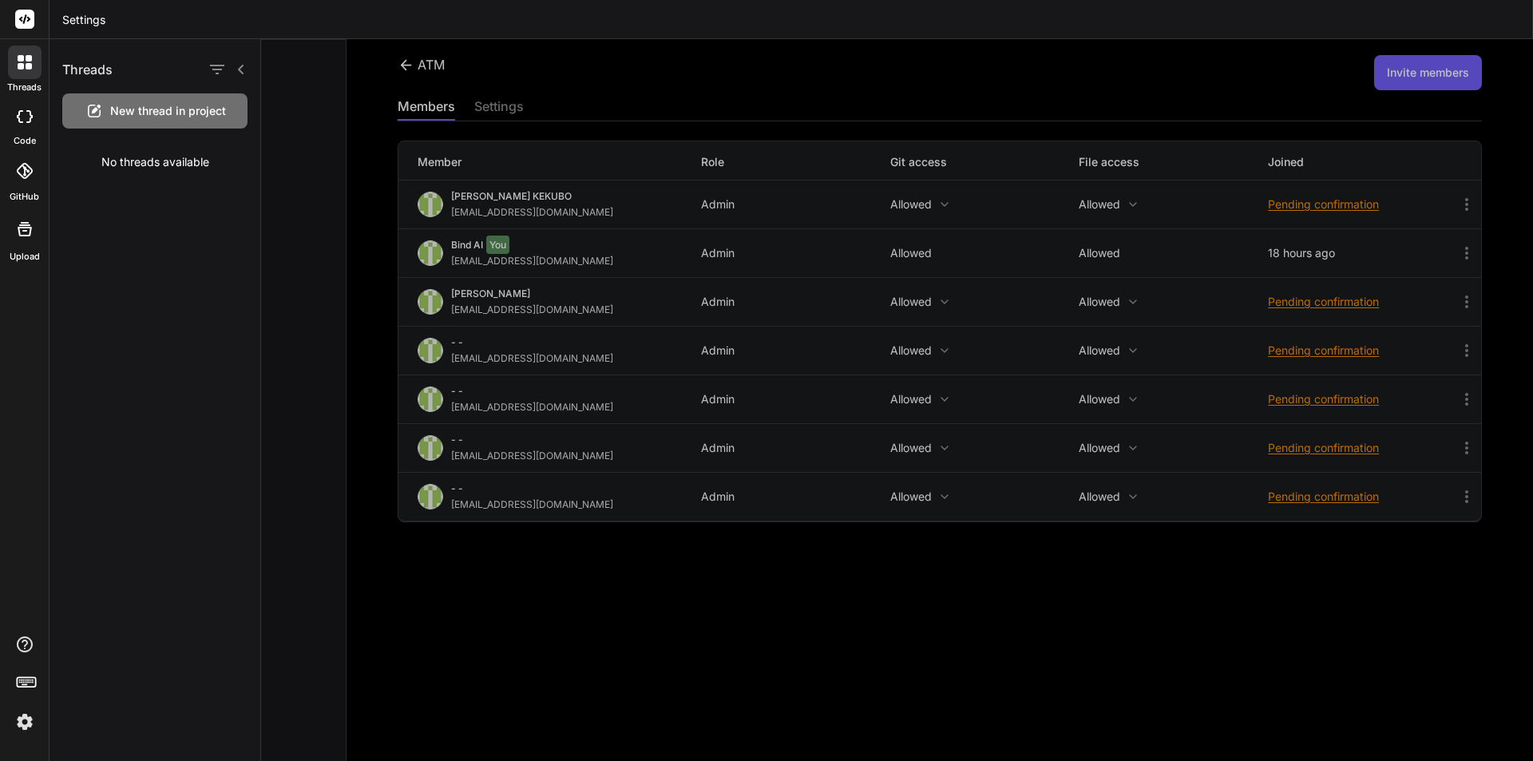
click at [21, 690] on icon at bounding box center [26, 681] width 22 height 22
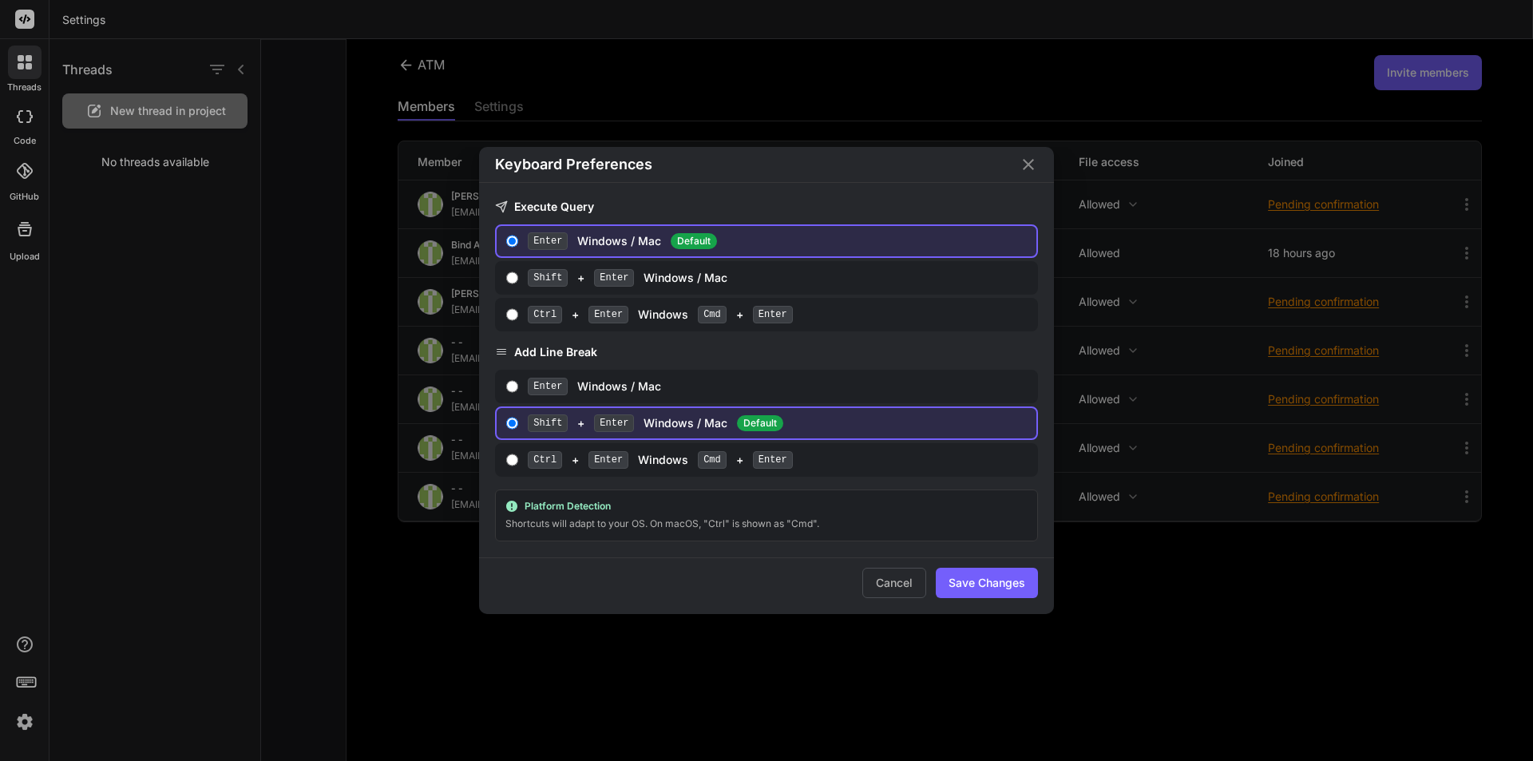
click at [21, 690] on div "Keyboard Preferences Execute Query Enter Windows / Mac Default Shift + Enter Wi…" at bounding box center [766, 380] width 1533 height 761
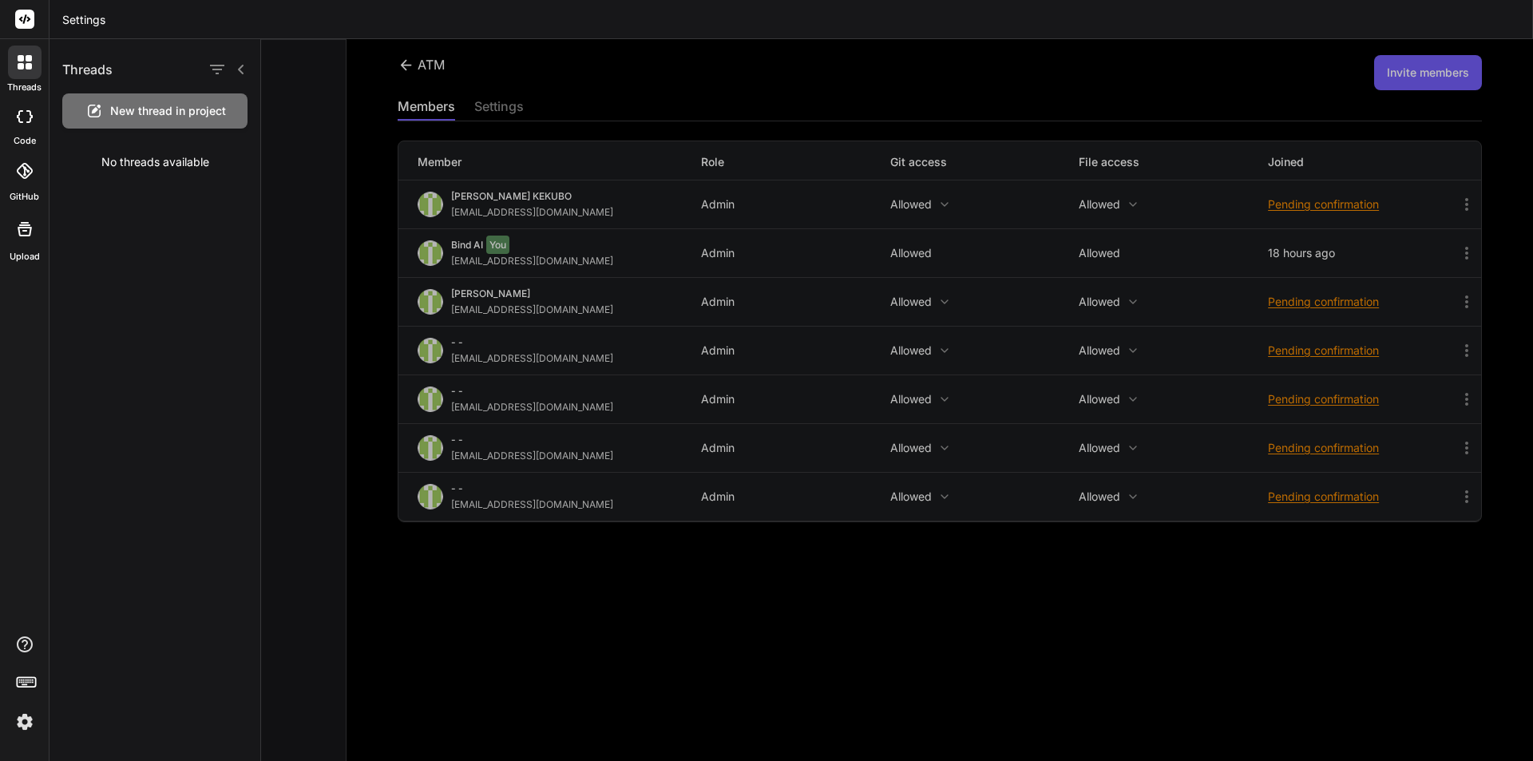
click at [22, 725] on img at bounding box center [24, 721] width 27 height 27
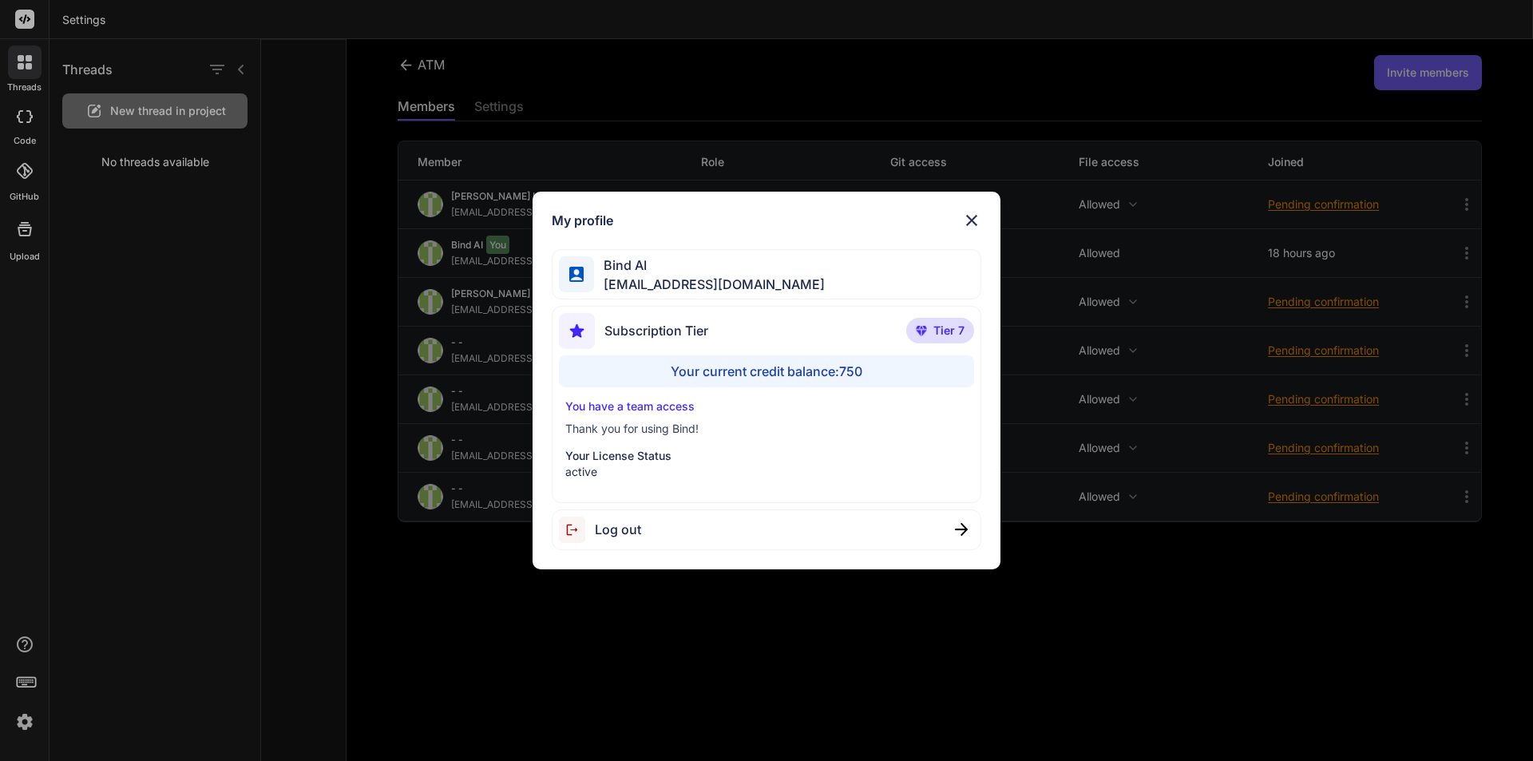
click at [895, 330] on div "Subscription Tier Tier 7" at bounding box center [767, 334] width 416 height 42
click at [778, 367] on div "Your current credit balance: 750" at bounding box center [767, 371] width 416 height 32
click at [681, 413] on p "You have a team access" at bounding box center [766, 406] width 403 height 16
click at [655, 449] on p "Your License Status" at bounding box center [766, 456] width 403 height 16
click at [613, 282] on span "[EMAIL_ADDRESS][DOMAIN_NAME]" at bounding box center [709, 284] width 231 height 19
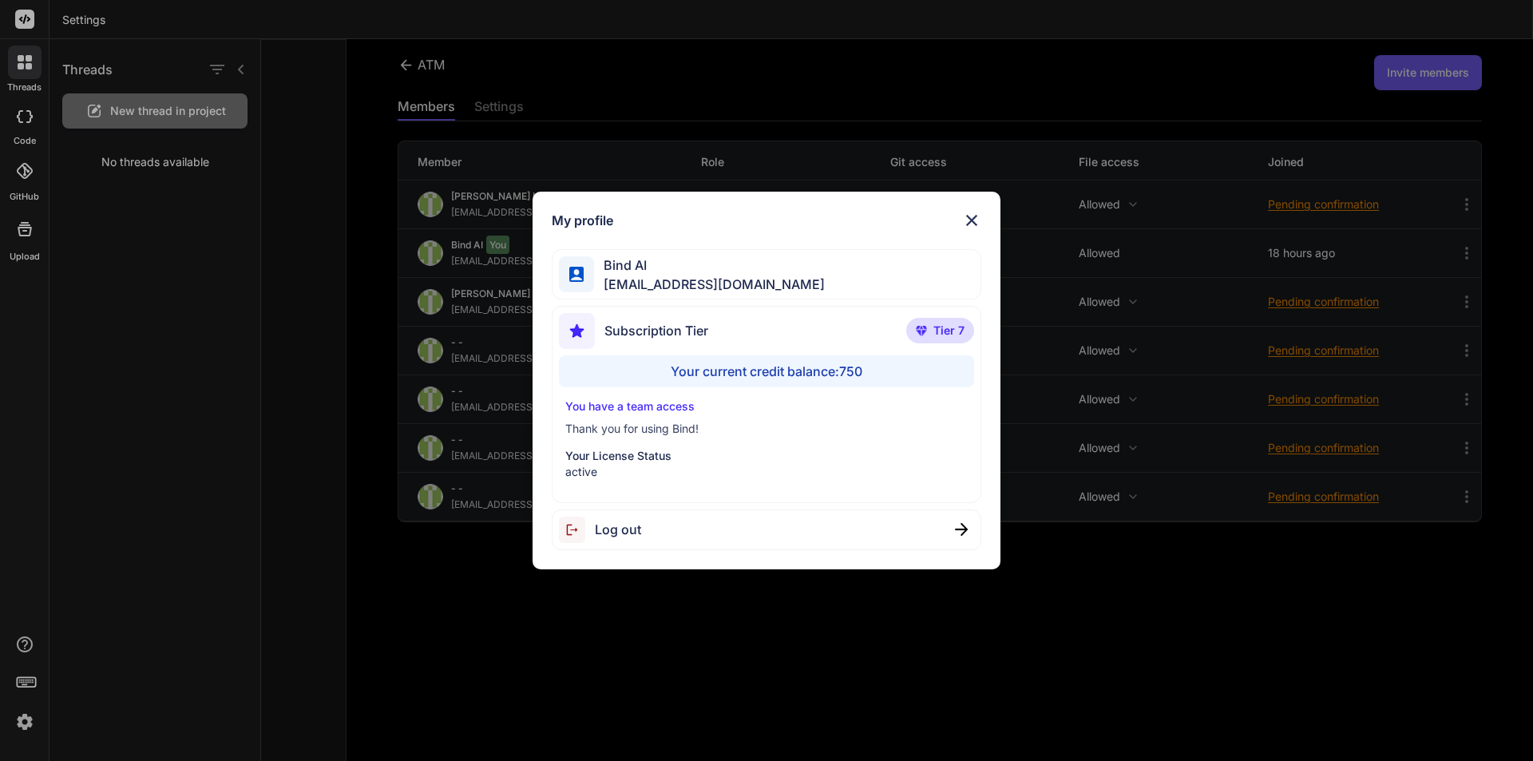
click at [635, 267] on span "Bind AI" at bounding box center [709, 264] width 231 height 19
click at [663, 315] on div "Subscription Tier" at bounding box center [633, 331] width 149 height 36
click at [977, 219] on img at bounding box center [971, 220] width 19 height 19
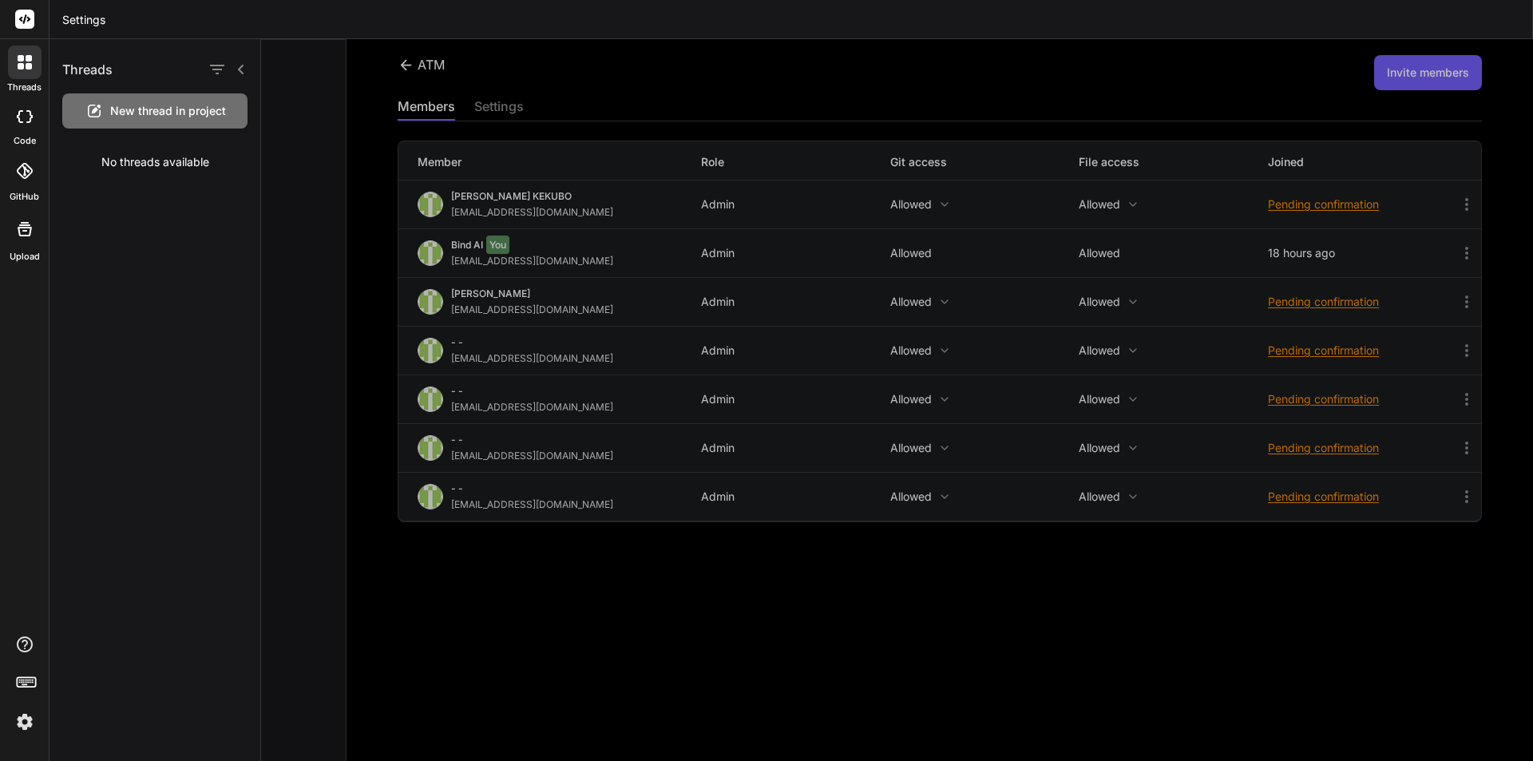
click at [410, 63] on div at bounding box center [897, 400] width 1272 height 722
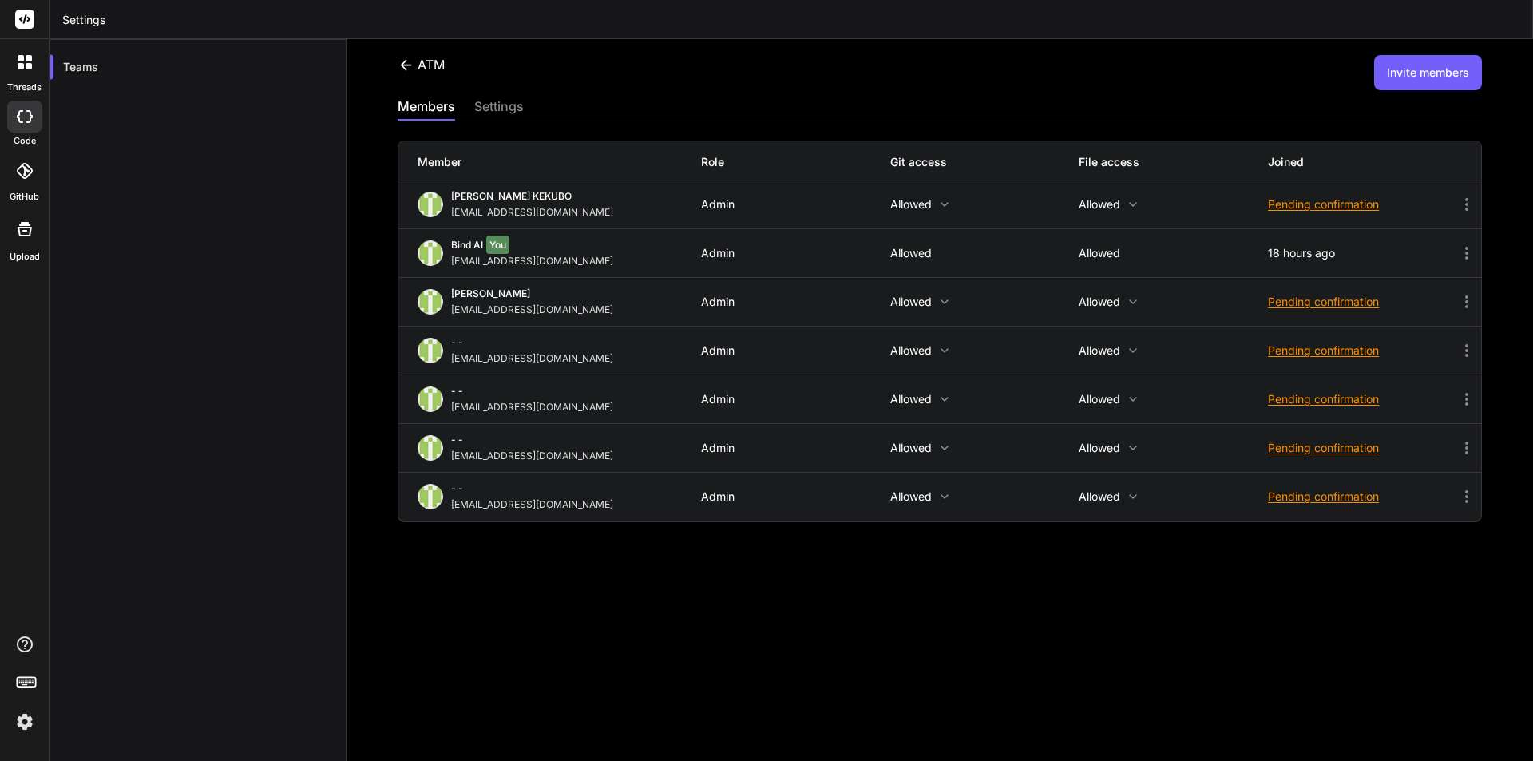
click at [410, 63] on icon at bounding box center [406, 65] width 17 height 17
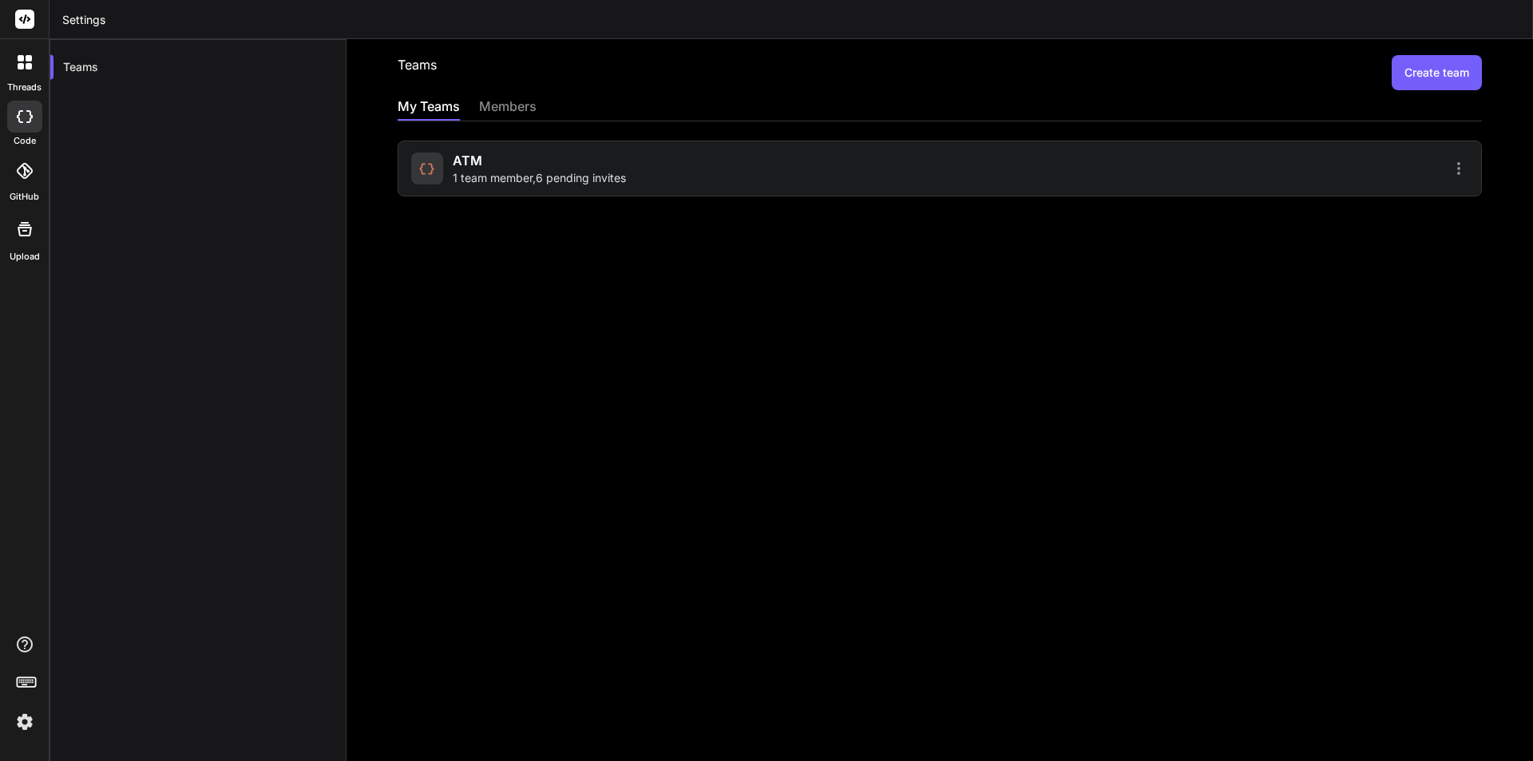
click at [410, 72] on h2 "Teams" at bounding box center [417, 72] width 39 height 35
click at [1403, 80] on button "Create team" at bounding box center [1436, 72] width 90 height 35
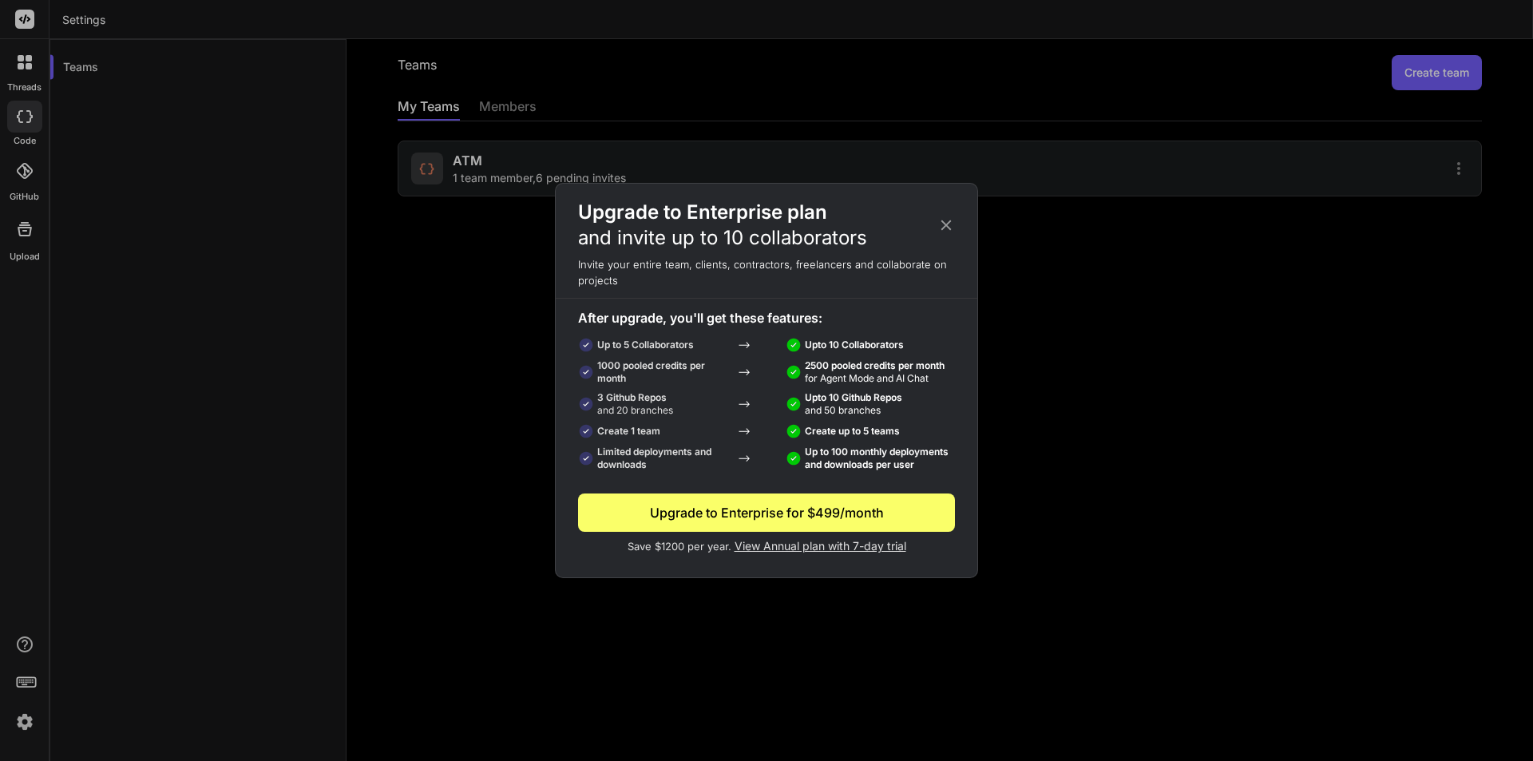
click at [510, 107] on div "Upgrade to Enterprise plan and invite up to 10 collaborators Invite your entire…" at bounding box center [766, 380] width 1533 height 761
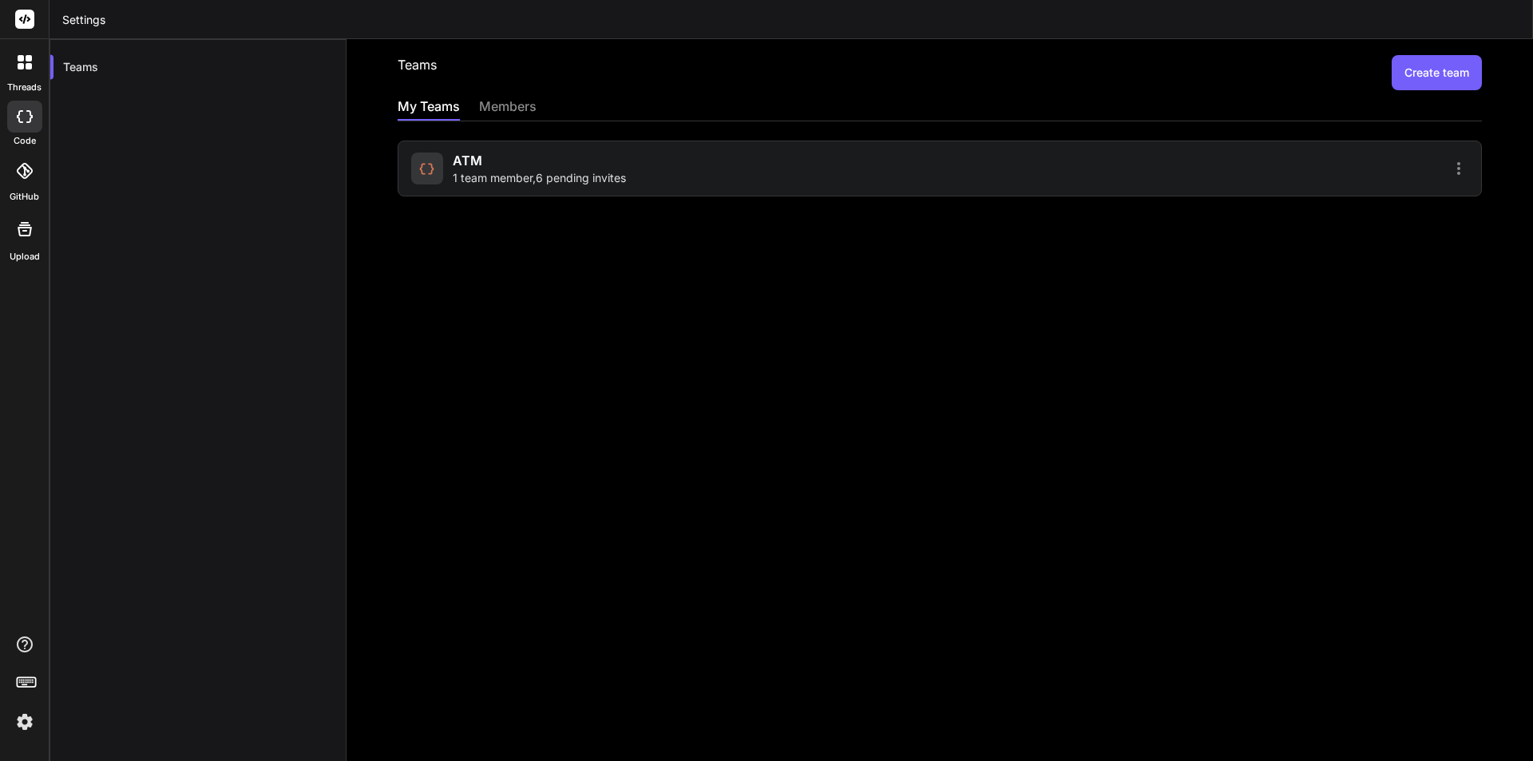
click at [752, 283] on div "Teams Create team My Teams members ATM 1 team member , 6 pending invites" at bounding box center [939, 400] width 1186 height 722
